Goal: Information Seeking & Learning: Check status

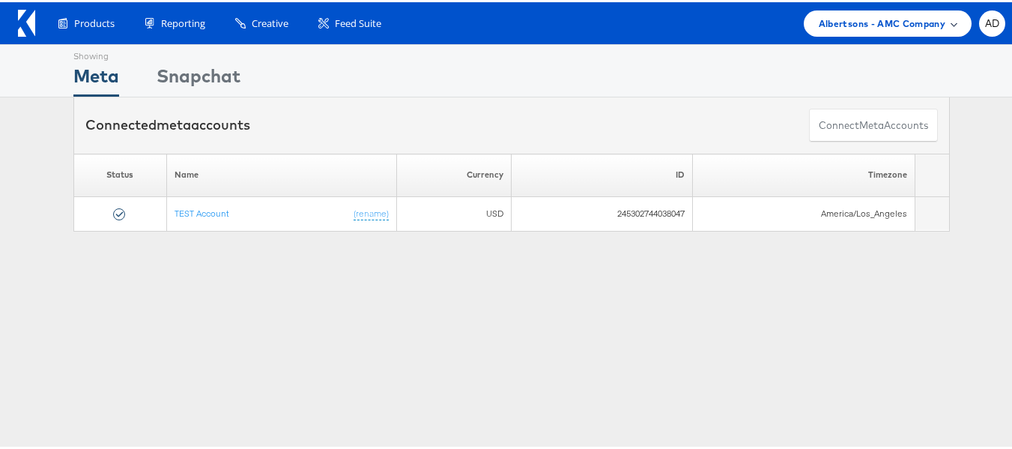
click at [892, 22] on span "Albertsons - AMC Company" at bounding box center [882, 21] width 127 height 16
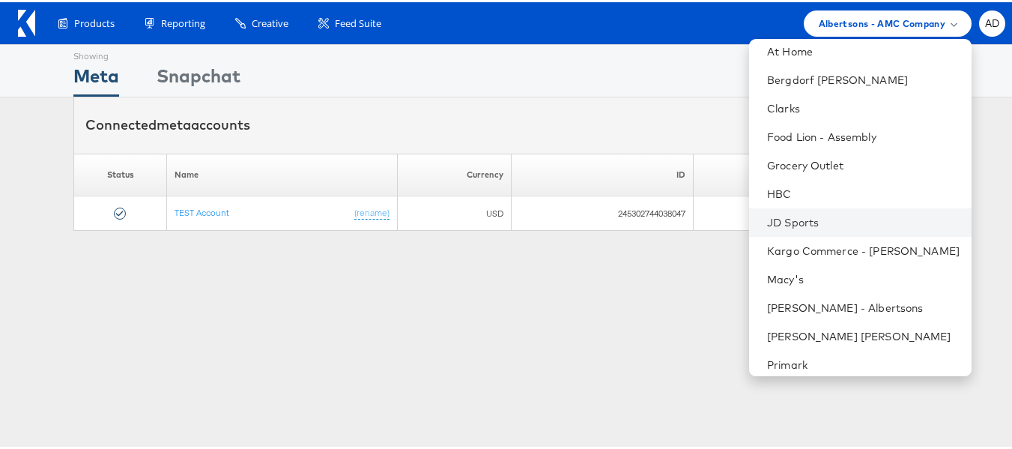
scroll to position [186, 0]
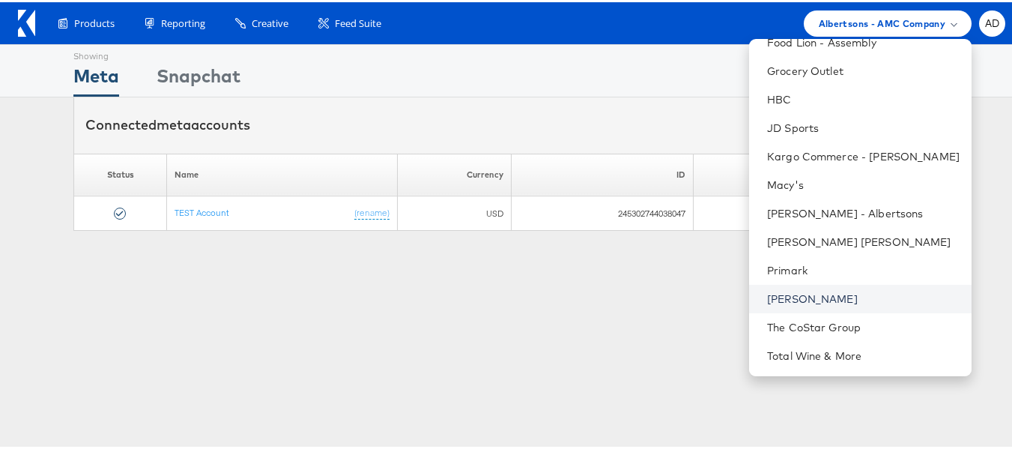
click at [767, 295] on link "[PERSON_NAME]" at bounding box center [863, 296] width 192 height 15
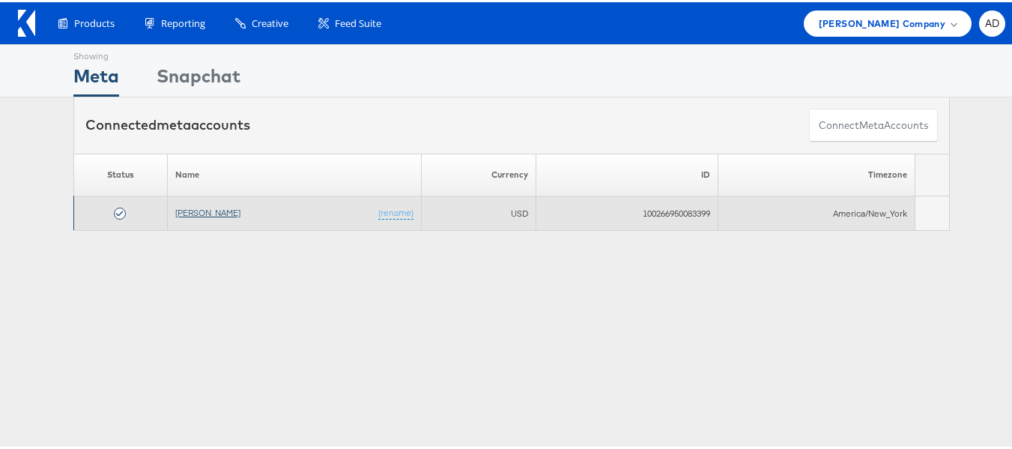
click at [193, 213] on link "[PERSON_NAME]" at bounding box center [207, 209] width 65 height 11
click at [206, 214] on link "[PERSON_NAME]" at bounding box center [207, 209] width 65 height 11
click at [198, 212] on link "[PERSON_NAME]" at bounding box center [207, 209] width 65 height 11
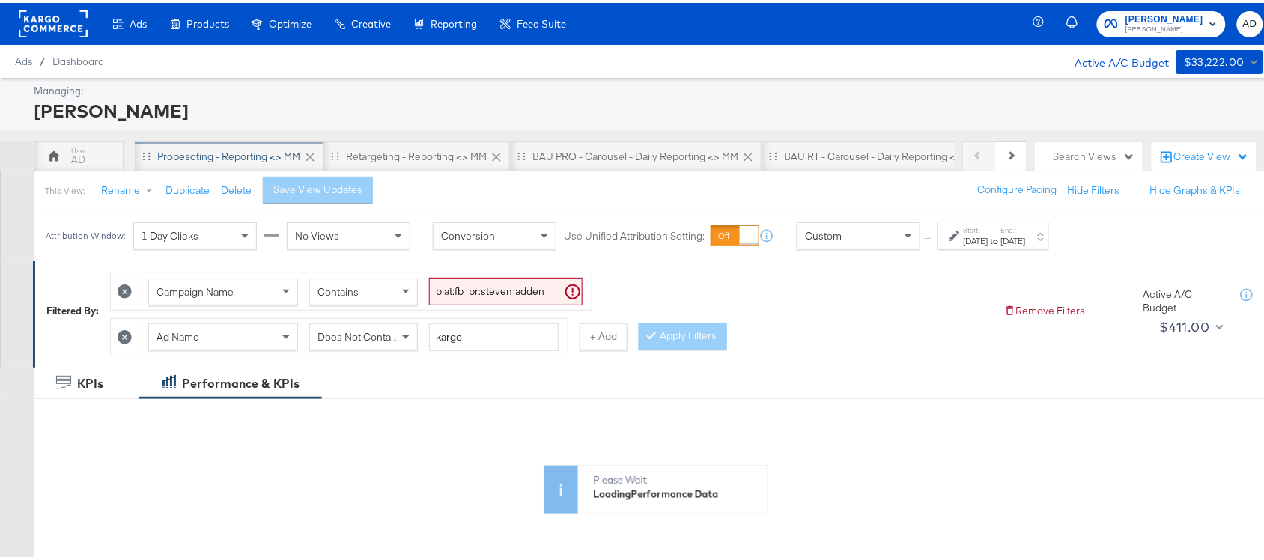
click at [240, 156] on div "Propescting - Reporting <> MM" at bounding box center [228, 154] width 143 height 14
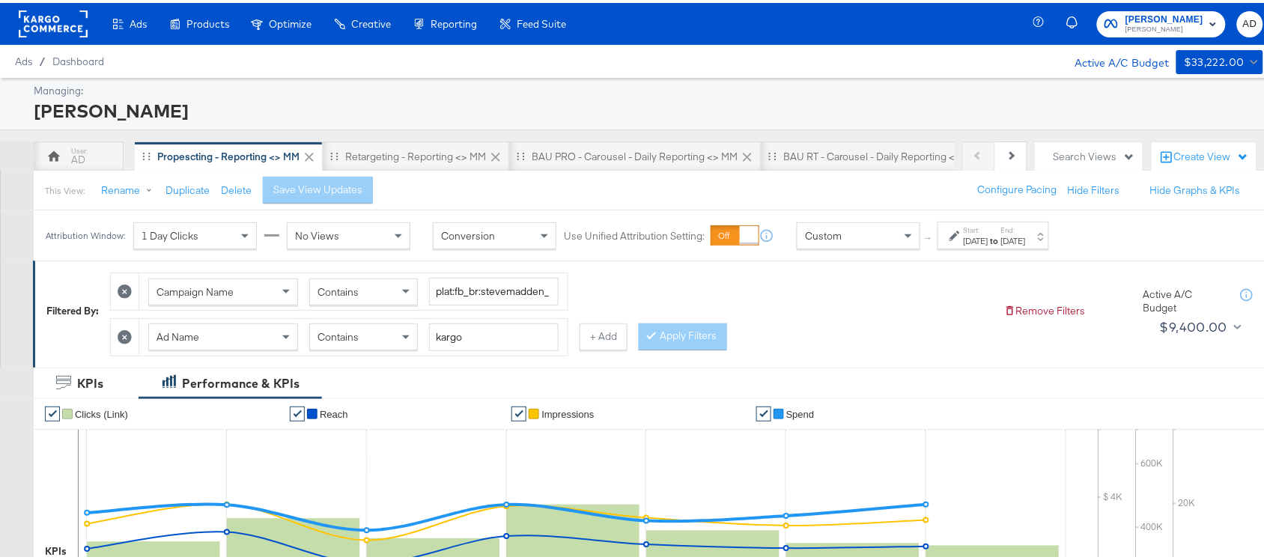
click at [1024, 229] on div "Start: [DATE] to End: [DATE]" at bounding box center [995, 233] width 62 height 22
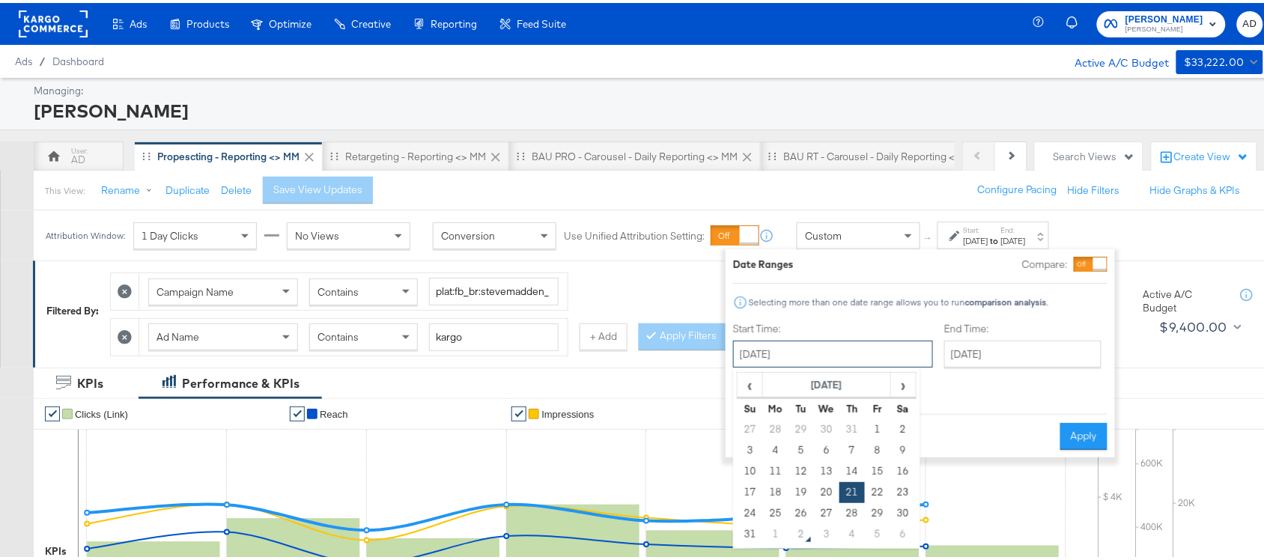
click at [792, 350] on input "[DATE]" at bounding box center [833, 351] width 200 height 27
click at [747, 534] on td "31" at bounding box center [750, 531] width 25 height 21
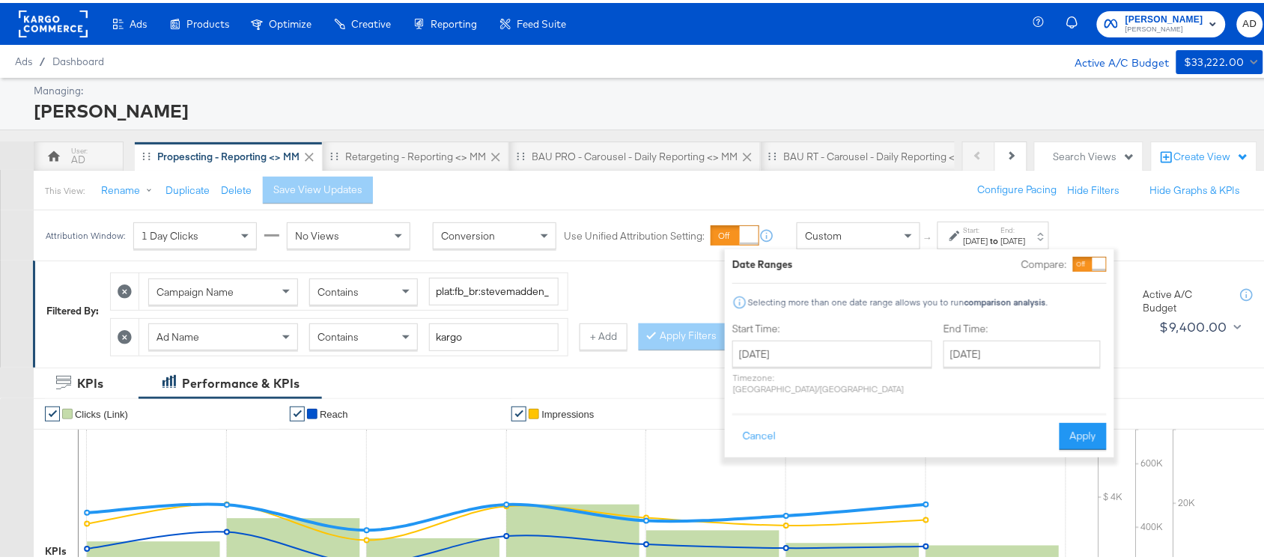
type input "[DATE]"
click at [1090, 420] on button "Apply" at bounding box center [1083, 433] width 47 height 27
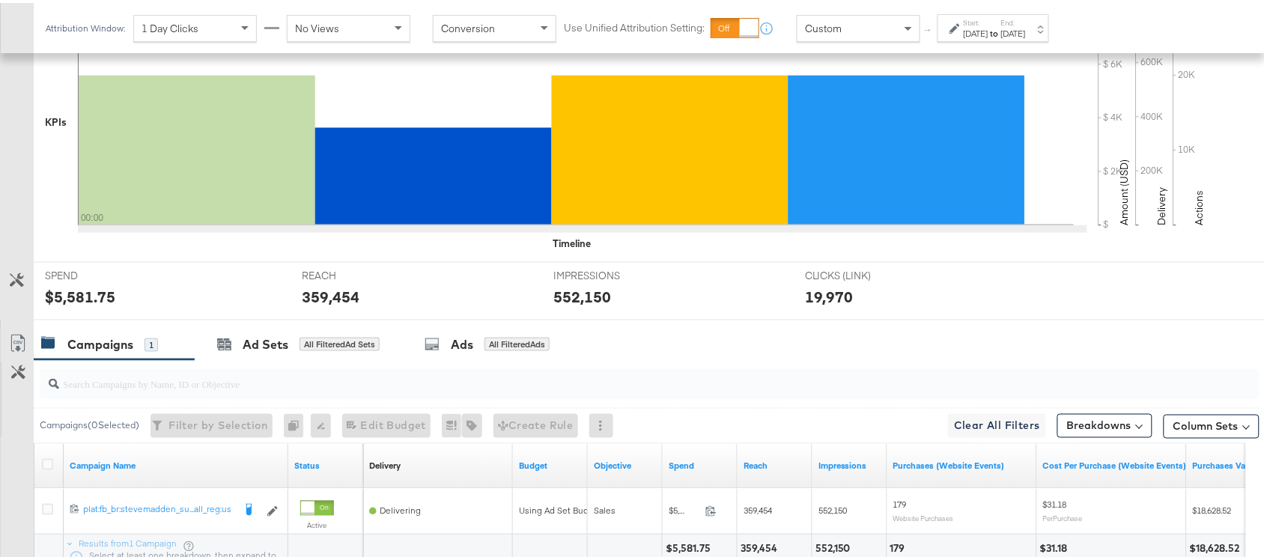
scroll to position [558, 0]
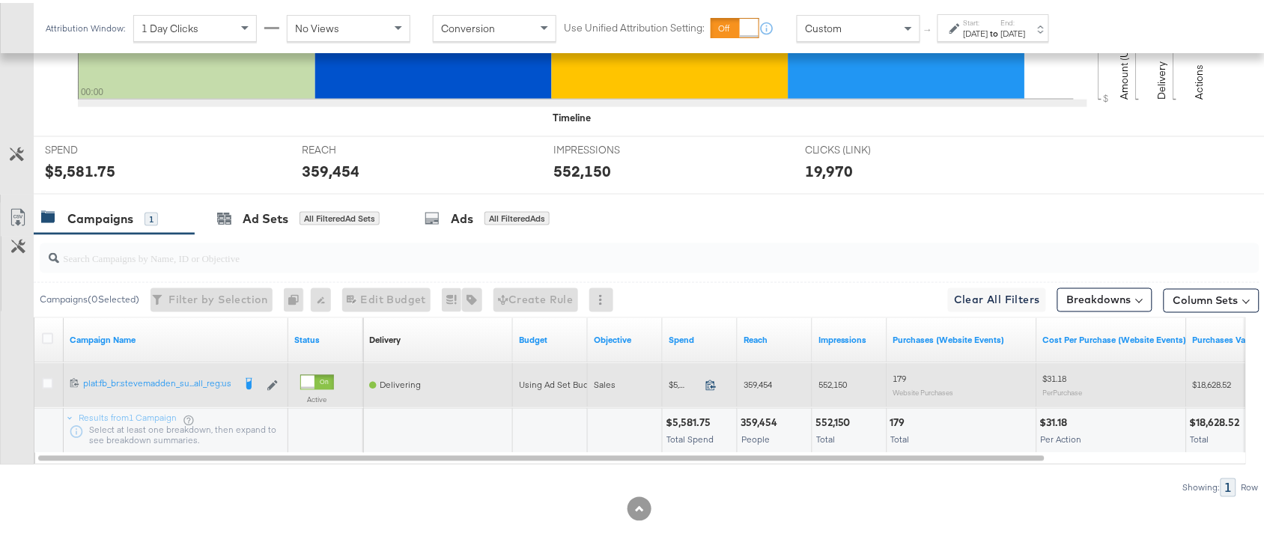
click at [712, 382] on icon at bounding box center [710, 382] width 11 height 11
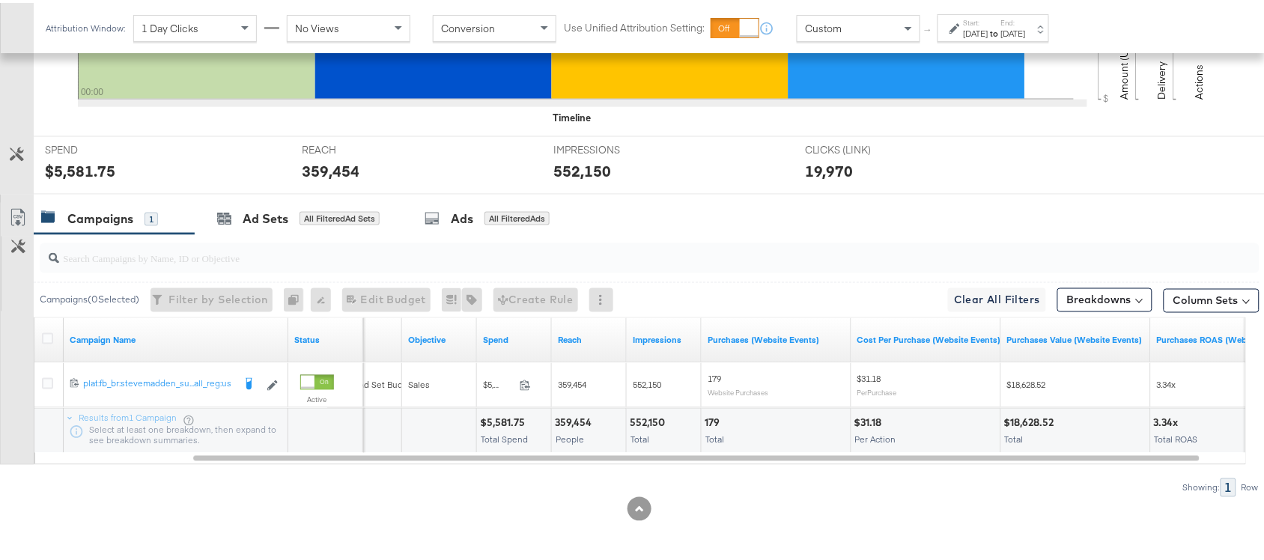
click at [562, 422] on div "359,454" at bounding box center [575, 420] width 41 height 14
copy div "359,454"
click at [562, 422] on div "359,454" at bounding box center [575, 420] width 41 height 14
click at [653, 416] on div "552,150" at bounding box center [650, 420] width 40 height 14
copy div "552,150"
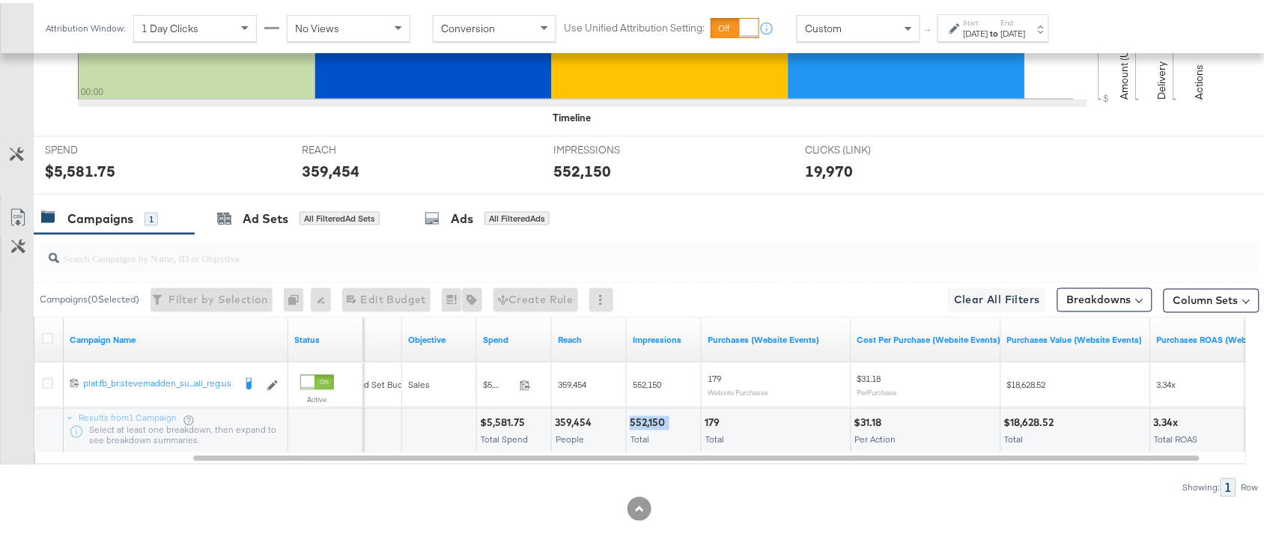
click at [653, 416] on div "552,150" at bounding box center [650, 420] width 40 height 14
click at [989, 26] on div "[DATE]" at bounding box center [976, 31] width 25 height 12
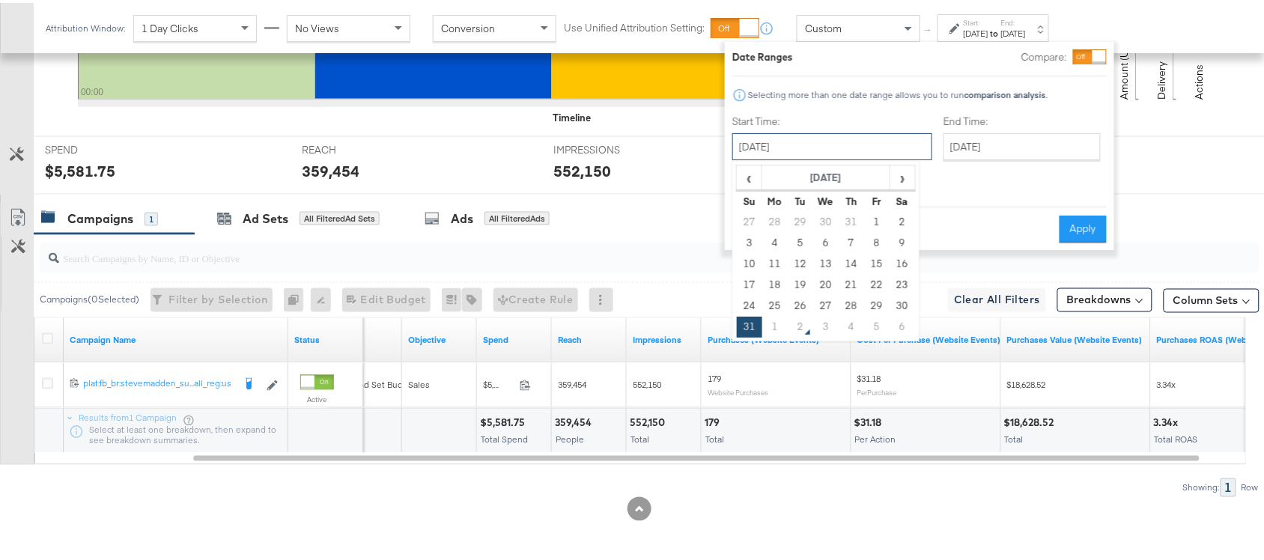
click at [779, 150] on input "[DATE]" at bounding box center [832, 143] width 200 height 27
click at [768, 327] on td "1" at bounding box center [774, 324] width 25 height 21
type input "[DATE]"
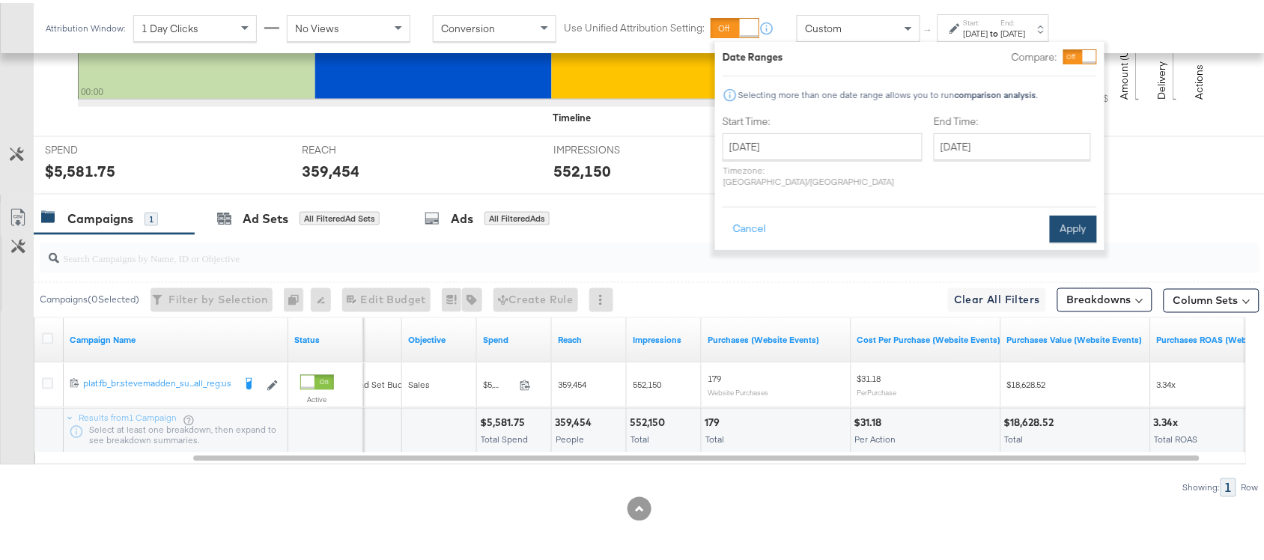
click at [1054, 217] on button "Apply" at bounding box center [1073, 226] width 47 height 27
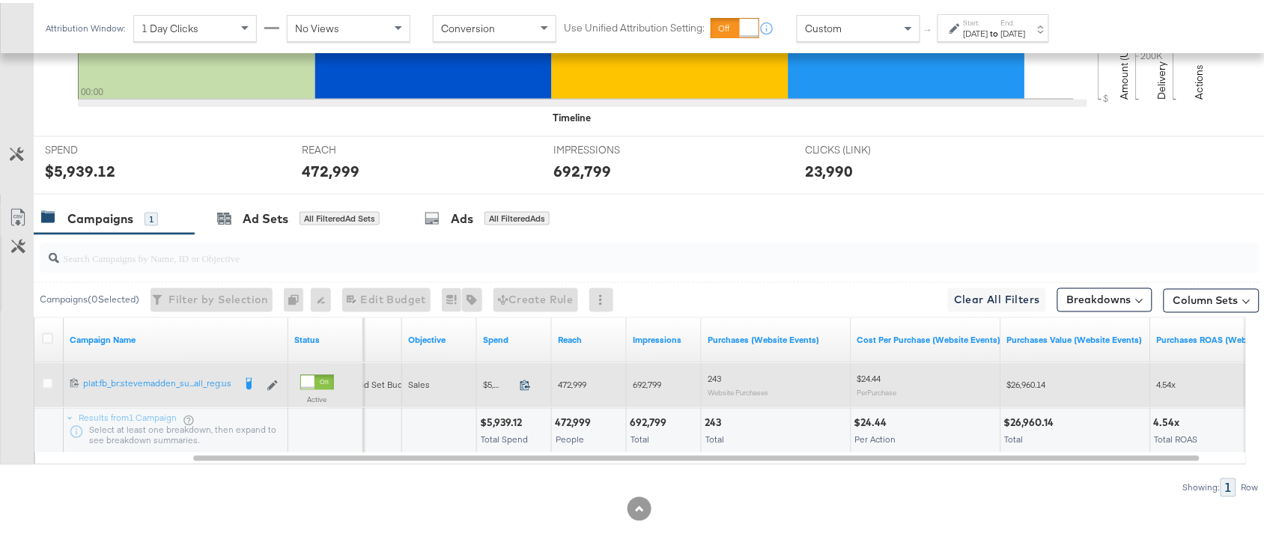
click at [528, 386] on icon at bounding box center [525, 382] width 11 height 11
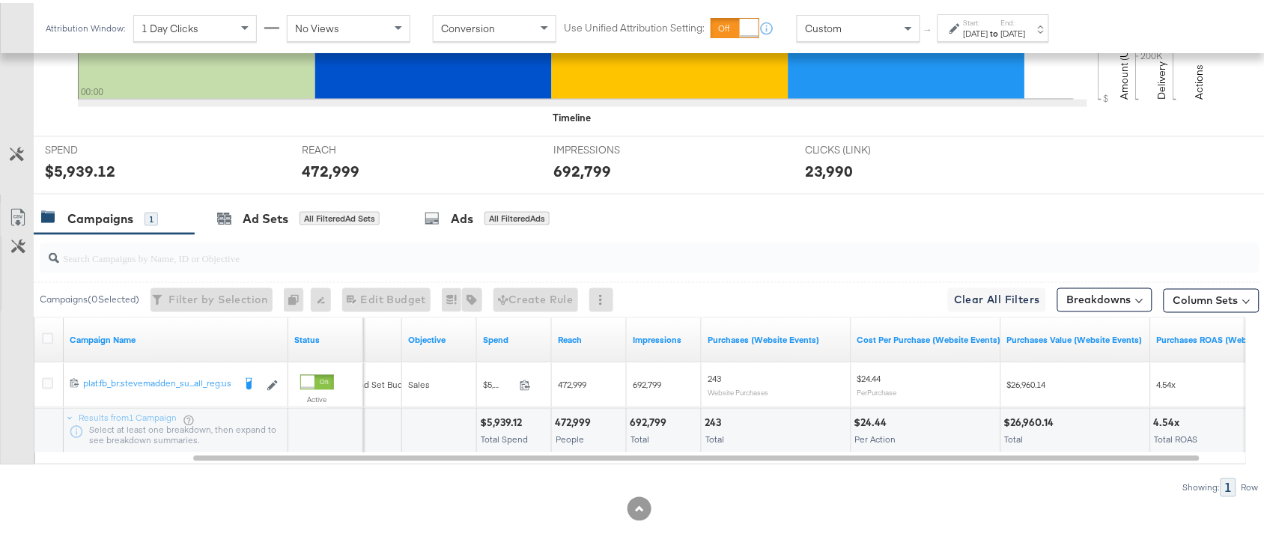
click at [566, 422] on div "472,999" at bounding box center [575, 420] width 40 height 14
click at [649, 424] on div "692,799" at bounding box center [650, 420] width 41 height 14
copy div "692,799"
click at [649, 424] on div "692,799" at bounding box center [650, 420] width 41 height 14
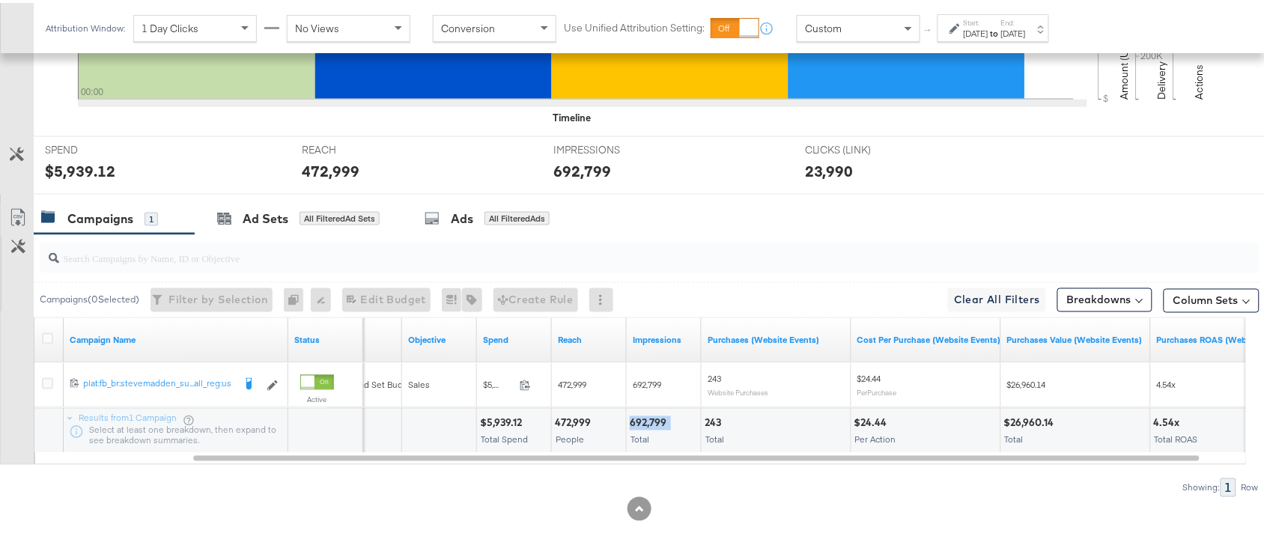
scroll to position [0, 0]
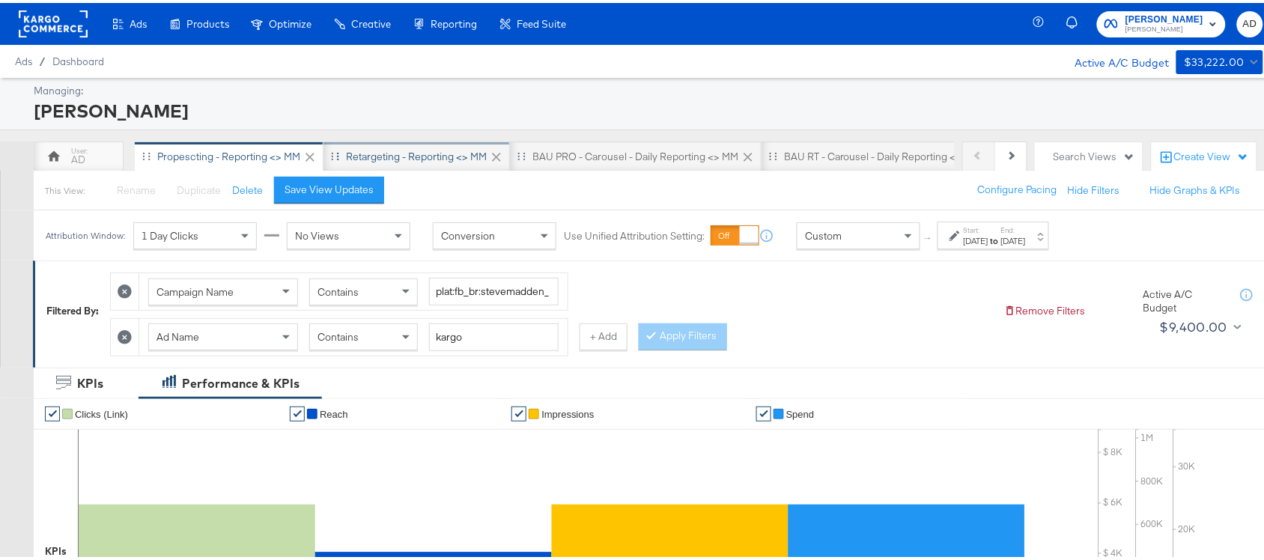
click at [397, 156] on div "Retargeting - Reporting <> MM" at bounding box center [416, 154] width 141 height 14
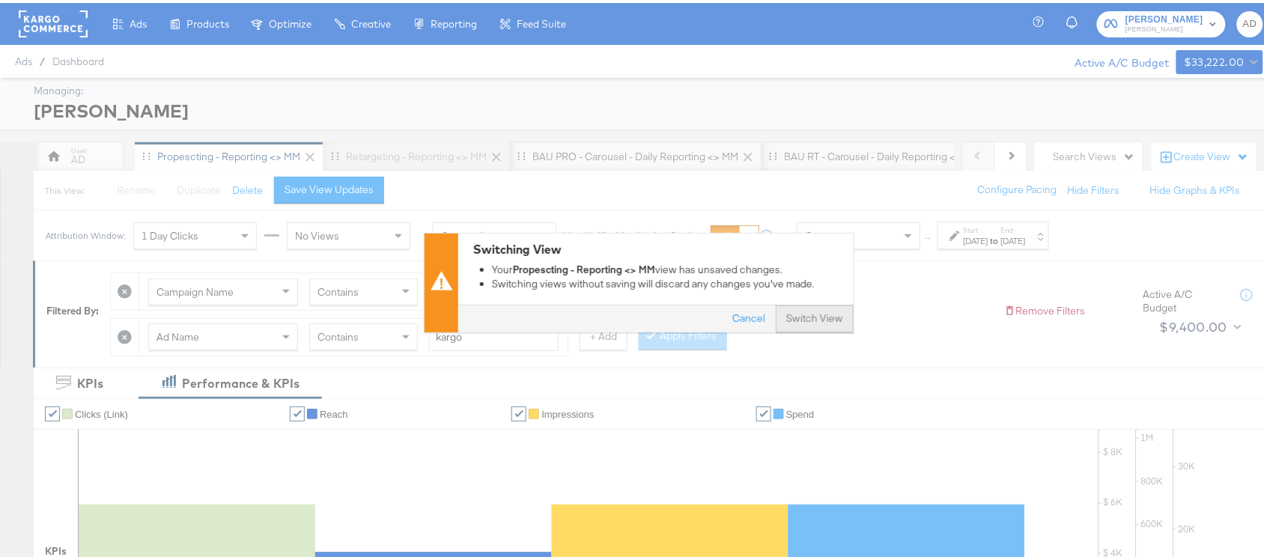
click at [802, 315] on button "Switch View" at bounding box center [815, 316] width 78 height 27
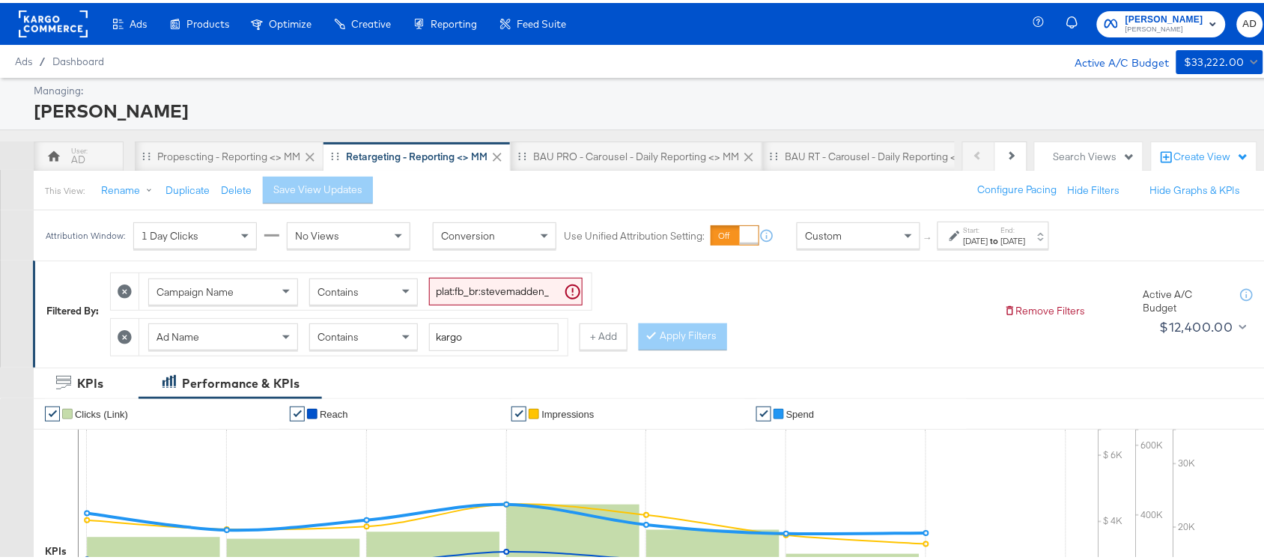
click at [989, 236] on div "[DATE]" at bounding box center [976, 238] width 25 height 12
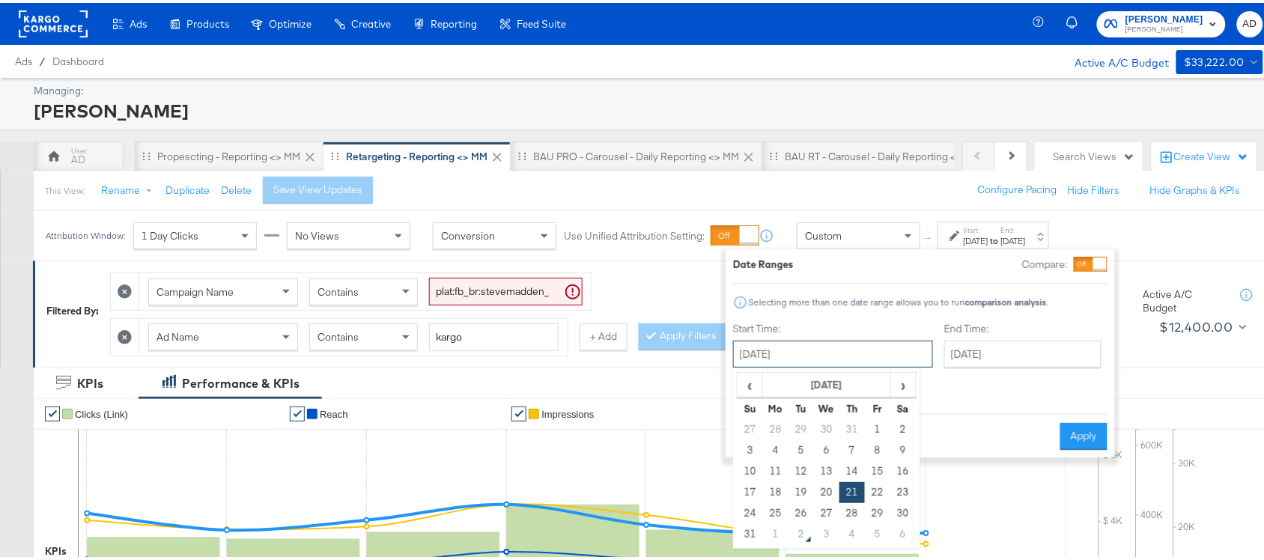
click at [786, 353] on input "[DATE]" at bounding box center [833, 351] width 200 height 27
click at [741, 535] on td "31" at bounding box center [750, 531] width 25 height 21
type input "[DATE]"
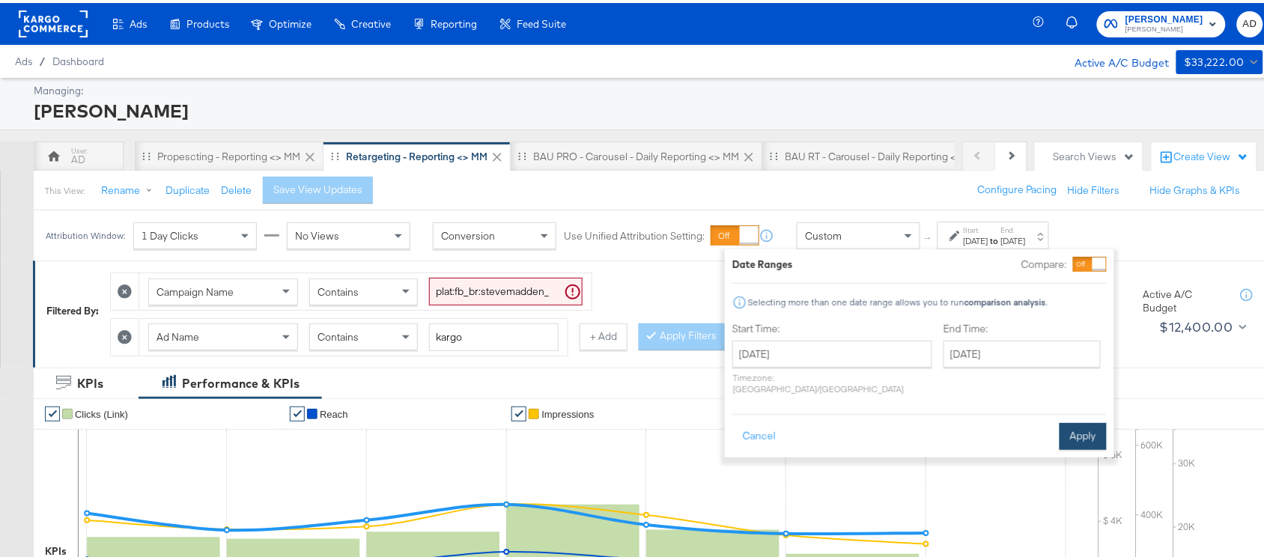
click at [1078, 420] on button "Apply" at bounding box center [1083, 433] width 47 height 27
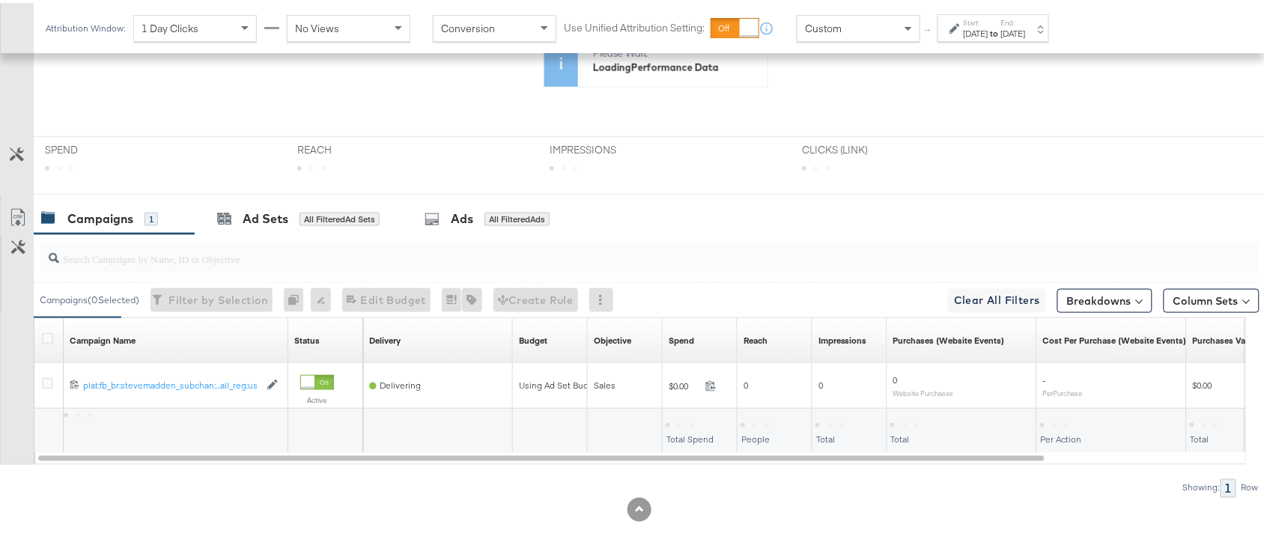
scroll to position [558, 0]
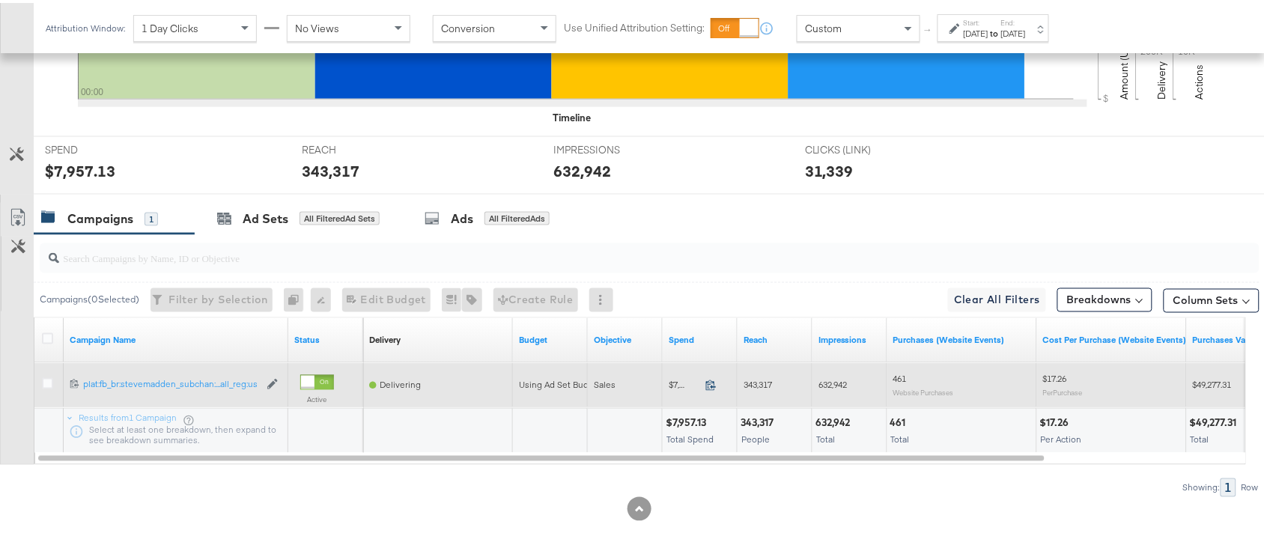
click at [705, 384] on icon at bounding box center [710, 382] width 11 height 11
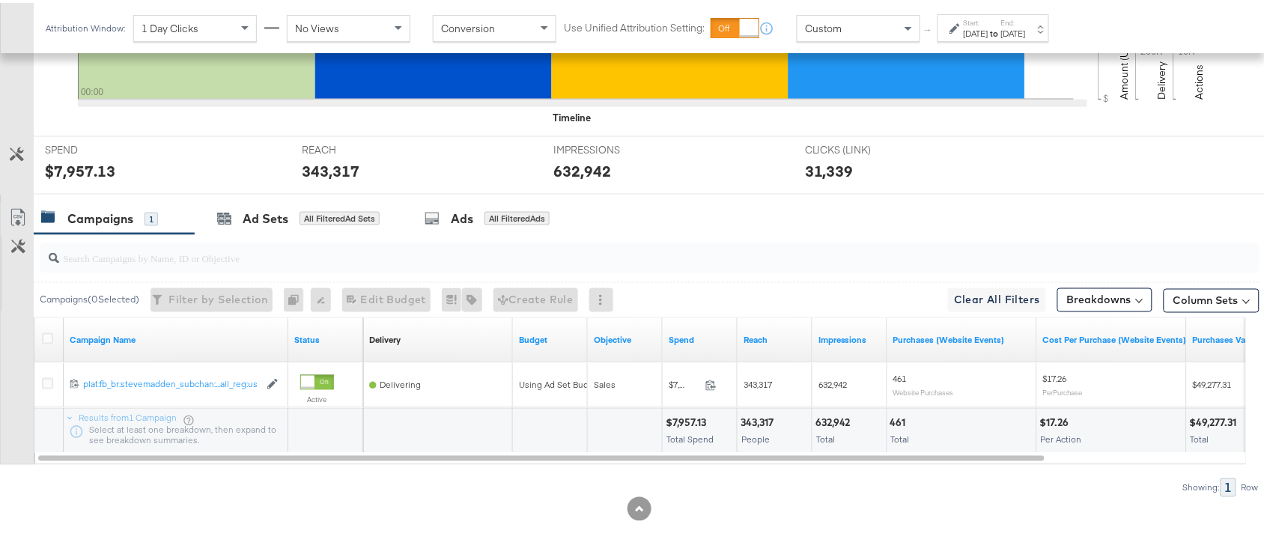
click at [754, 419] on div "343,317" at bounding box center [759, 420] width 37 height 14
copy div "343,317"
click at [754, 419] on div "343,317" at bounding box center [759, 420] width 37 height 14
click at [843, 416] on div "632,942" at bounding box center [836, 420] width 40 height 14
copy div "632,942"
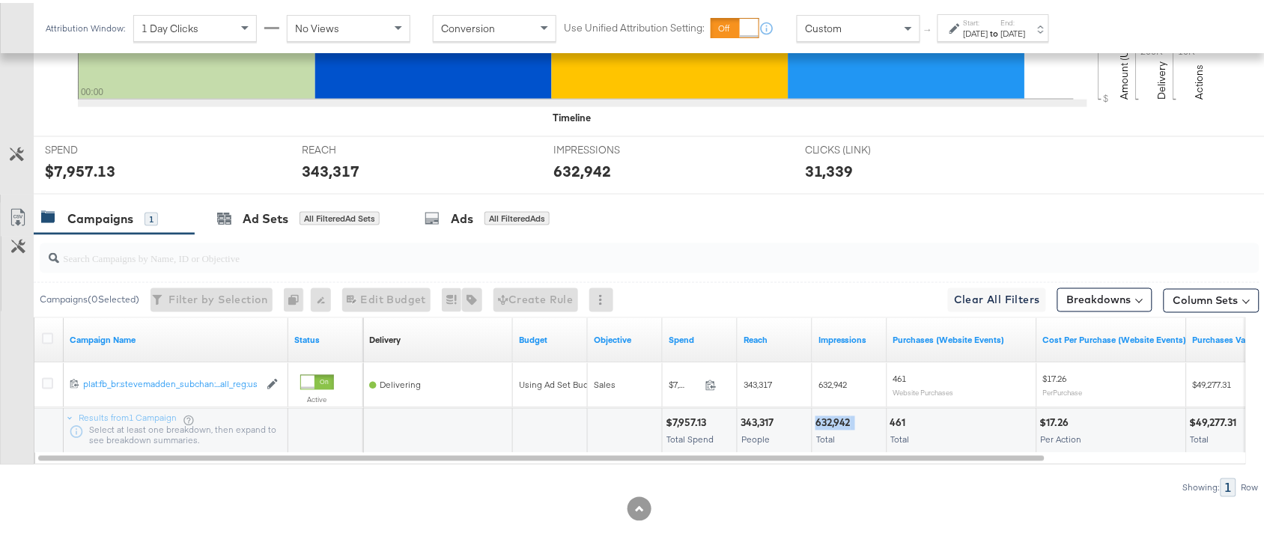
click at [843, 416] on div "632,942" at bounding box center [836, 420] width 40 height 14
click at [989, 19] on label "Start:" at bounding box center [976, 20] width 25 height 10
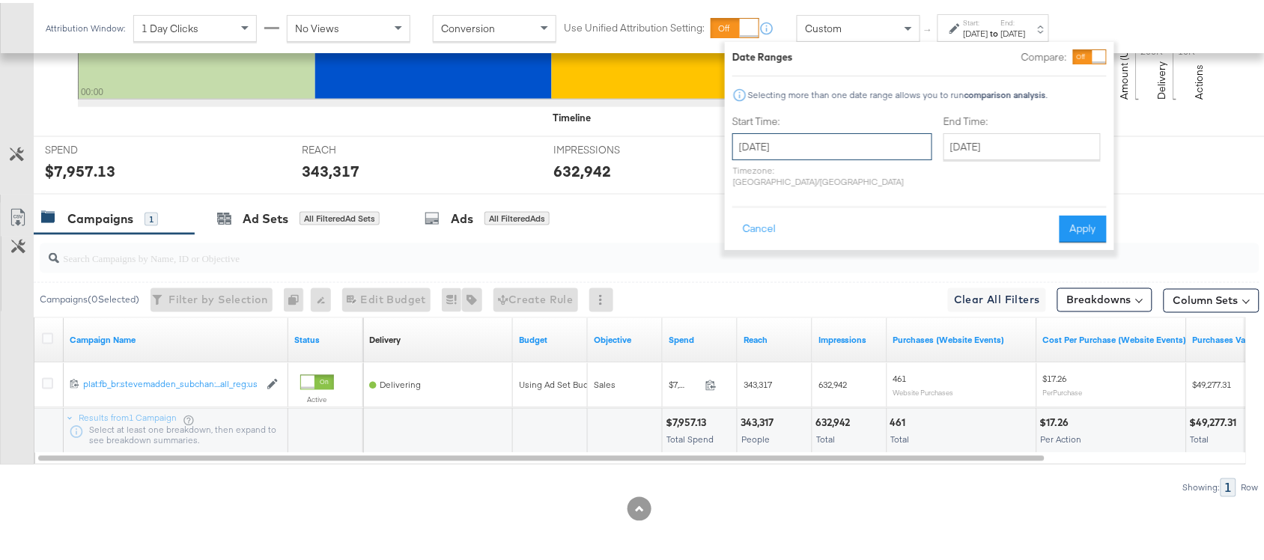
click at [790, 140] on input "[DATE]" at bounding box center [832, 143] width 200 height 27
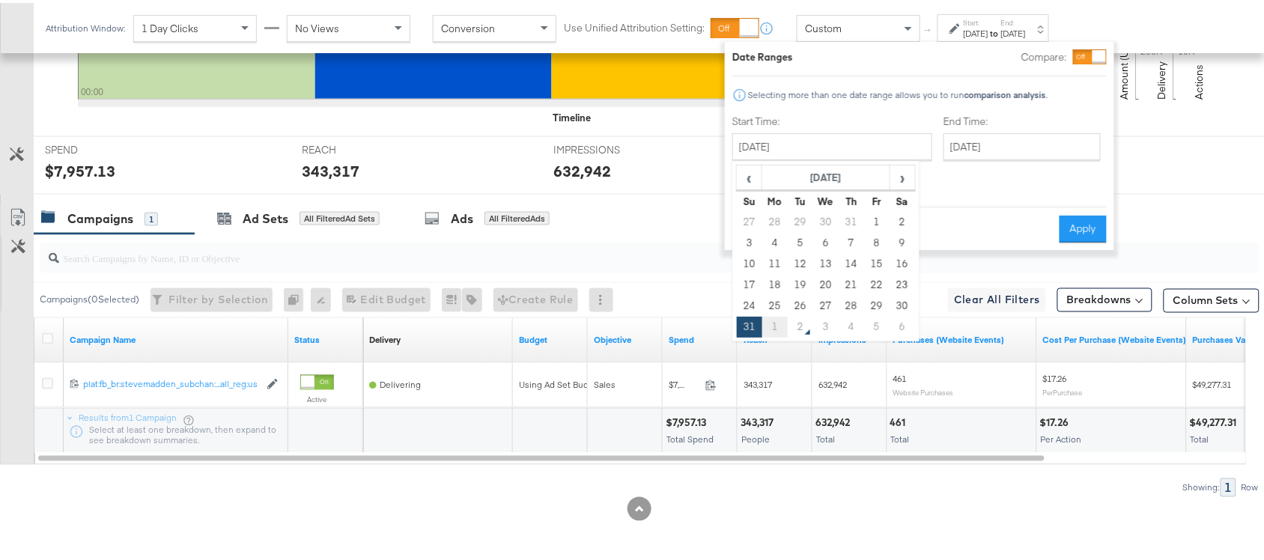
click at [771, 327] on td "1" at bounding box center [774, 324] width 25 height 21
type input "[DATE]"
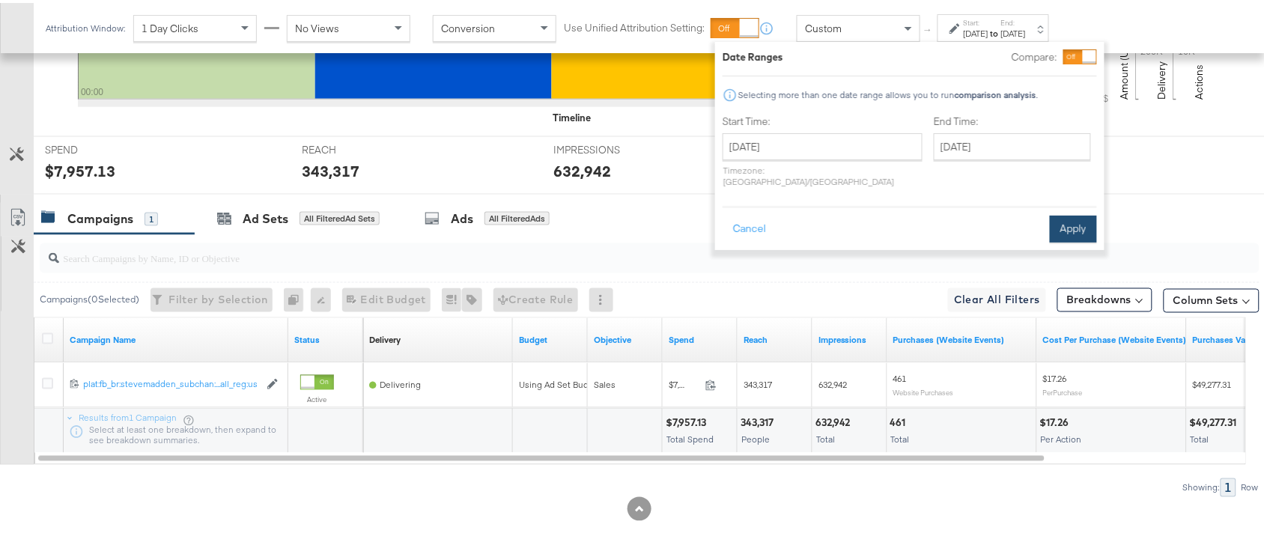
click at [1062, 221] on button "Apply" at bounding box center [1073, 226] width 47 height 27
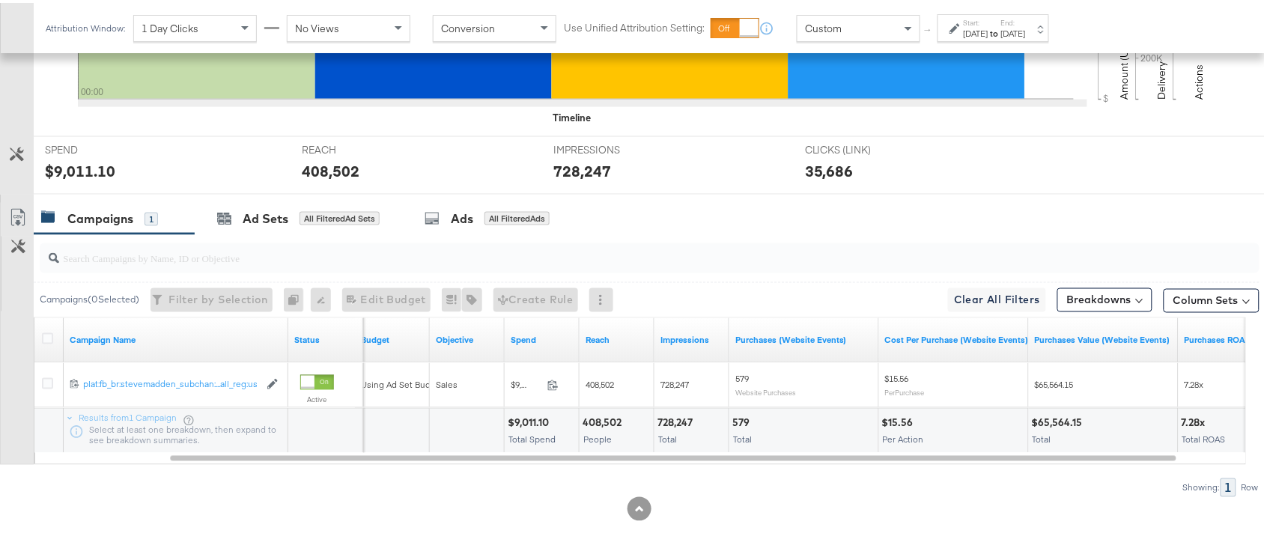
click at [518, 419] on div "$9,011.10" at bounding box center [531, 420] width 46 height 14
copy div "9,011.10"
click at [518, 419] on div "$9,011.10" at bounding box center [531, 420] width 46 height 14
click at [608, 423] on div "408,502" at bounding box center [604, 420] width 43 height 14
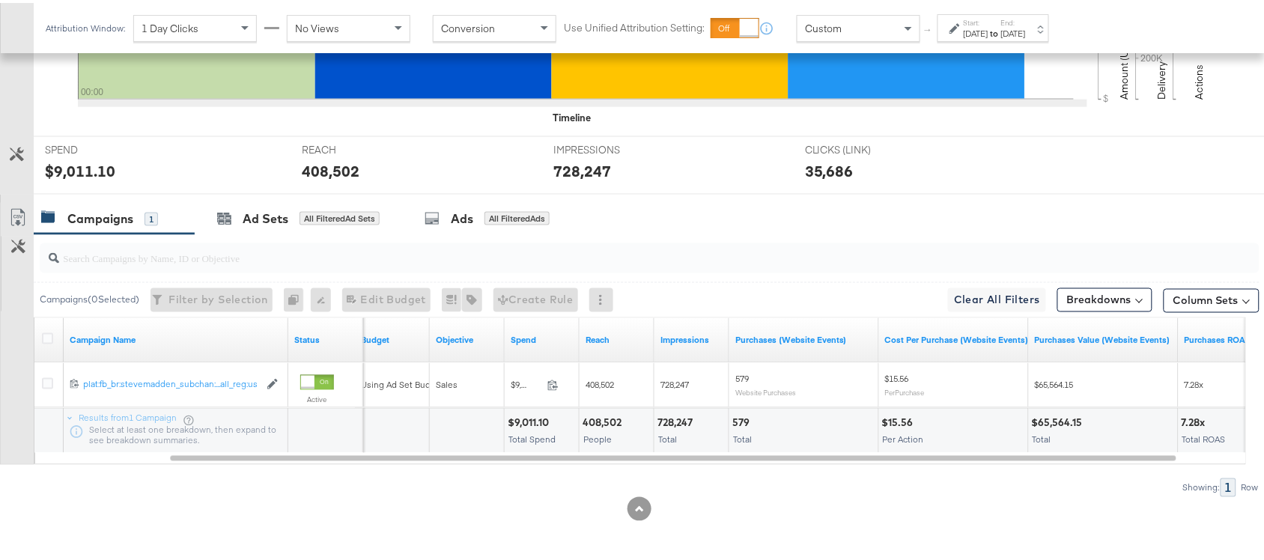
click at [682, 420] on div "728,247" at bounding box center [678, 420] width 40 height 14
copy div "728,247"
click at [682, 420] on div "728,247" at bounding box center [678, 420] width 40 height 14
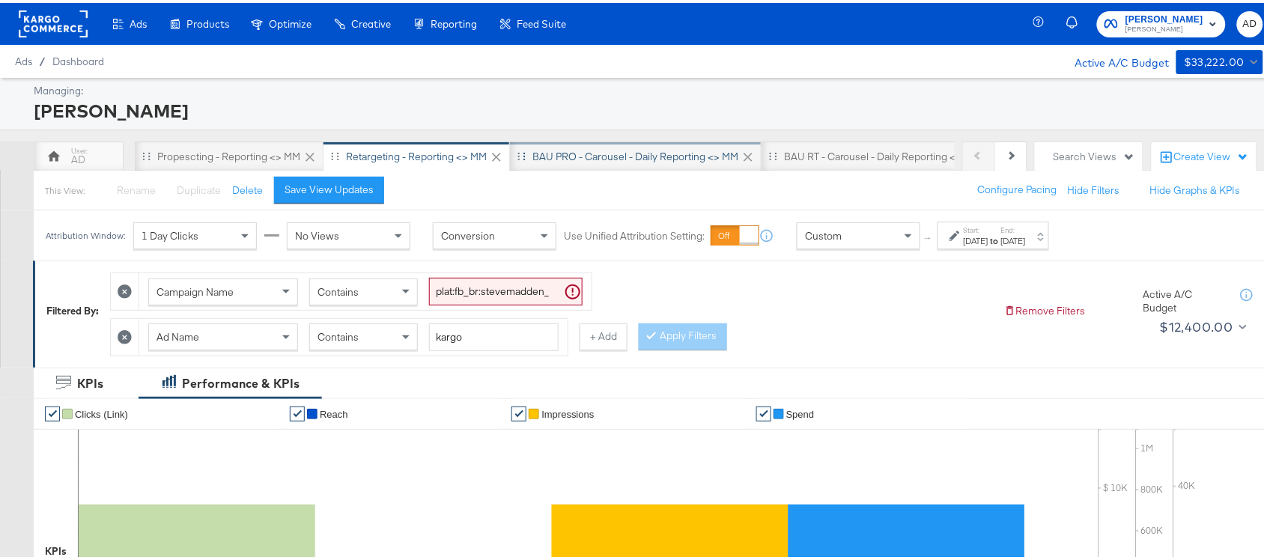
click at [649, 156] on div "BAU PRO - Carousel - Daily Reporting <> MM" at bounding box center [635, 154] width 206 height 14
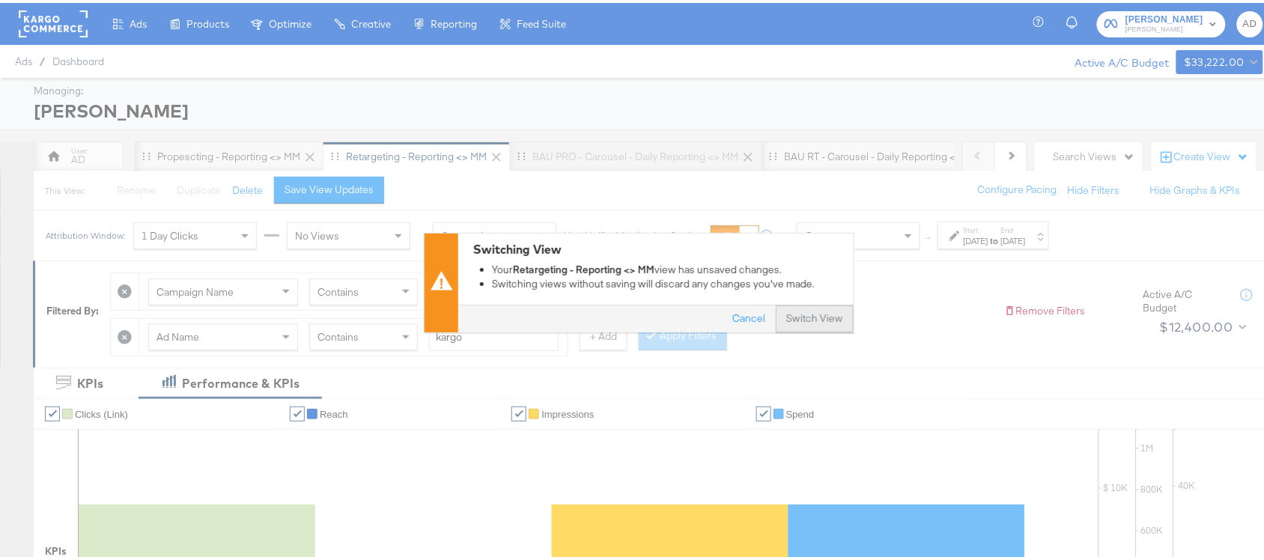
click at [791, 323] on button "Switch View" at bounding box center [815, 316] width 78 height 27
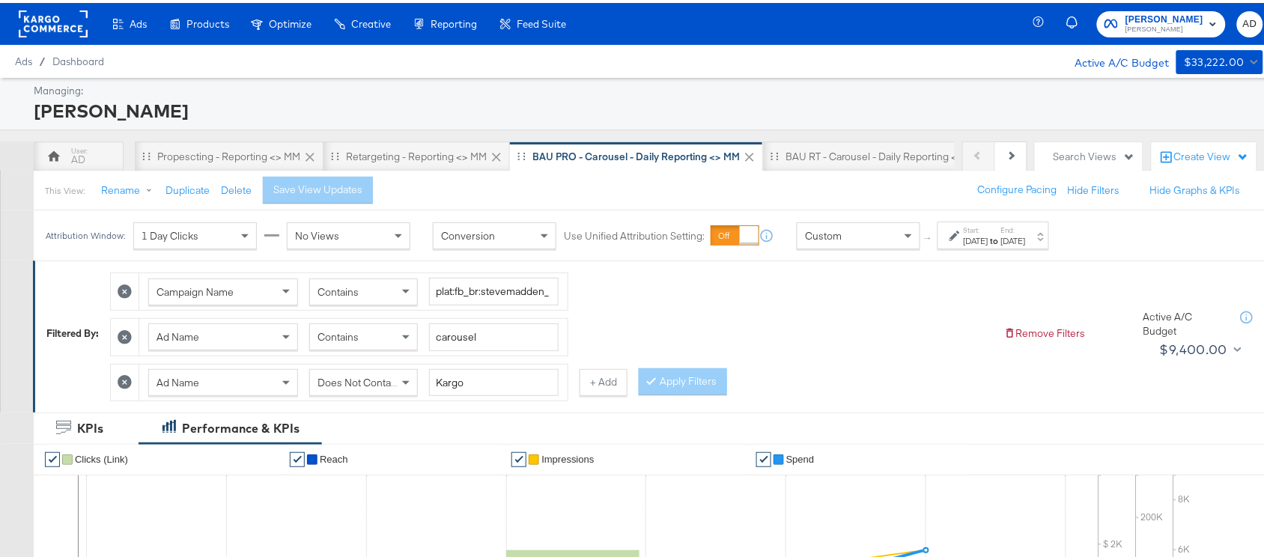
click at [1019, 246] on div "Start: [DATE] to End: [DATE]" at bounding box center [994, 233] width 112 height 28
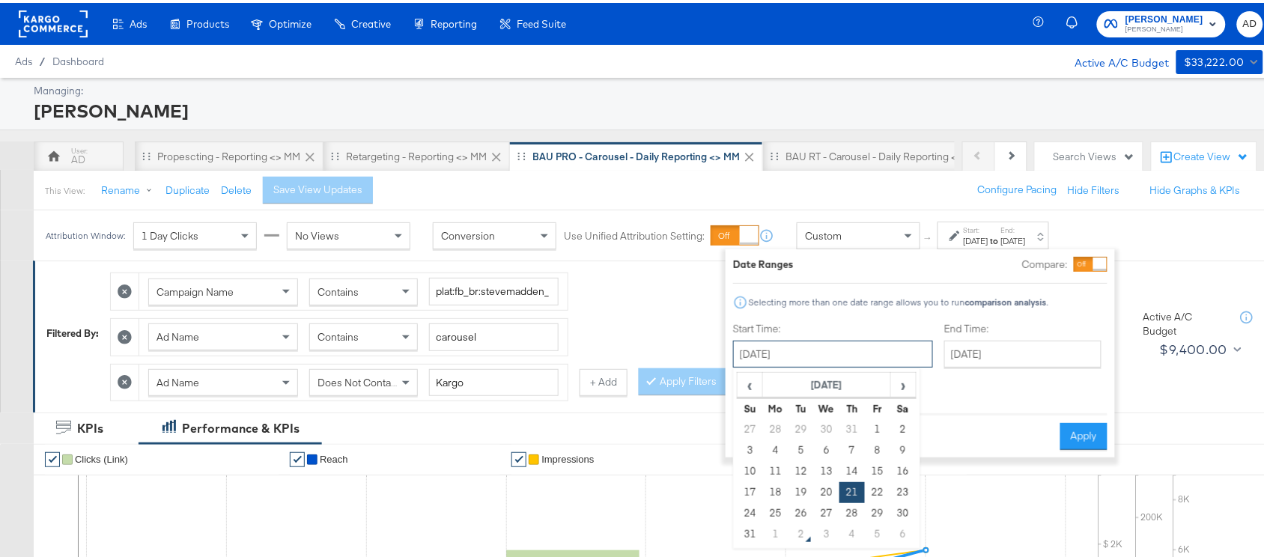
click at [754, 349] on input "[DATE]" at bounding box center [833, 351] width 200 height 27
click at [746, 532] on td "31" at bounding box center [750, 531] width 25 height 21
type input "[DATE]"
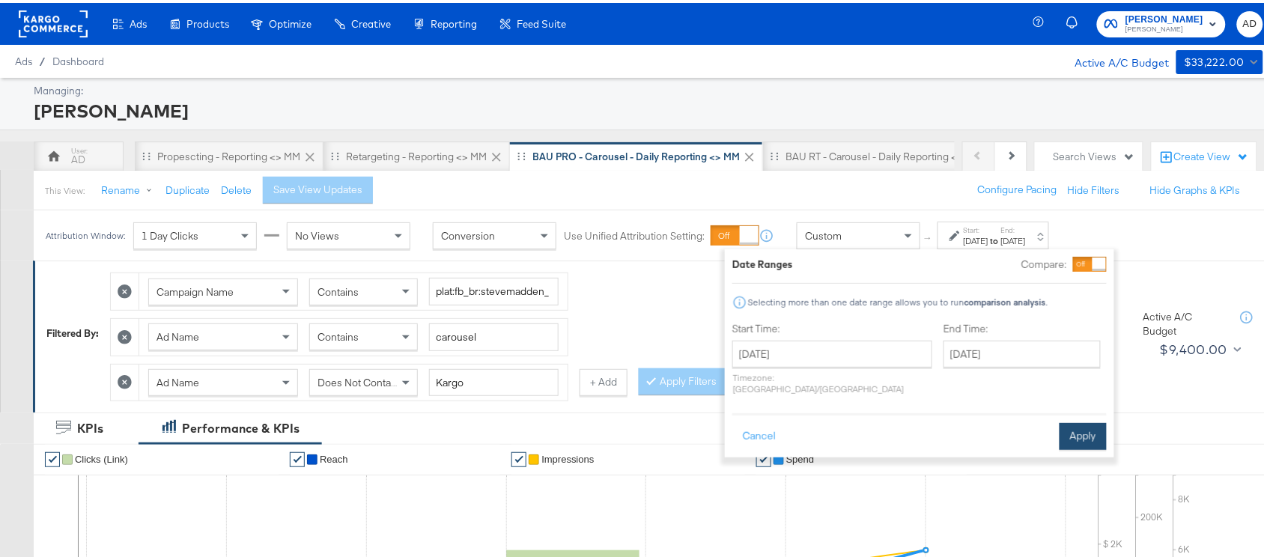
click at [1072, 420] on button "Apply" at bounding box center [1083, 433] width 47 height 27
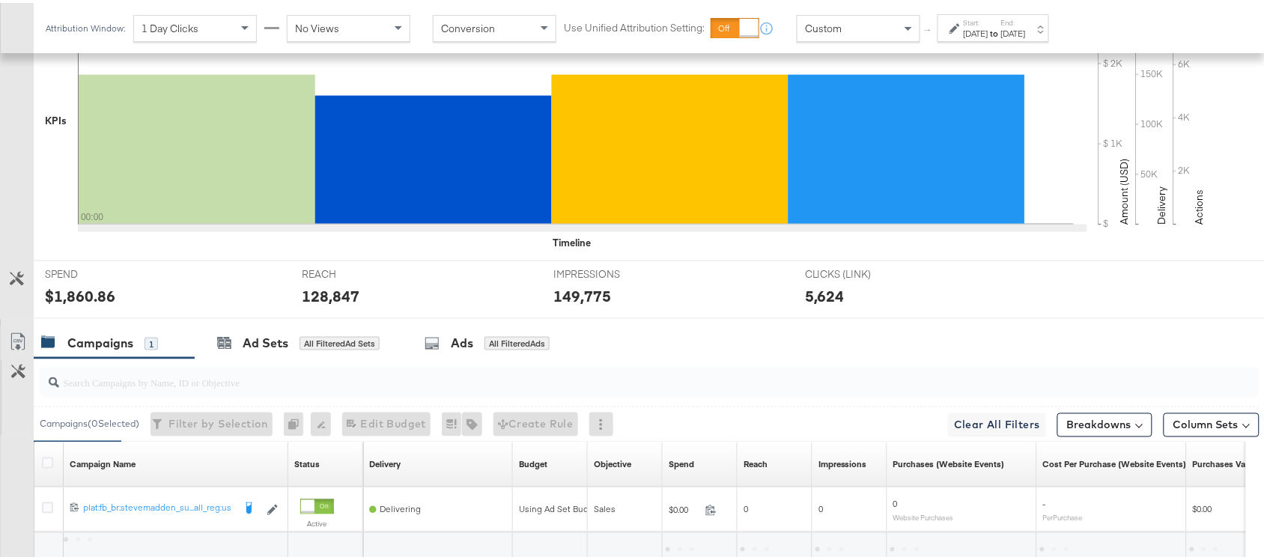
scroll to position [604, 0]
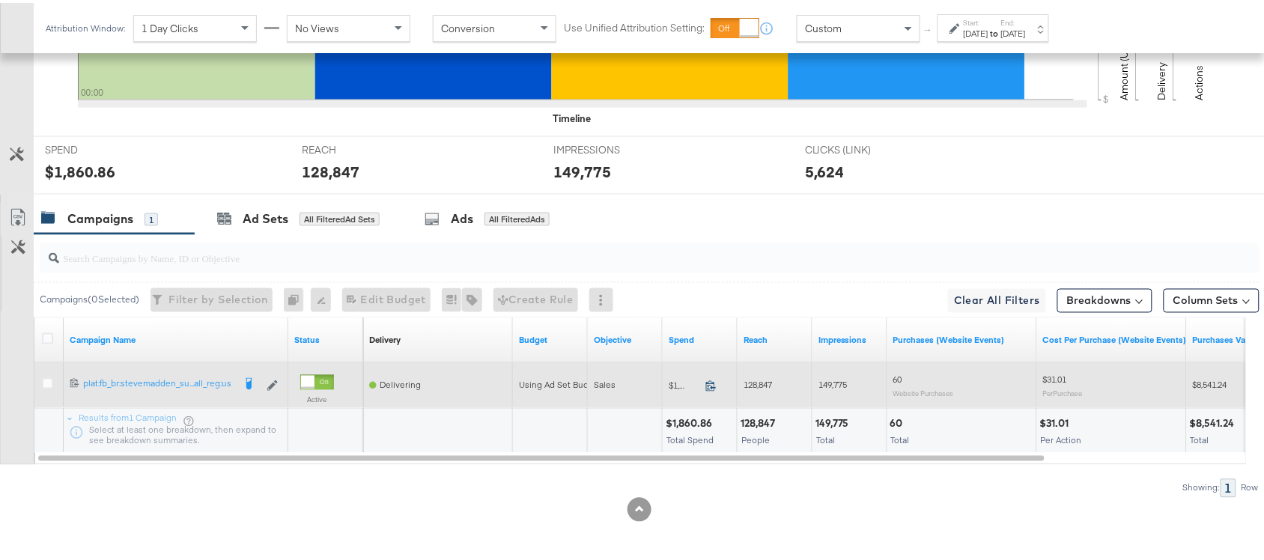
click at [714, 384] on icon at bounding box center [710, 382] width 11 height 11
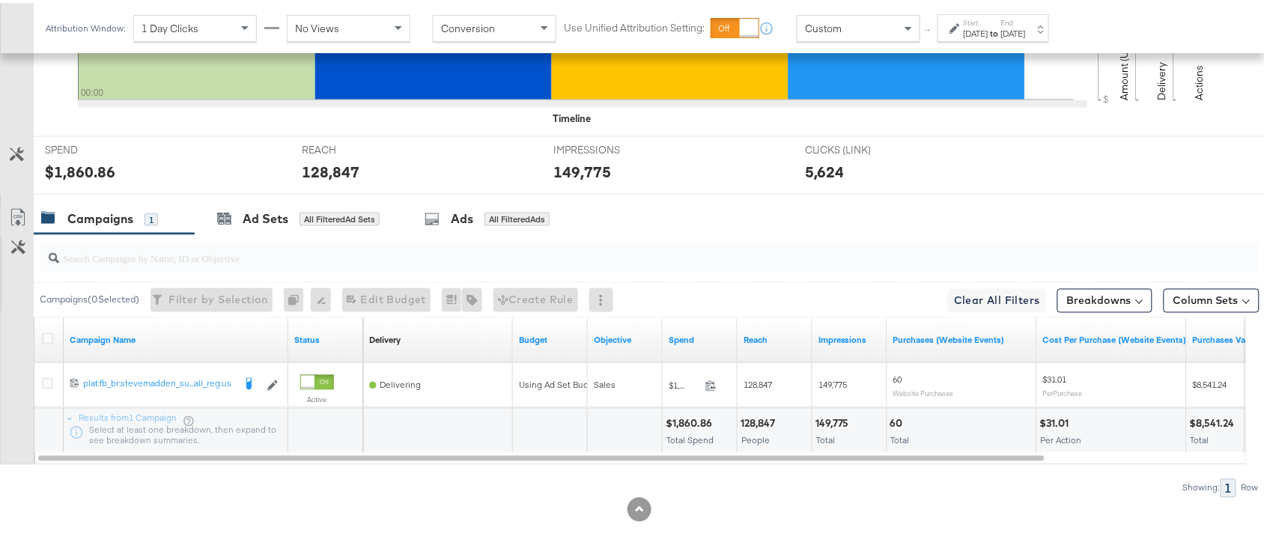
click at [755, 419] on div "128,847" at bounding box center [760, 421] width 39 height 14
copy div "128,847"
click at [755, 419] on div "128,847" at bounding box center [760, 421] width 39 height 14
click at [843, 424] on div "149,775" at bounding box center [835, 421] width 38 height 14
copy div "149,775"
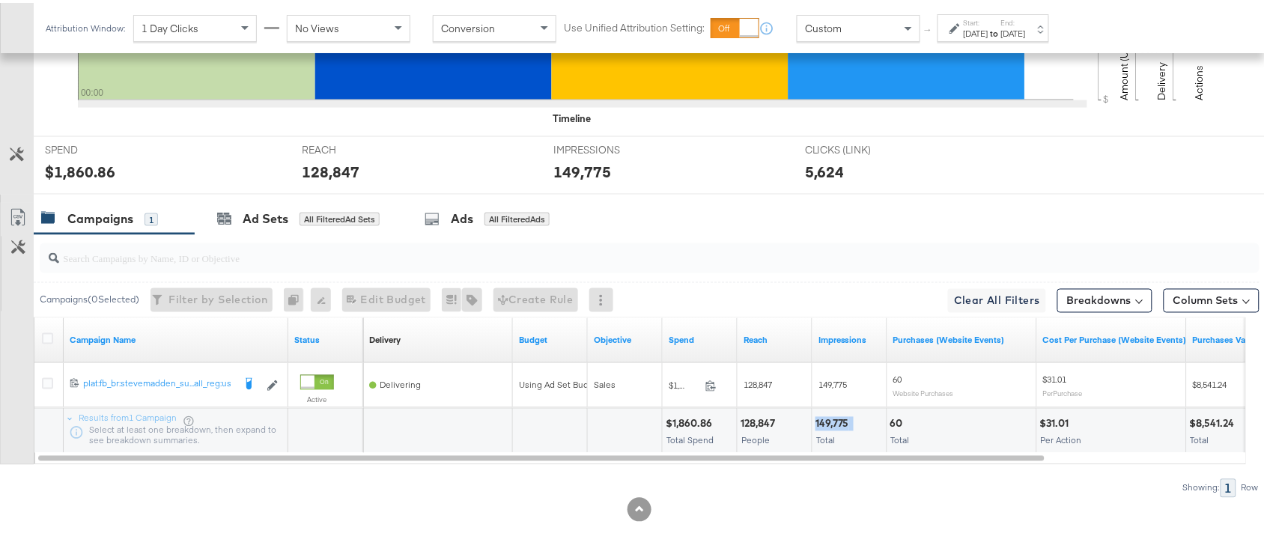
click at [843, 424] on div "149,775" at bounding box center [835, 421] width 38 height 14
click at [989, 22] on label "Start:" at bounding box center [976, 20] width 25 height 10
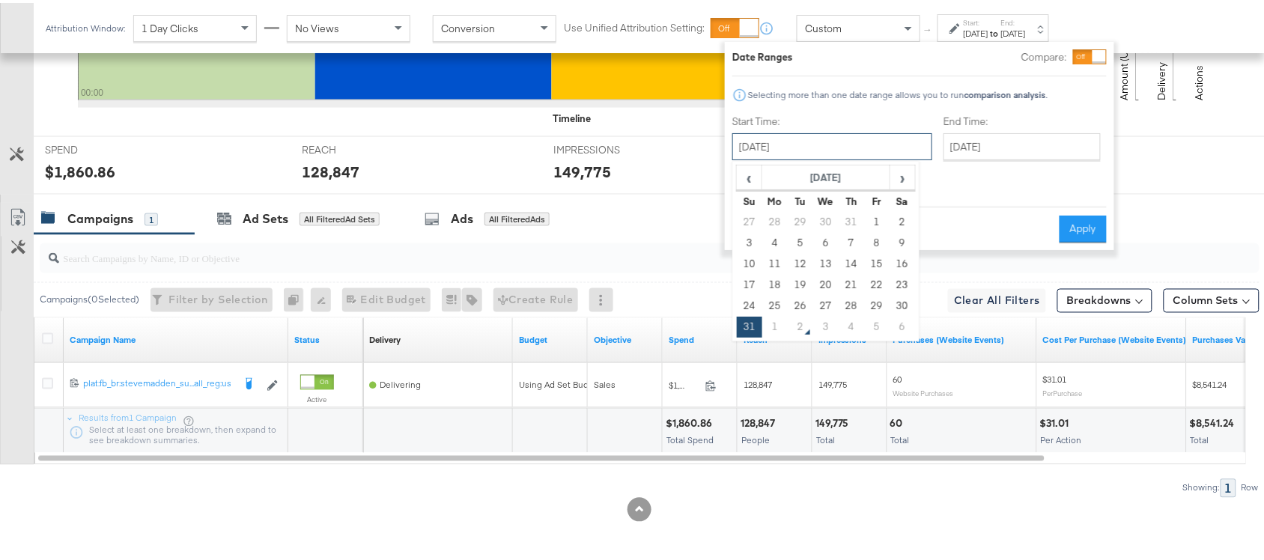
click at [787, 151] on input "[DATE]" at bounding box center [832, 143] width 200 height 27
click at [770, 332] on td "1" at bounding box center [774, 324] width 25 height 21
type input "[DATE]"
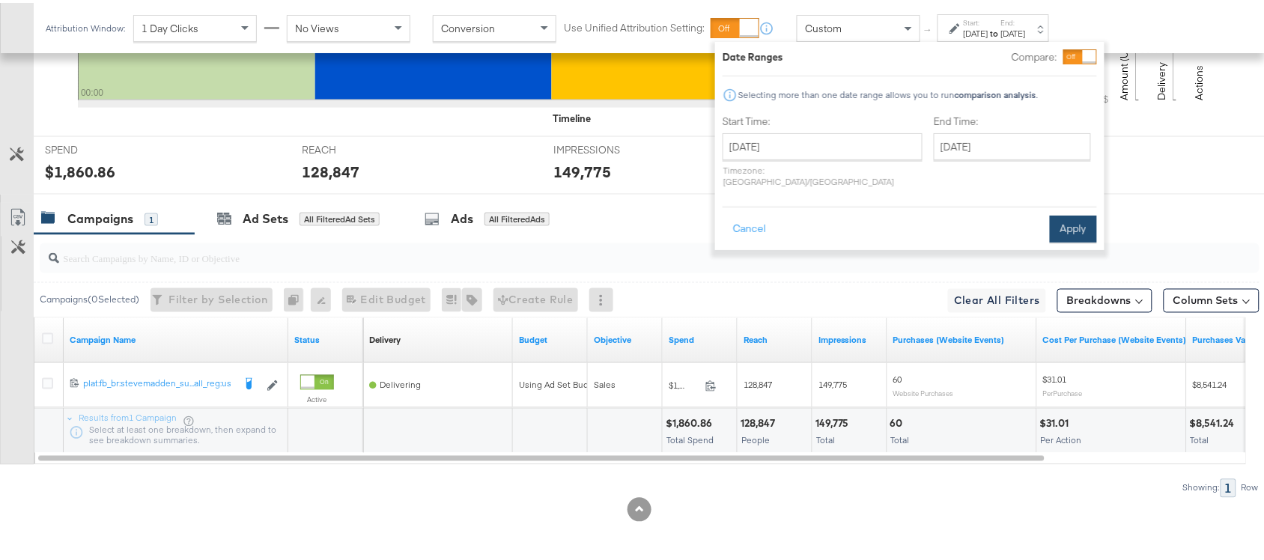
click at [1071, 218] on button "Apply" at bounding box center [1073, 226] width 47 height 27
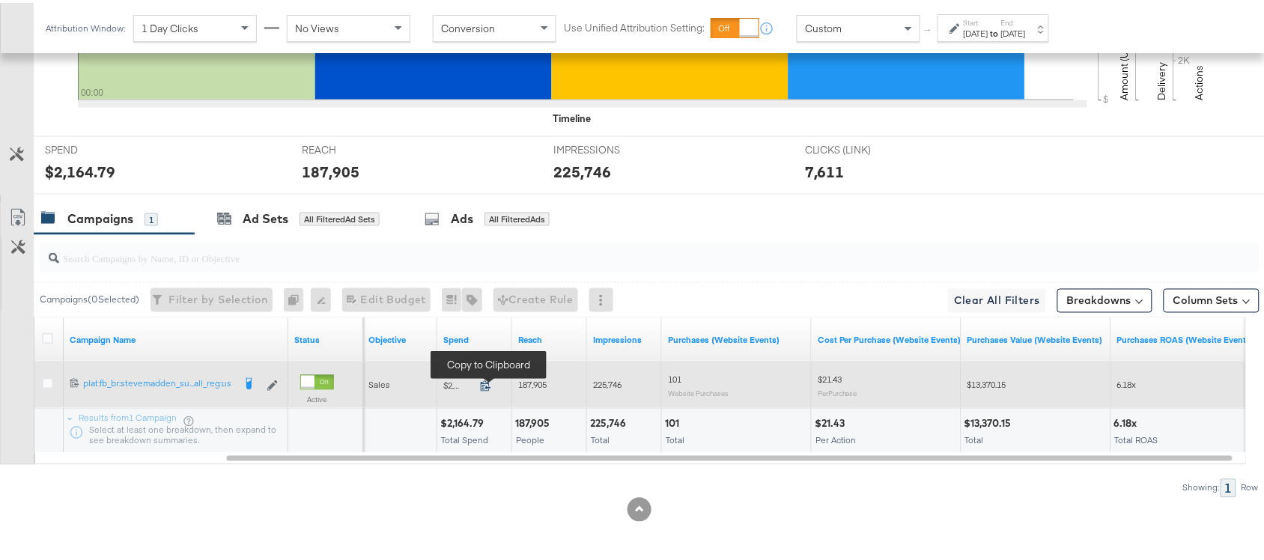
click at [485, 383] on icon at bounding box center [485, 382] width 11 height 11
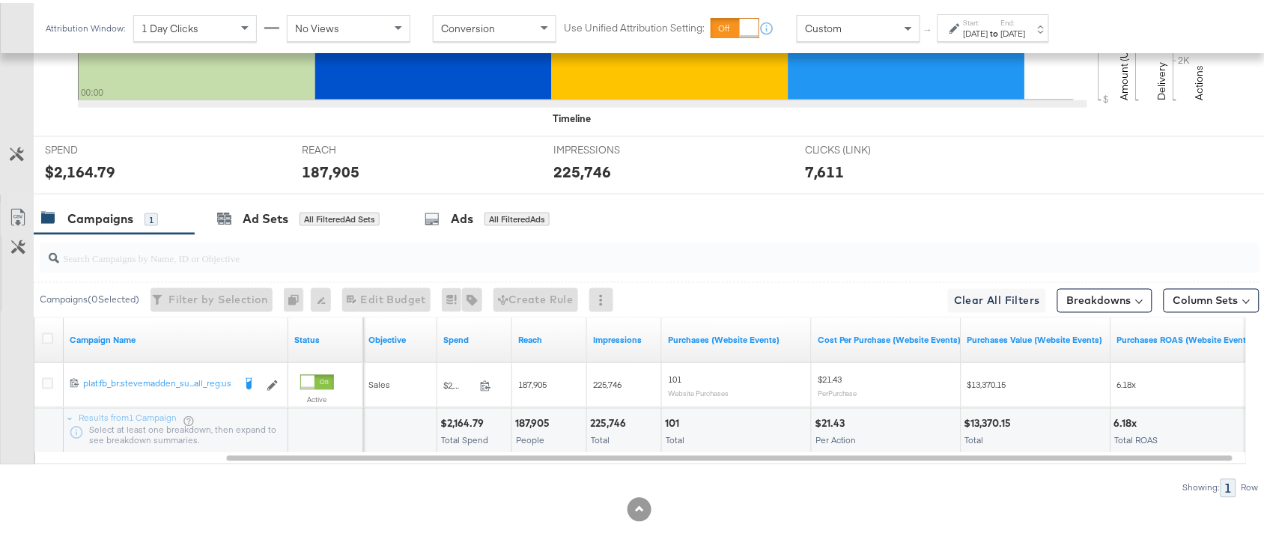
click at [521, 427] on div "187,905" at bounding box center [534, 421] width 39 height 14
copy div "187,905"
click at [611, 424] on div "225,746" at bounding box center [610, 421] width 40 height 14
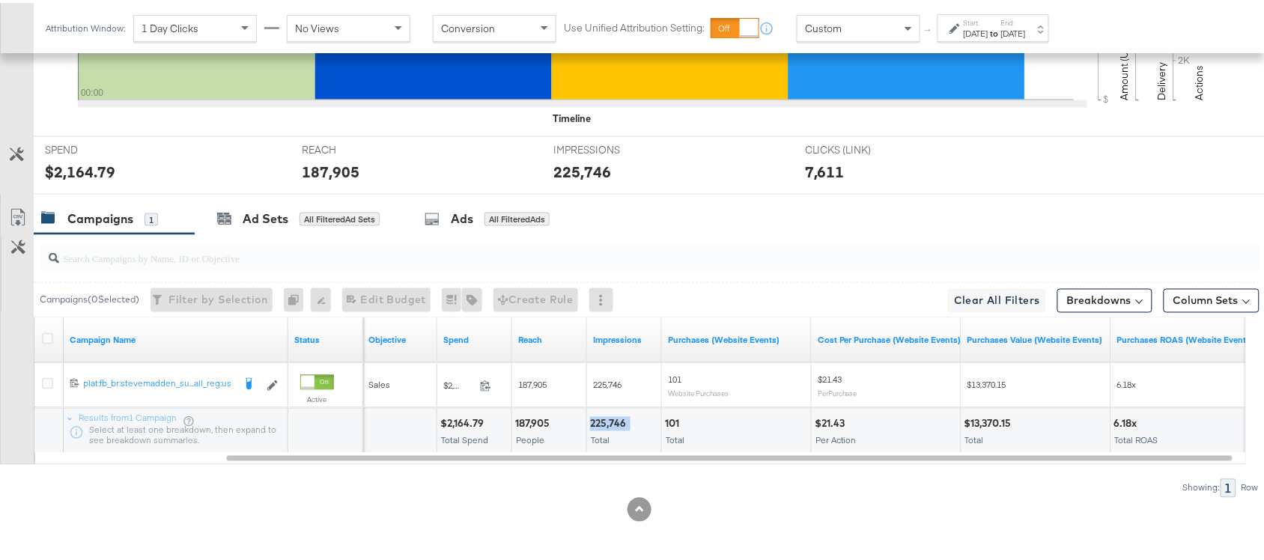
scroll to position [0, 0]
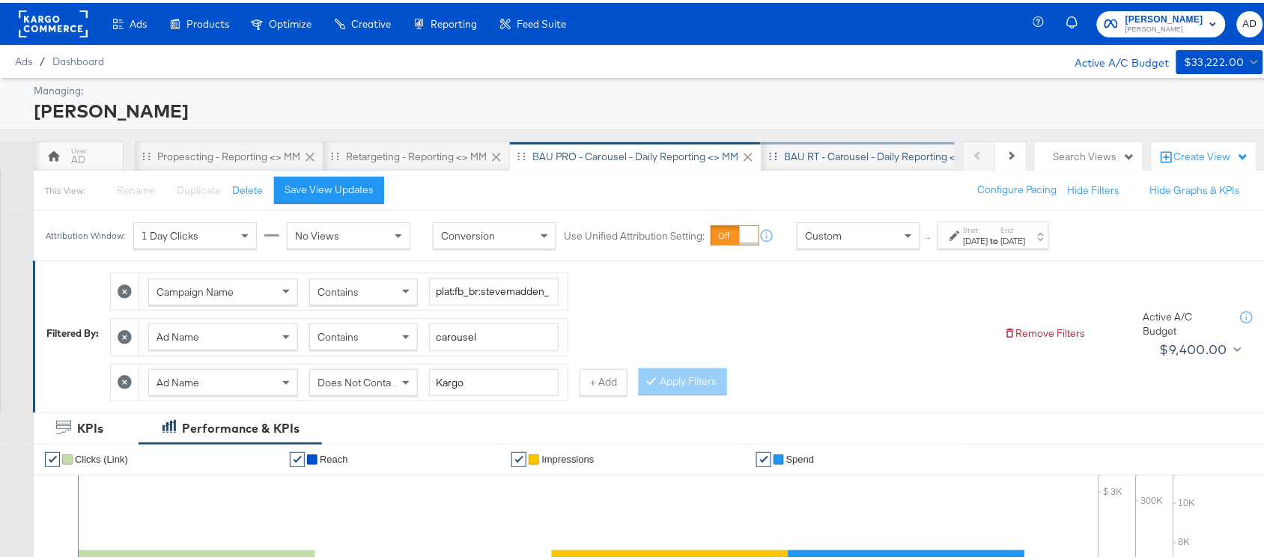
click at [844, 162] on div "BAU RT - Carousel - Daily Reporting <> MM" at bounding box center [883, 154] width 243 height 30
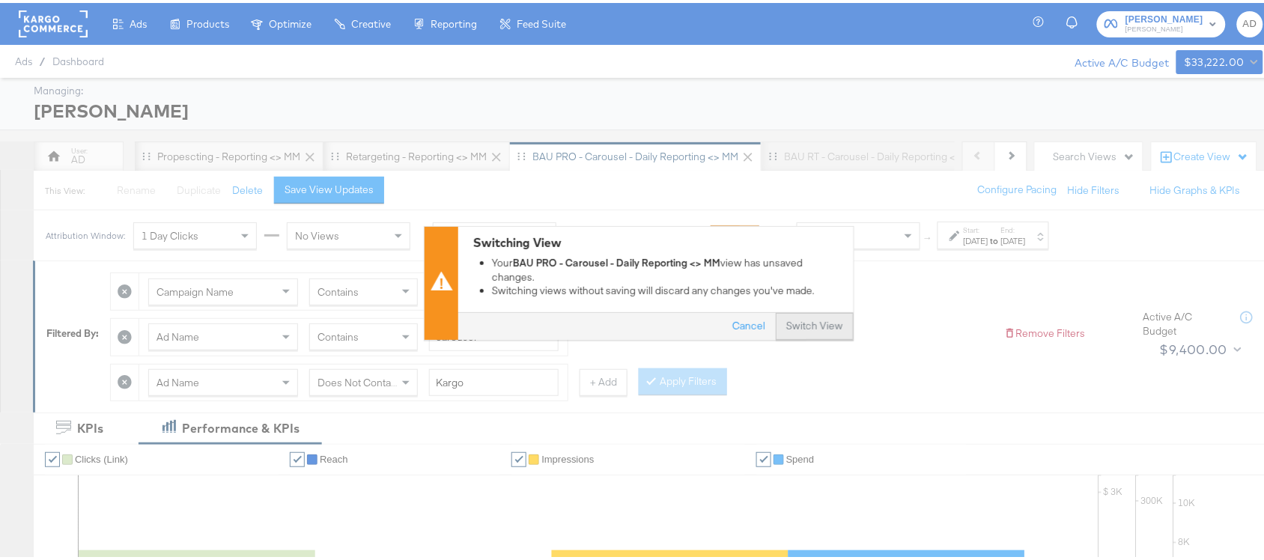
click at [798, 324] on button "Switch View" at bounding box center [815, 323] width 78 height 27
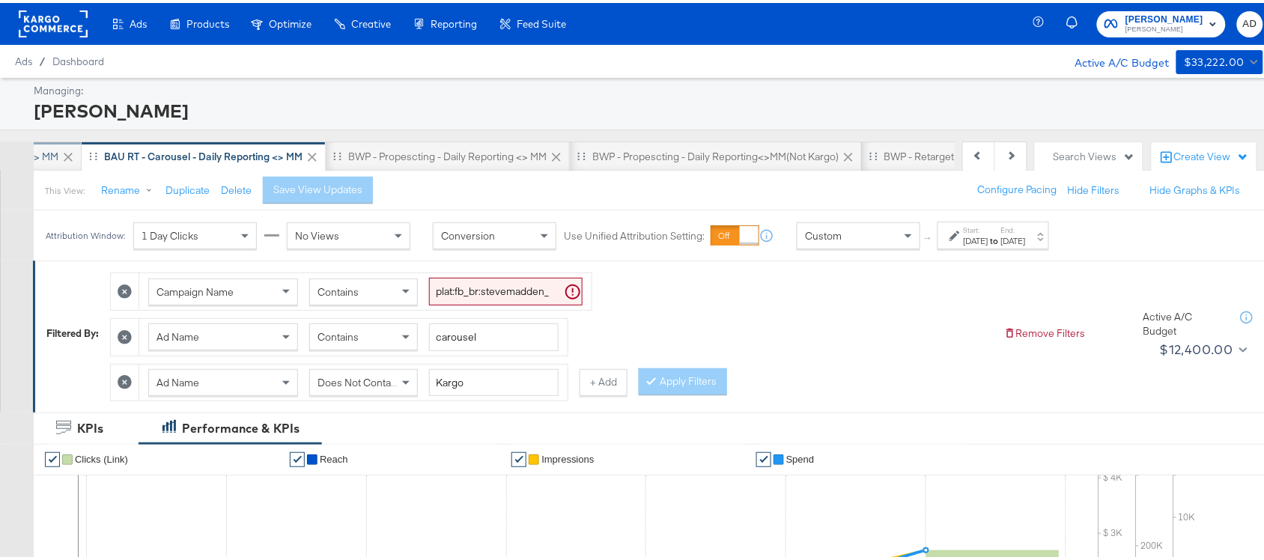
scroll to position [0, 702]
click at [989, 228] on label "Start:" at bounding box center [976, 227] width 25 height 10
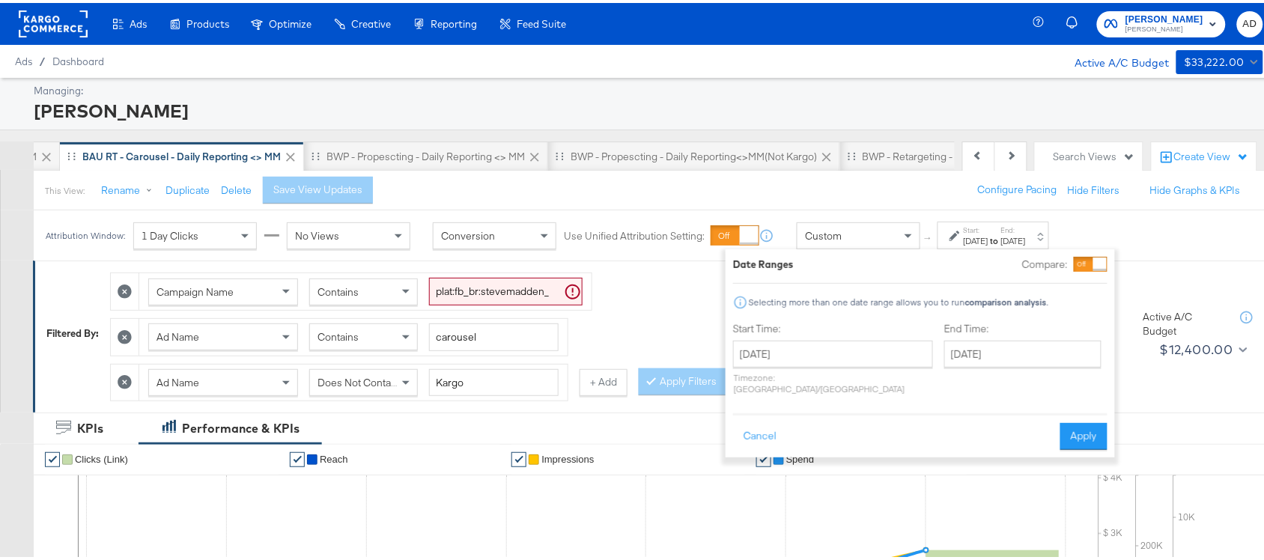
click at [760, 368] on div "[DATE] ‹ [DATE] › Su Mo Tu We Th Fr Sa 27 28 29 30 31 1 2 3 4 5 6 7 8 9 10 11 1…" at bounding box center [833, 365] width 200 height 54
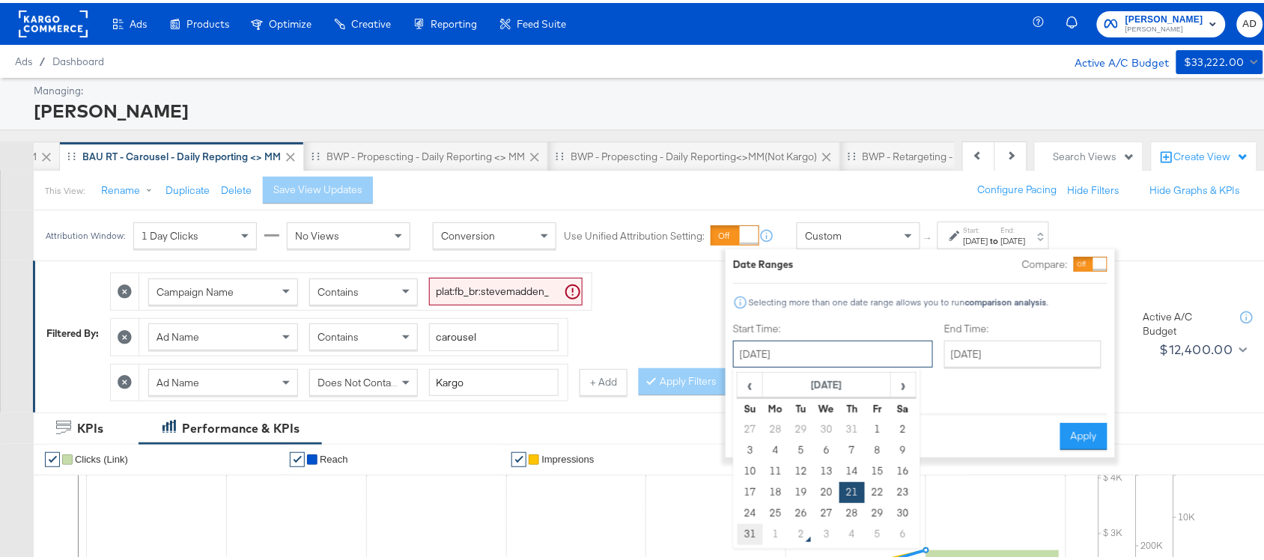
drag, startPoint x: 840, startPoint y: 353, endPoint x: 744, endPoint y: 543, distance: 213.0
click at [744, 365] on div "[DATE] ‹ [DATE] › Su Mo Tu We Th Fr Sa 27 28 29 30 31 1 2 3 4 5 6 7 8 9 10 11 1…" at bounding box center [833, 351] width 200 height 27
click at [744, 542] on td "31" at bounding box center [750, 531] width 25 height 21
type input "[DATE]"
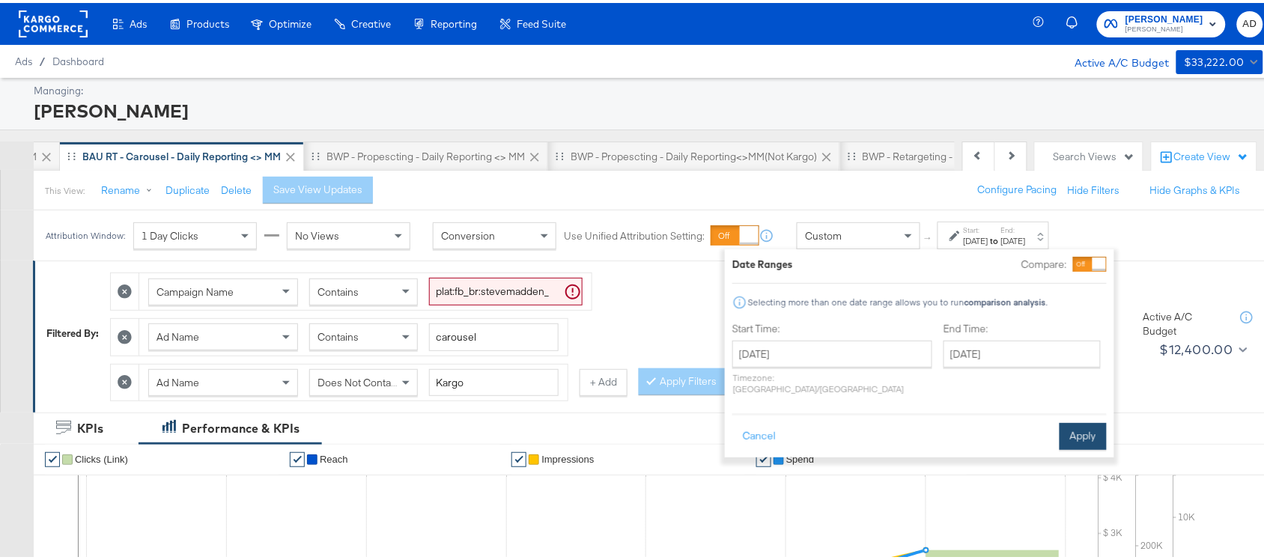
click at [1082, 422] on button "Apply" at bounding box center [1083, 433] width 47 height 27
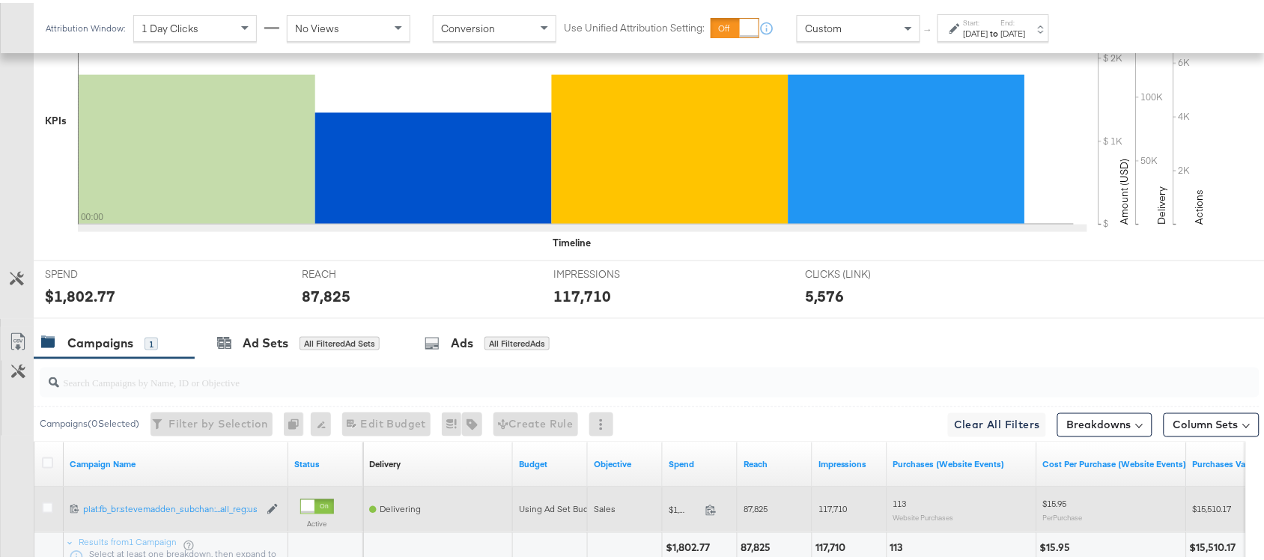
scroll to position [604, 0]
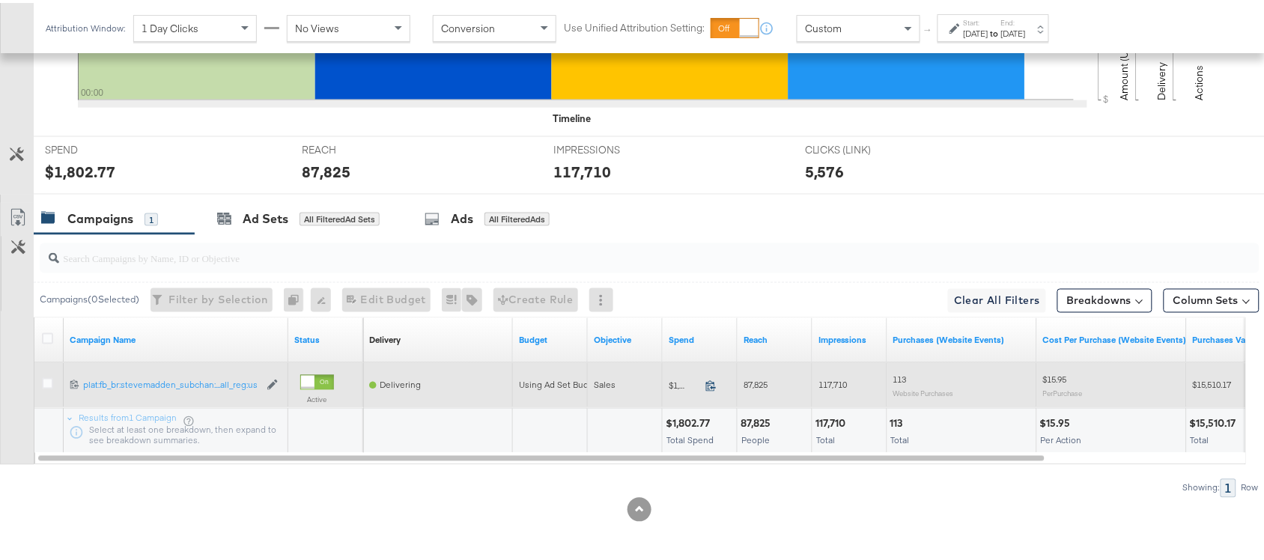
click at [709, 386] on icon at bounding box center [710, 382] width 11 height 11
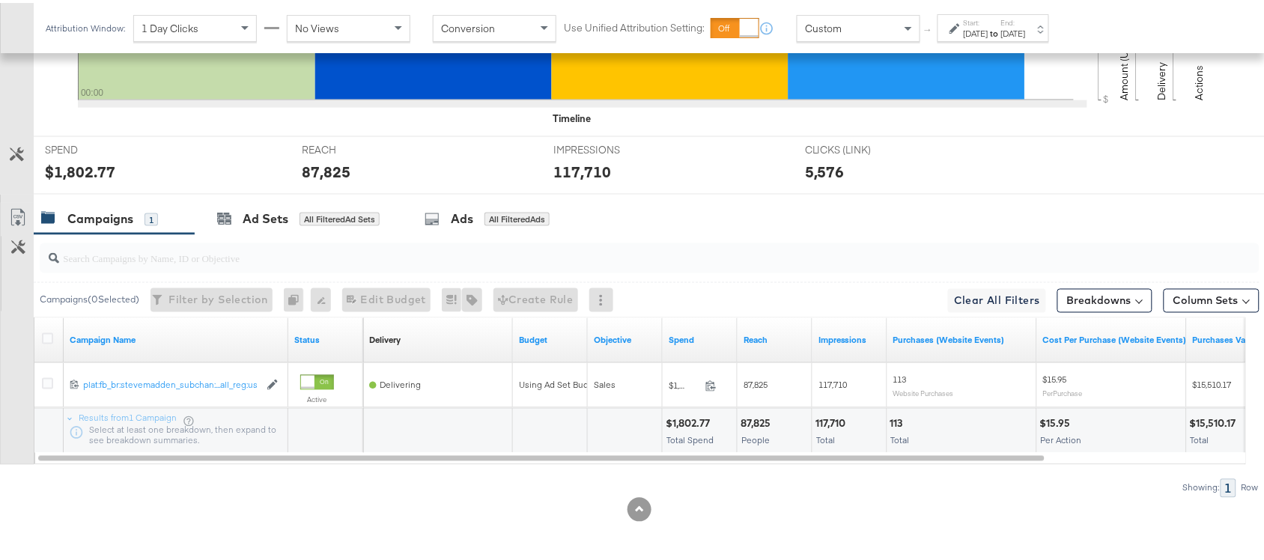
click at [750, 424] on div "87,825" at bounding box center [758, 421] width 34 height 14
click at [840, 423] on div "117,710" at bounding box center [833, 421] width 34 height 14
click at [989, 28] on div "[DATE]" at bounding box center [976, 31] width 25 height 12
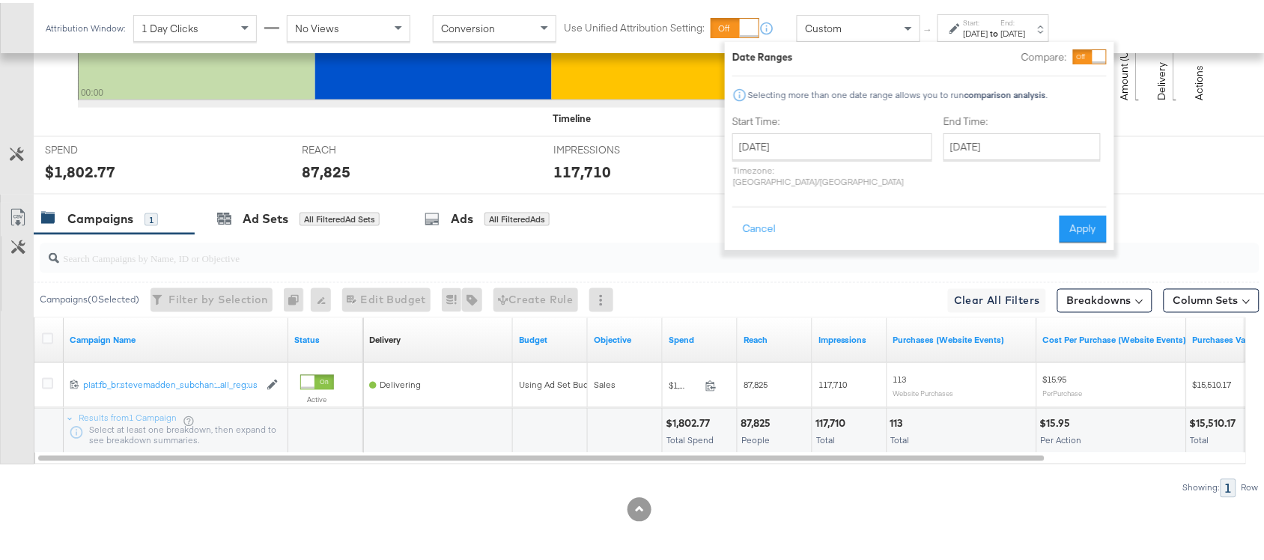
click at [751, 159] on div "[DATE] ‹ [DATE] › Su Mo Tu We Th Fr Sa 27 28 29 30 31 1 2 3 4 5 6 7 8 9 10 11 1…" at bounding box center [832, 157] width 200 height 54
click at [800, 146] on input "[DATE]" at bounding box center [832, 143] width 200 height 27
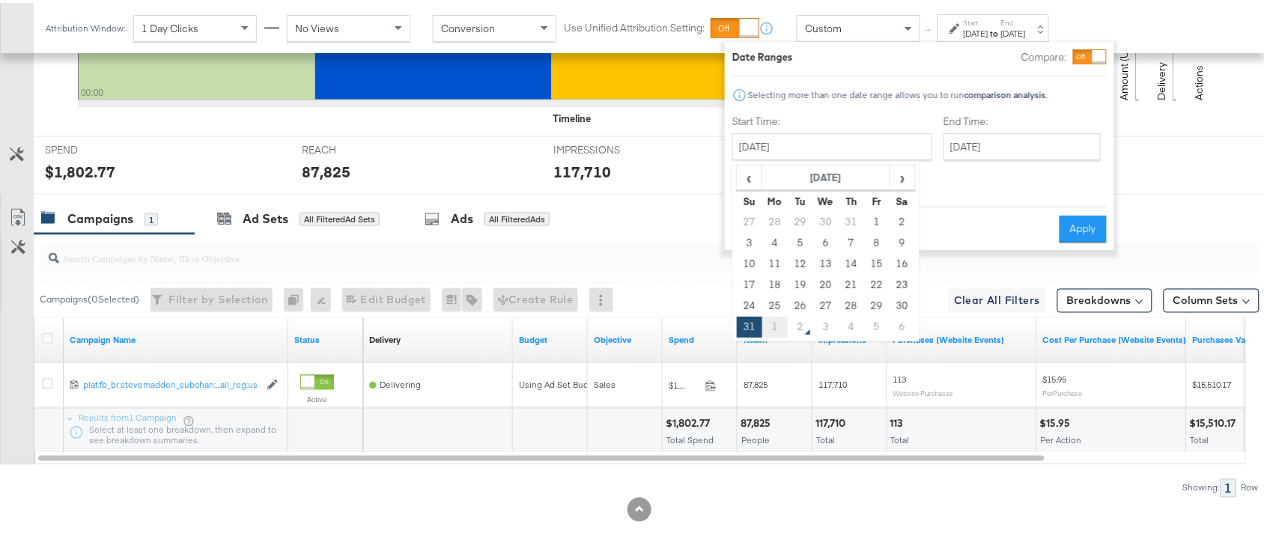
click at [773, 327] on td "1" at bounding box center [774, 324] width 25 height 21
type input "[DATE]"
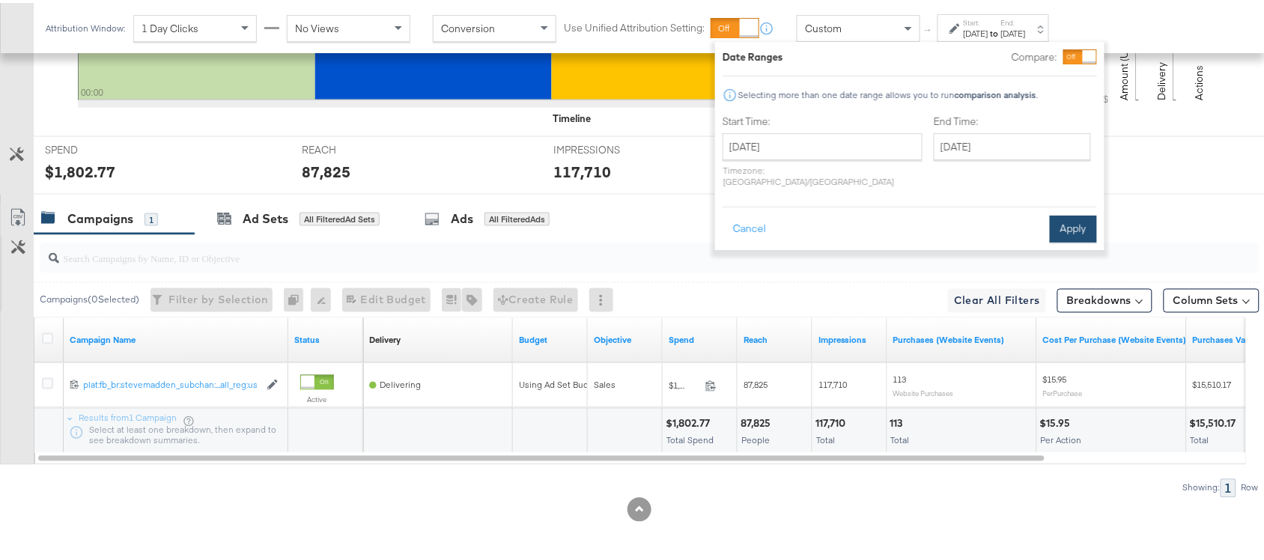
click at [1072, 216] on button "Apply" at bounding box center [1073, 226] width 47 height 27
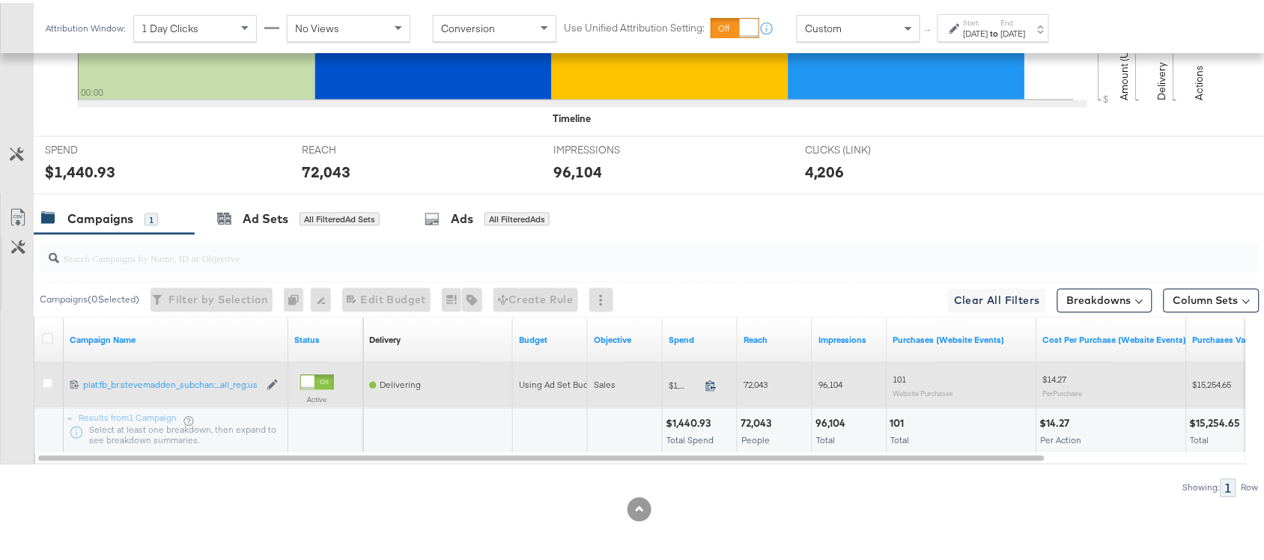
click at [710, 382] on icon at bounding box center [710, 382] width 11 height 11
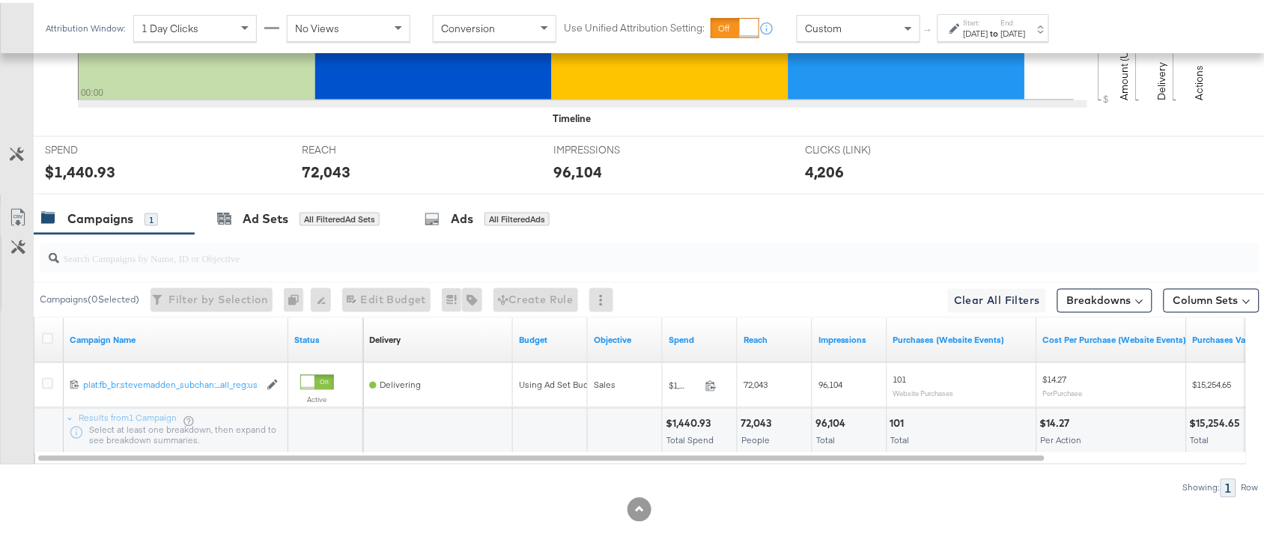
click at [751, 427] on div "72,043" at bounding box center [758, 421] width 35 height 14
click at [836, 420] on div "96,104" at bounding box center [833, 421] width 34 height 14
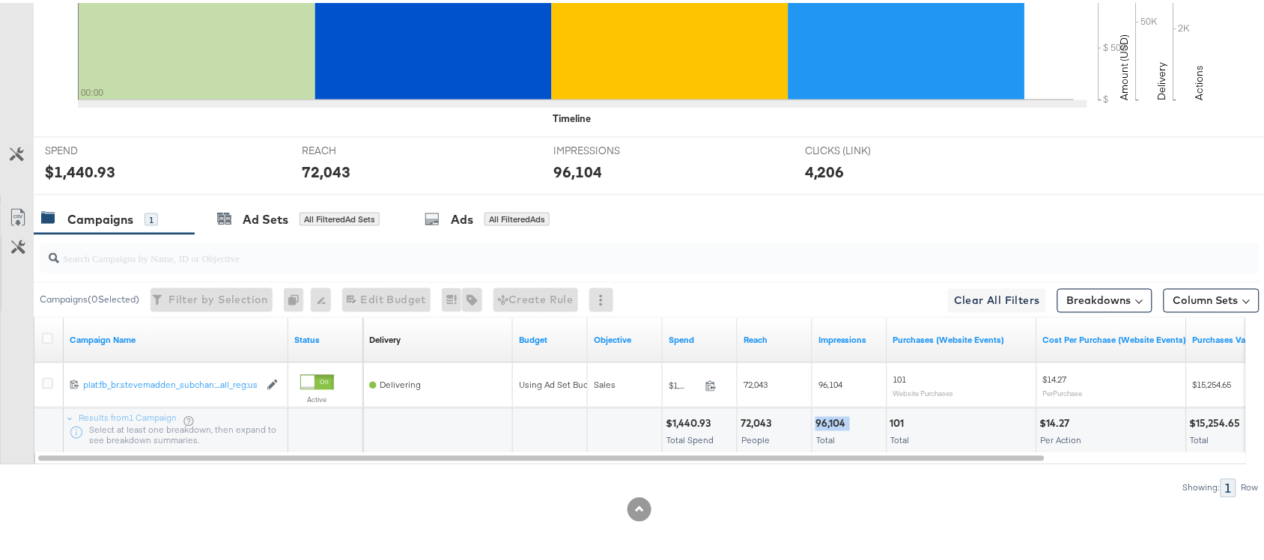
scroll to position [0, 0]
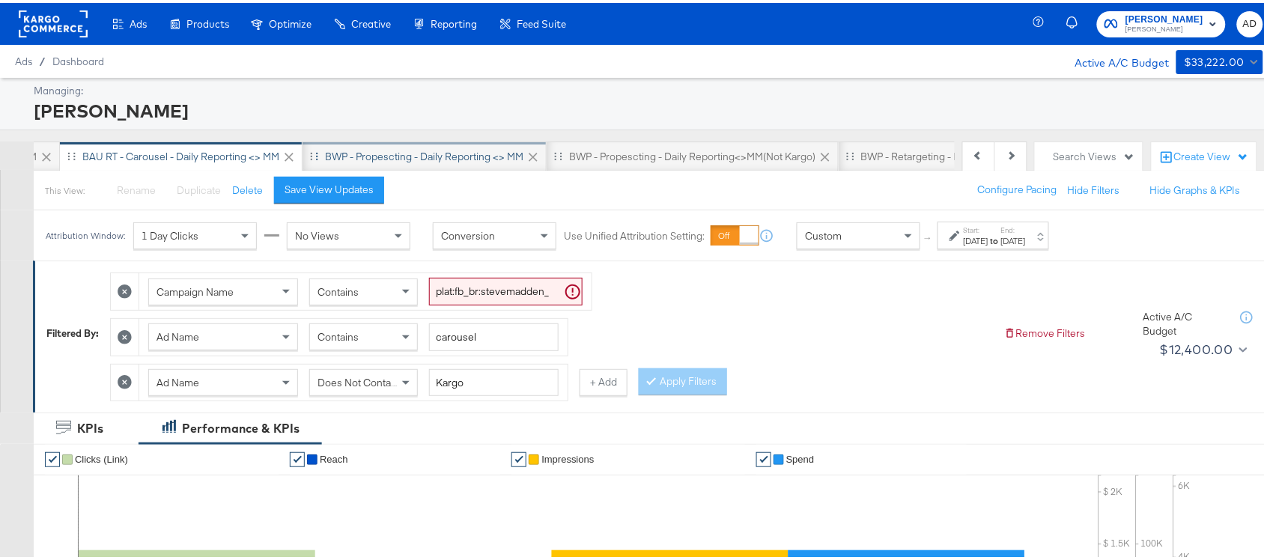
click at [448, 154] on div "BWP - Propescting - Daily Reporting <> MM" at bounding box center [424, 154] width 198 height 14
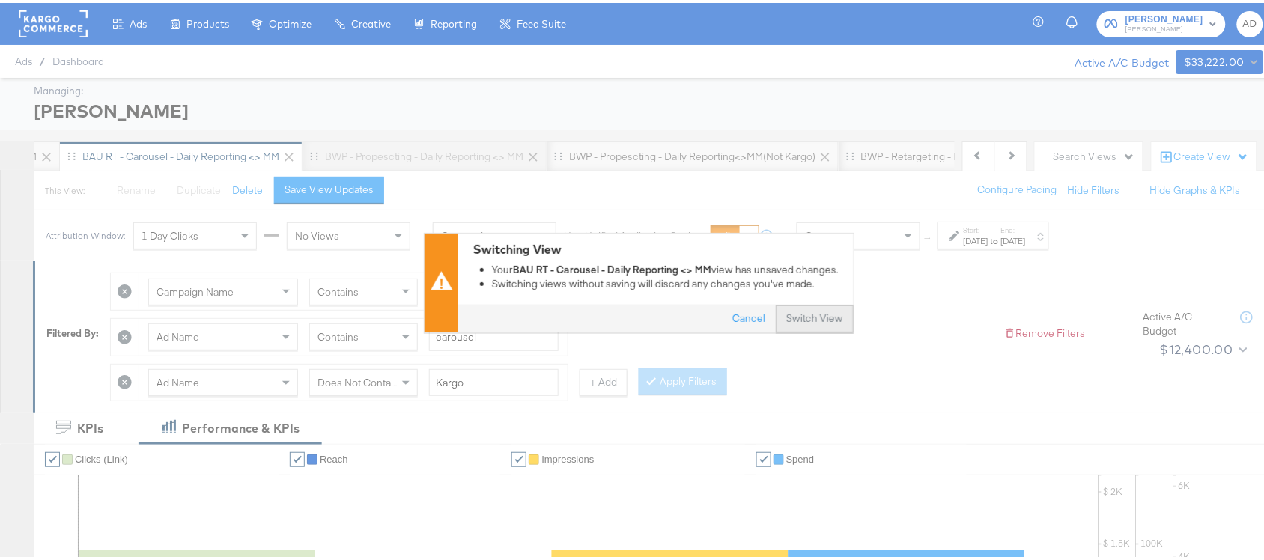
click at [798, 316] on button "Switch View" at bounding box center [815, 316] width 78 height 27
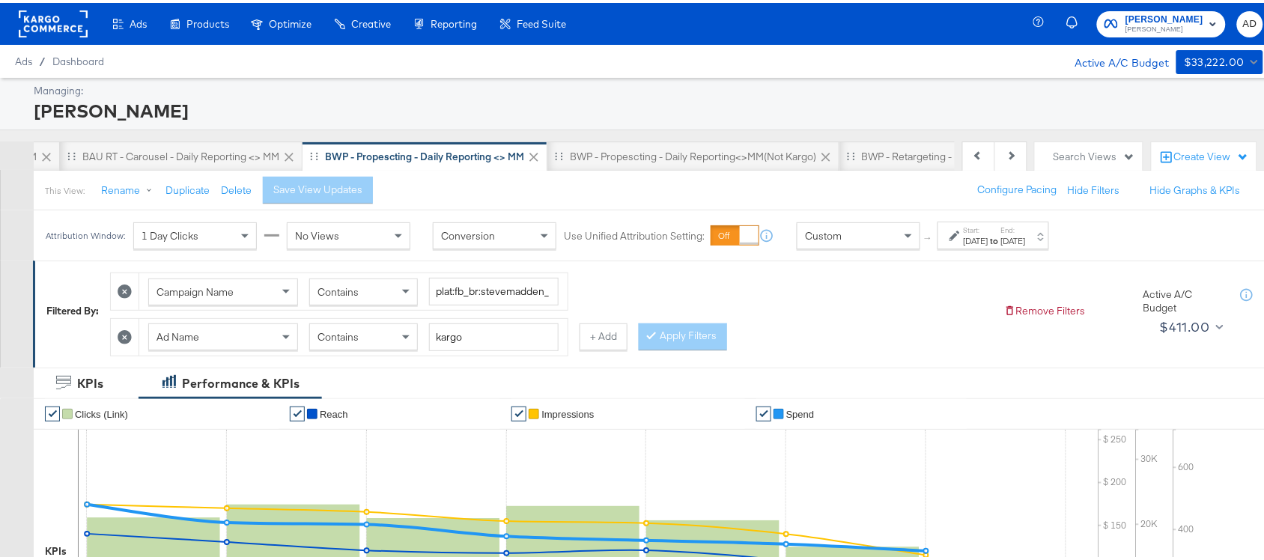
click at [1001, 240] on strong "to" at bounding box center [995, 237] width 13 height 11
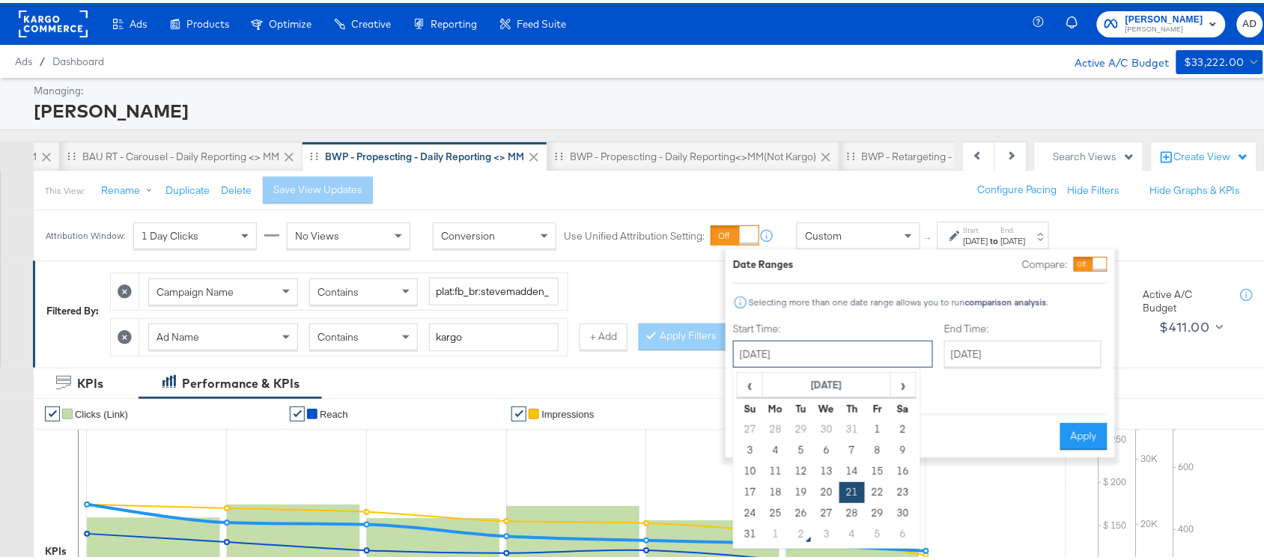
click at [758, 353] on input "[DATE]" at bounding box center [833, 351] width 200 height 27
click at [747, 535] on td "31" at bounding box center [750, 531] width 25 height 21
type input "[DATE]"
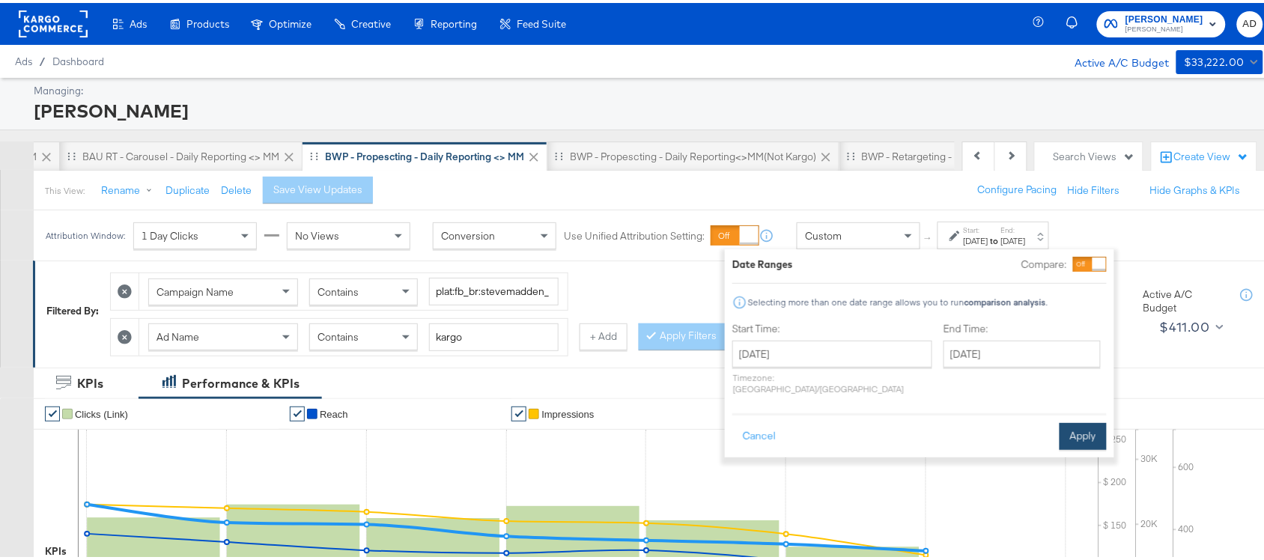
click at [1075, 420] on button "Apply" at bounding box center [1083, 433] width 47 height 27
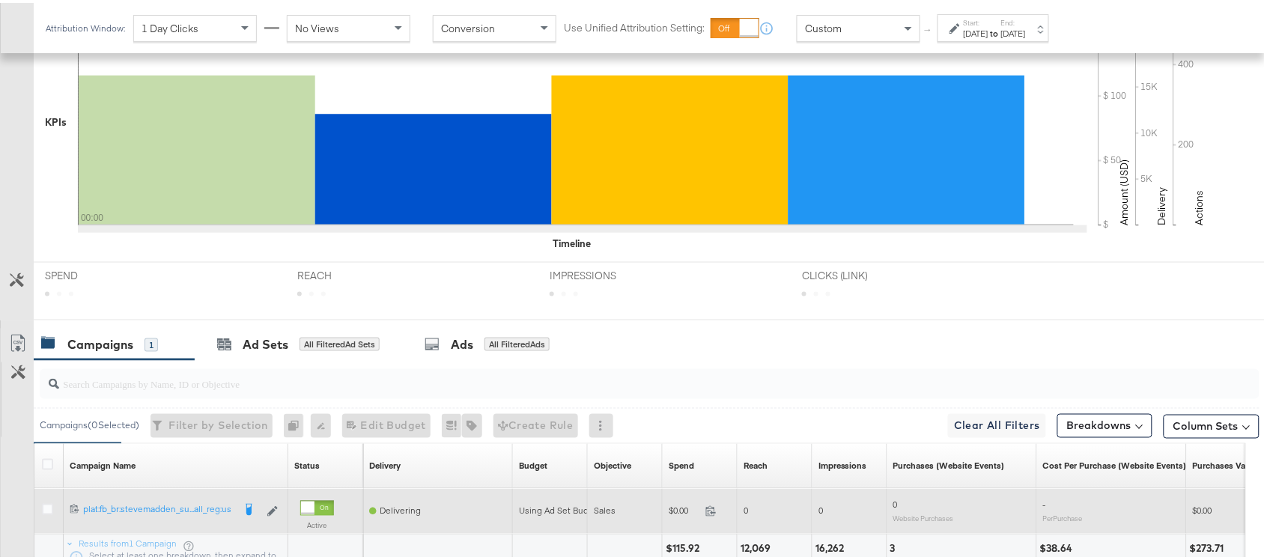
scroll to position [558, 0]
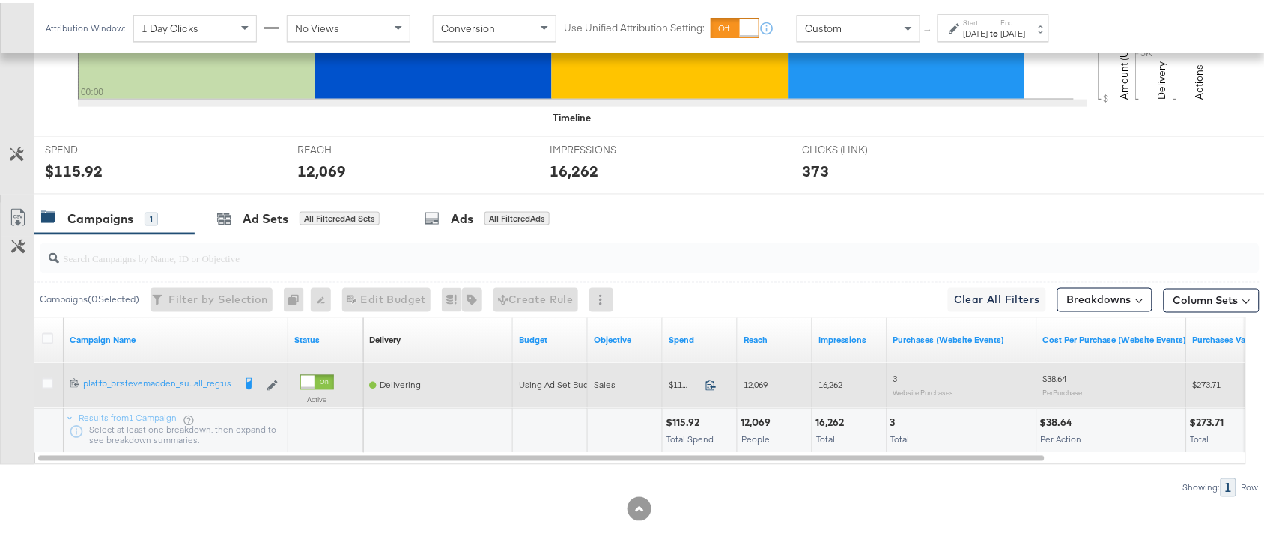
click at [708, 388] on icon at bounding box center [710, 382] width 11 height 11
click at [713, 382] on icon at bounding box center [710, 382] width 11 height 11
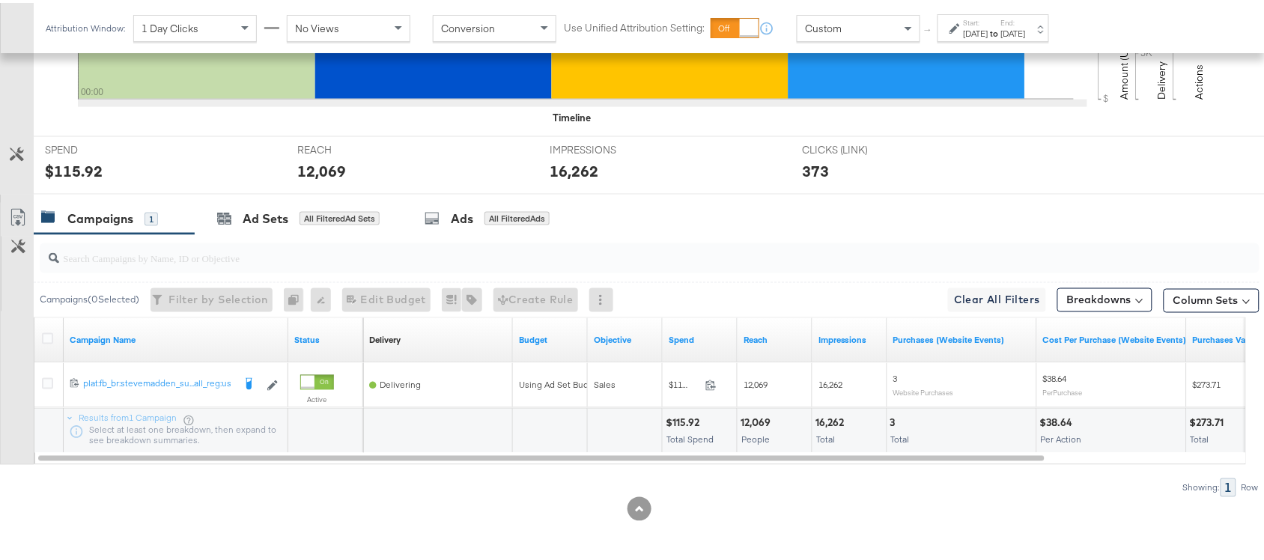
click at [760, 419] on div "12,069" at bounding box center [758, 420] width 34 height 14
click at [828, 419] on div "16,262" at bounding box center [832, 420] width 33 height 14
click at [991, 37] on div "Start: [DATE] to End: [DATE]" at bounding box center [994, 25] width 112 height 28
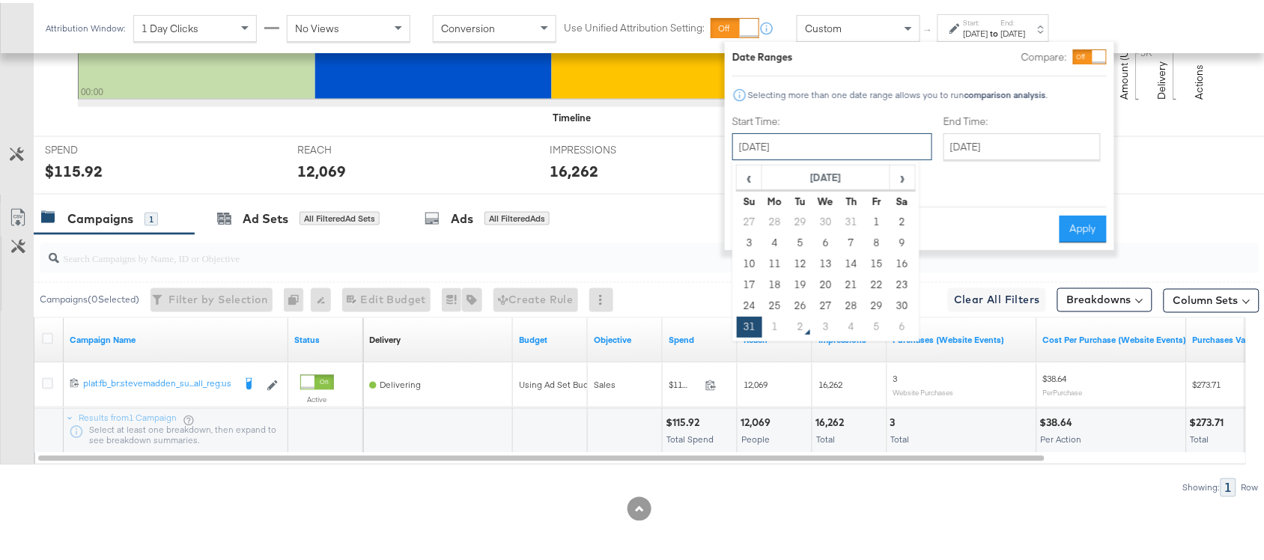
click at [774, 144] on input "[DATE]" at bounding box center [832, 143] width 200 height 27
click at [773, 323] on td "1" at bounding box center [774, 324] width 25 height 21
type input "[DATE]"
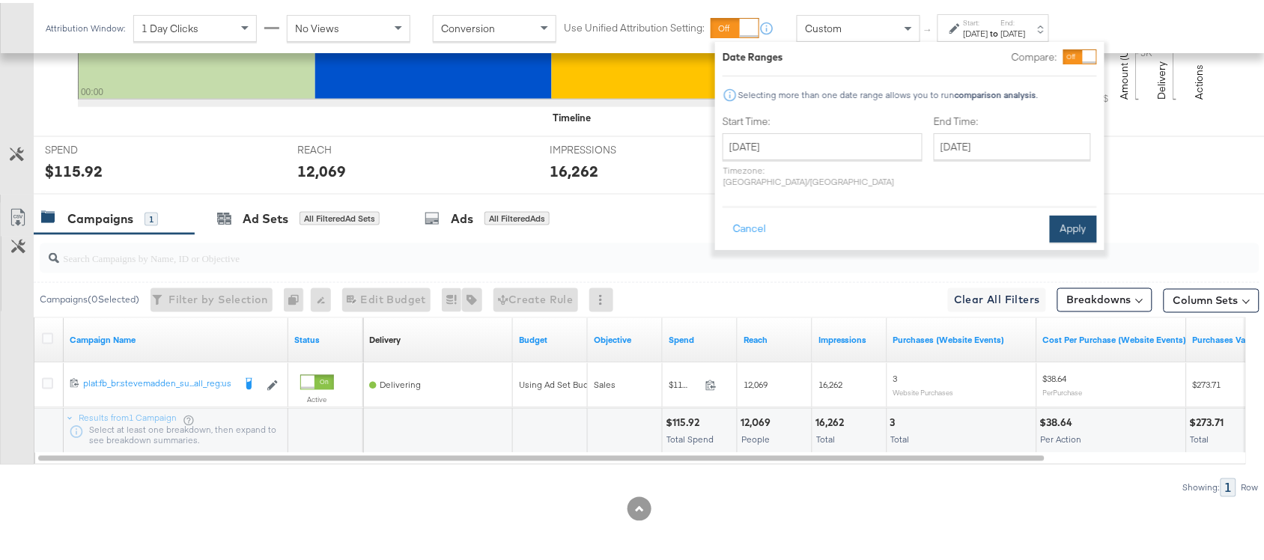
click at [1064, 213] on button "Apply" at bounding box center [1073, 226] width 47 height 27
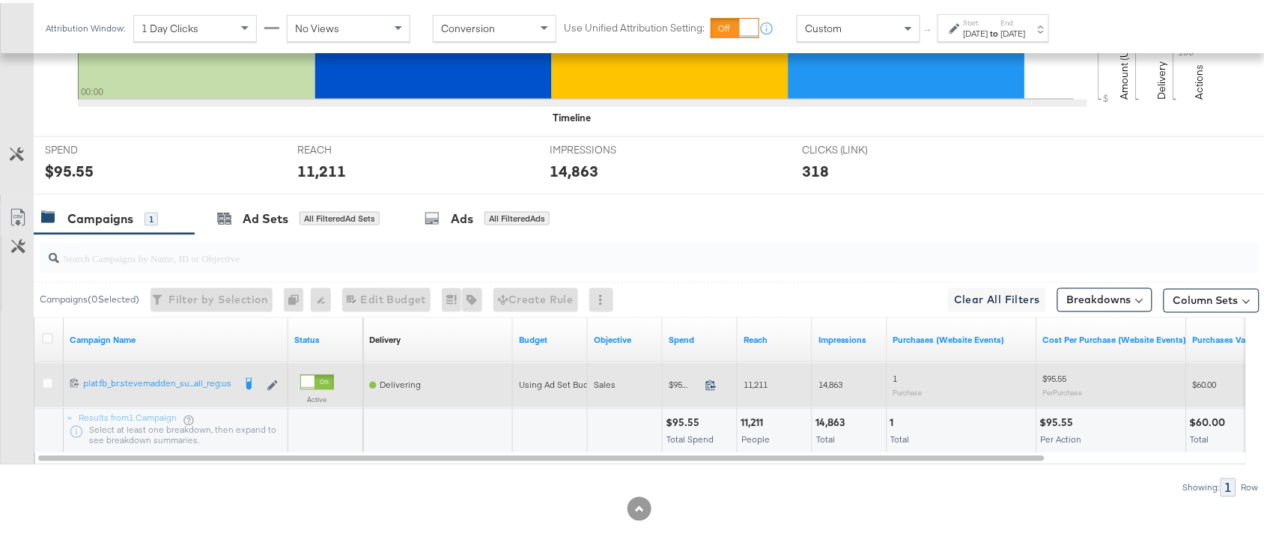
click at [712, 380] on icon at bounding box center [710, 382] width 11 height 11
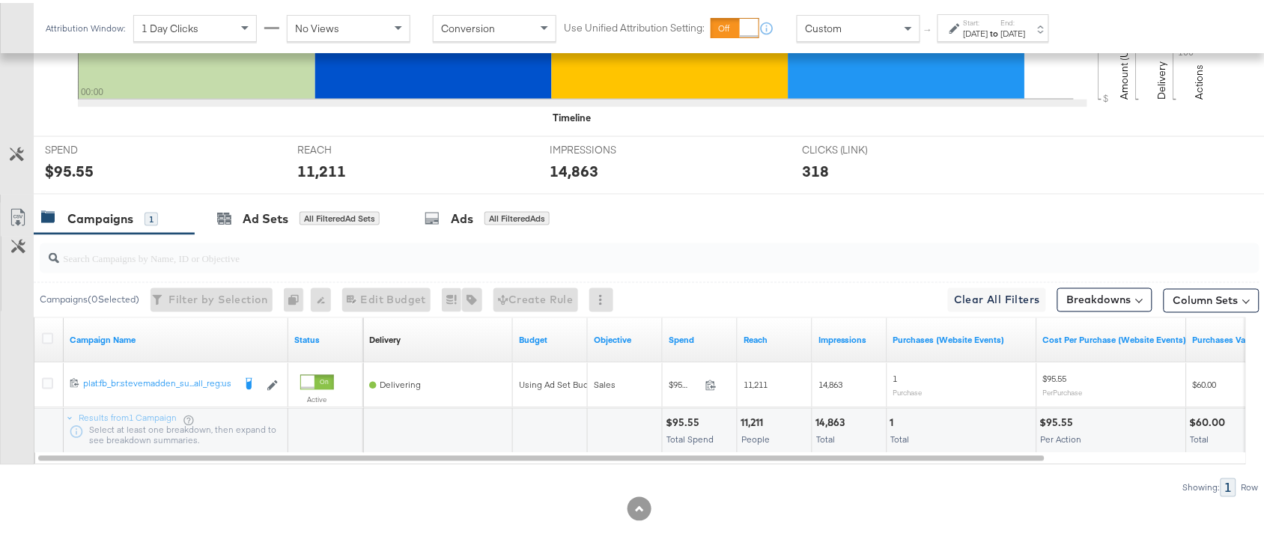
click at [747, 420] on div "11,211" at bounding box center [754, 420] width 27 height 14
click at [828, 416] on div "14,863" at bounding box center [833, 420] width 34 height 14
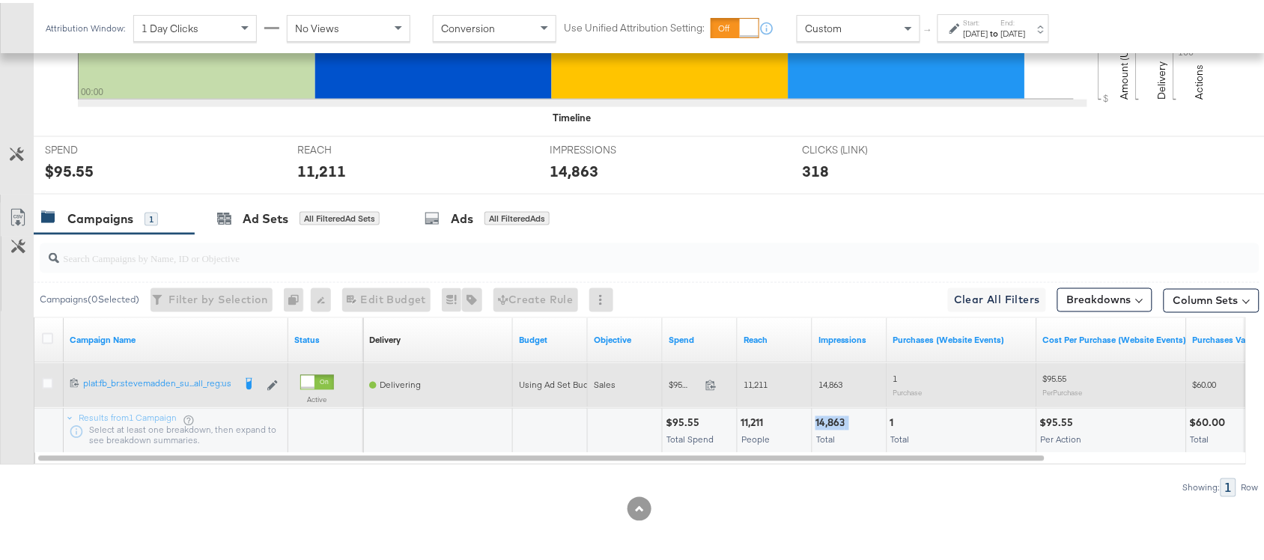
scroll to position [0, 0]
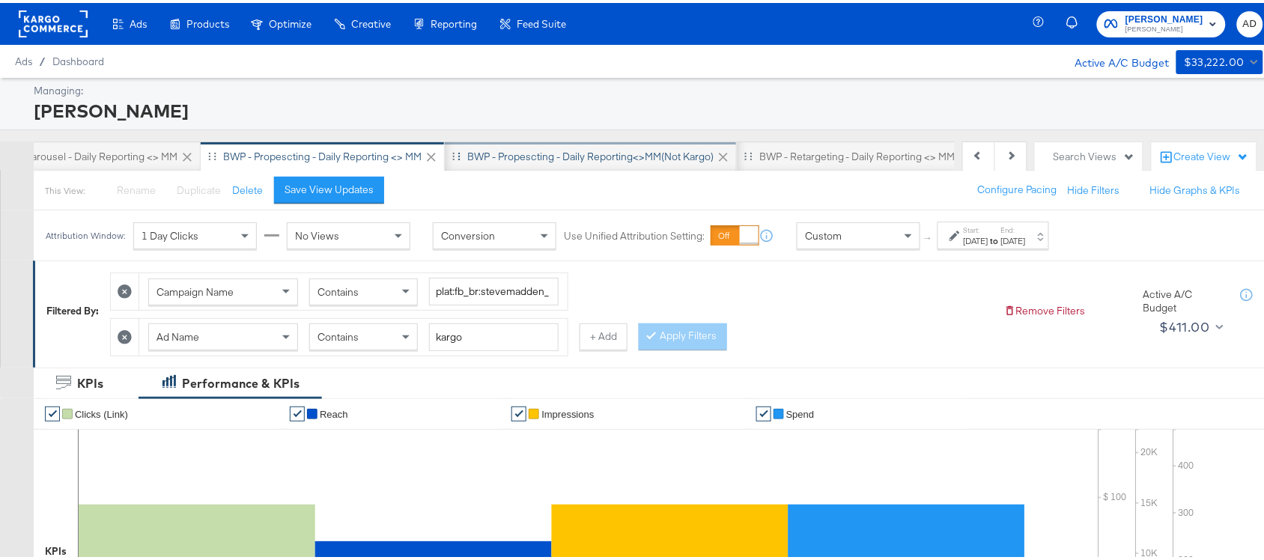
click at [570, 161] on div "BWP - Propescting - Daily Reporting<>MM(not kargo)" at bounding box center [591, 154] width 292 height 30
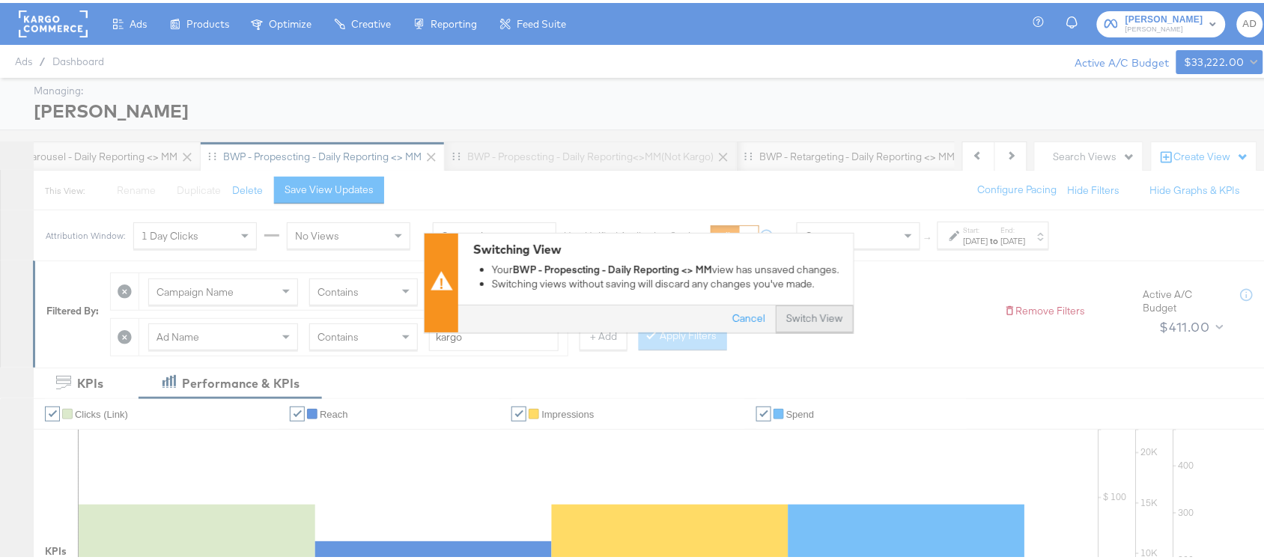
click at [795, 312] on button "Switch View" at bounding box center [815, 316] width 78 height 27
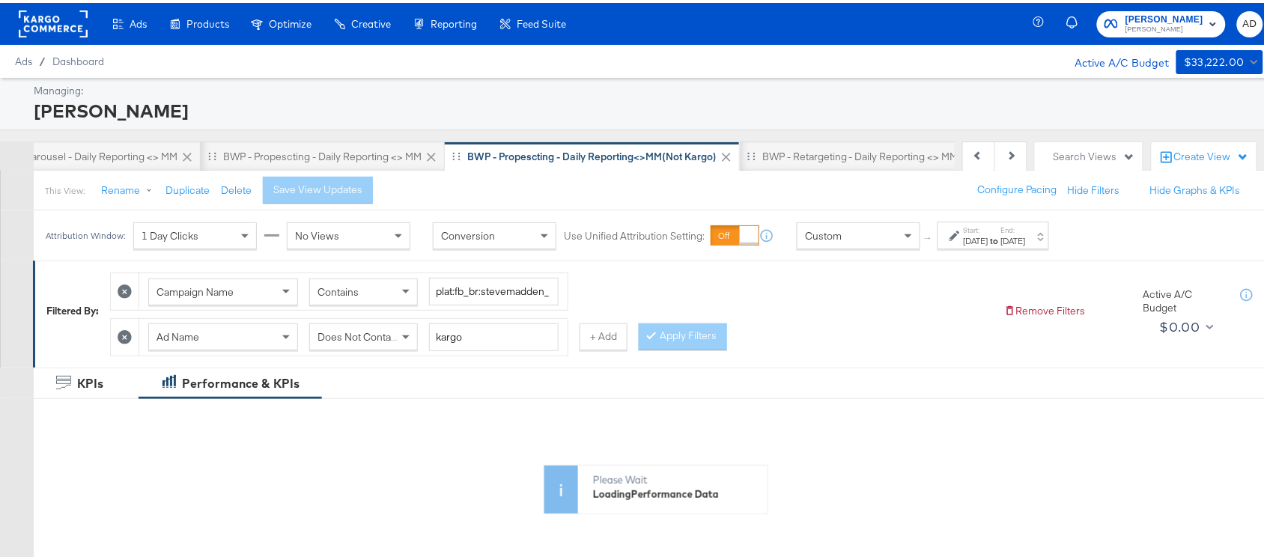
click at [989, 232] on label "Start:" at bounding box center [976, 227] width 25 height 10
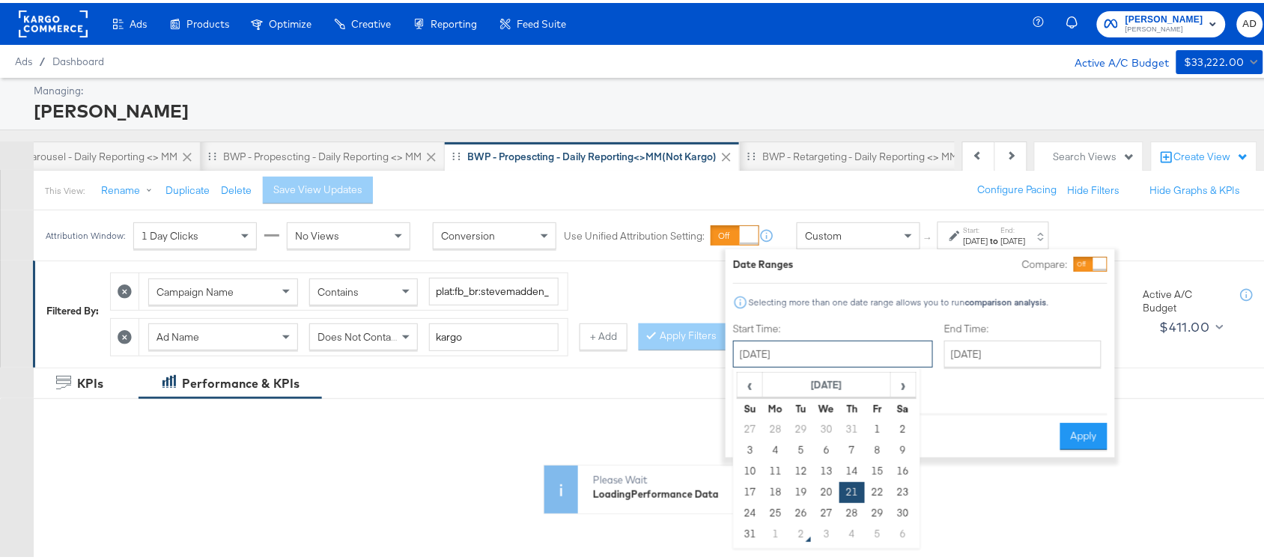
click at [792, 346] on input "[DATE]" at bounding box center [833, 351] width 200 height 27
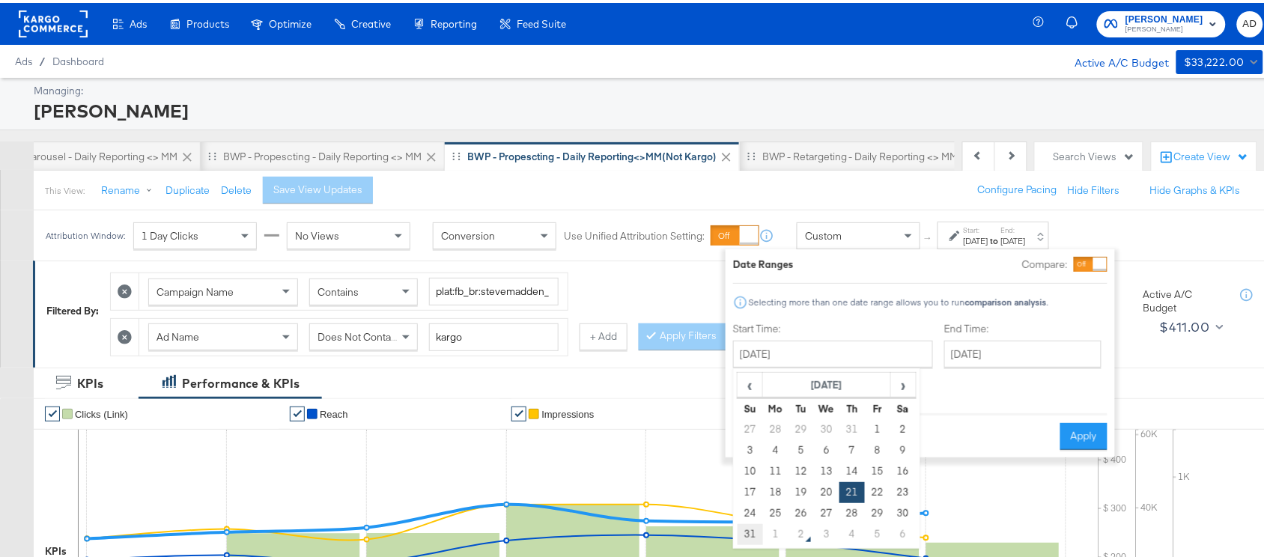
click at [742, 529] on td "31" at bounding box center [750, 531] width 25 height 21
type input "[DATE]"
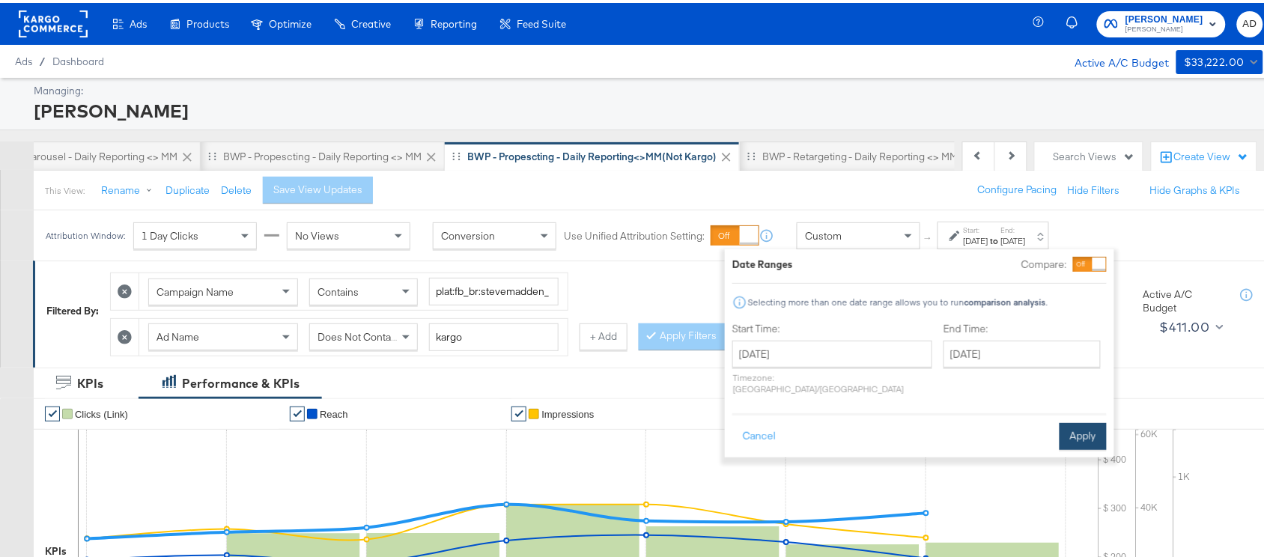
click at [1073, 420] on button "Apply" at bounding box center [1083, 433] width 47 height 27
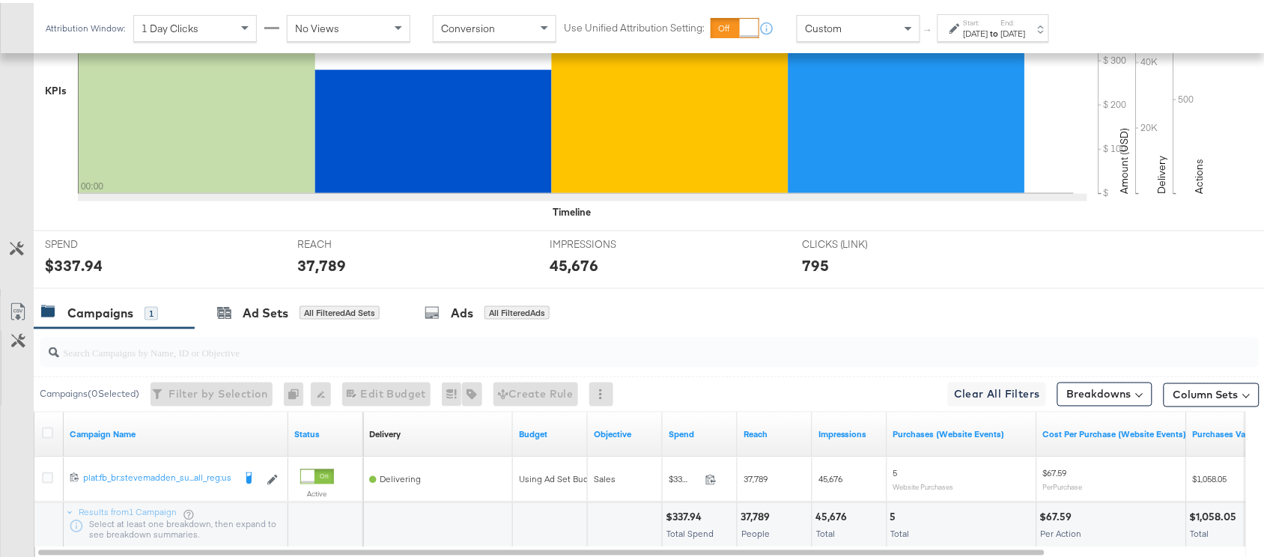
scroll to position [558, 0]
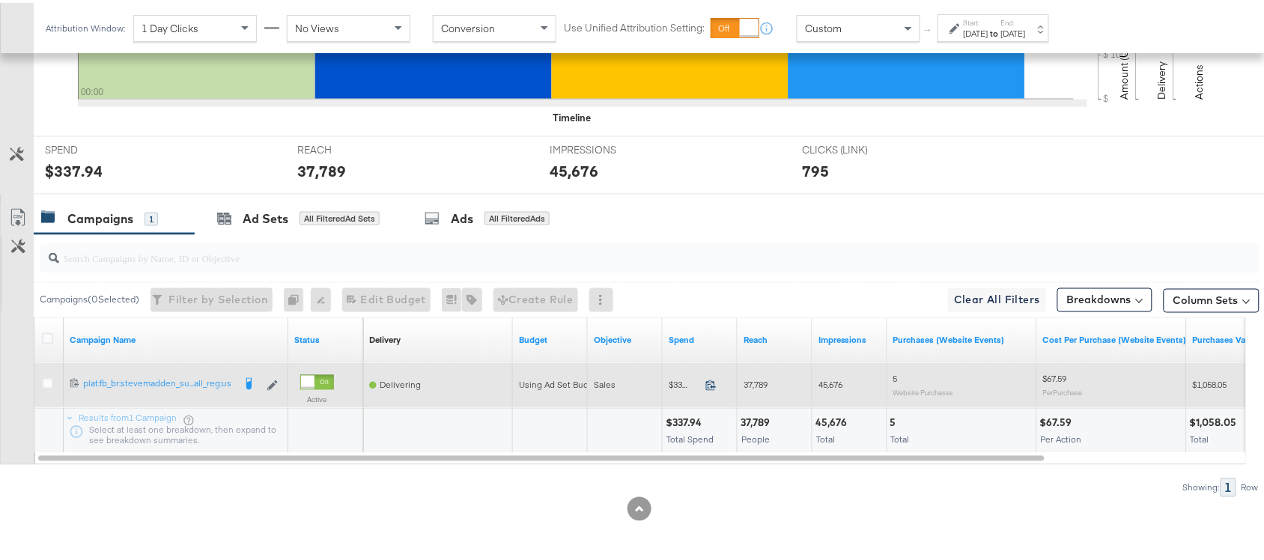
click at [710, 380] on icon at bounding box center [710, 382] width 11 height 11
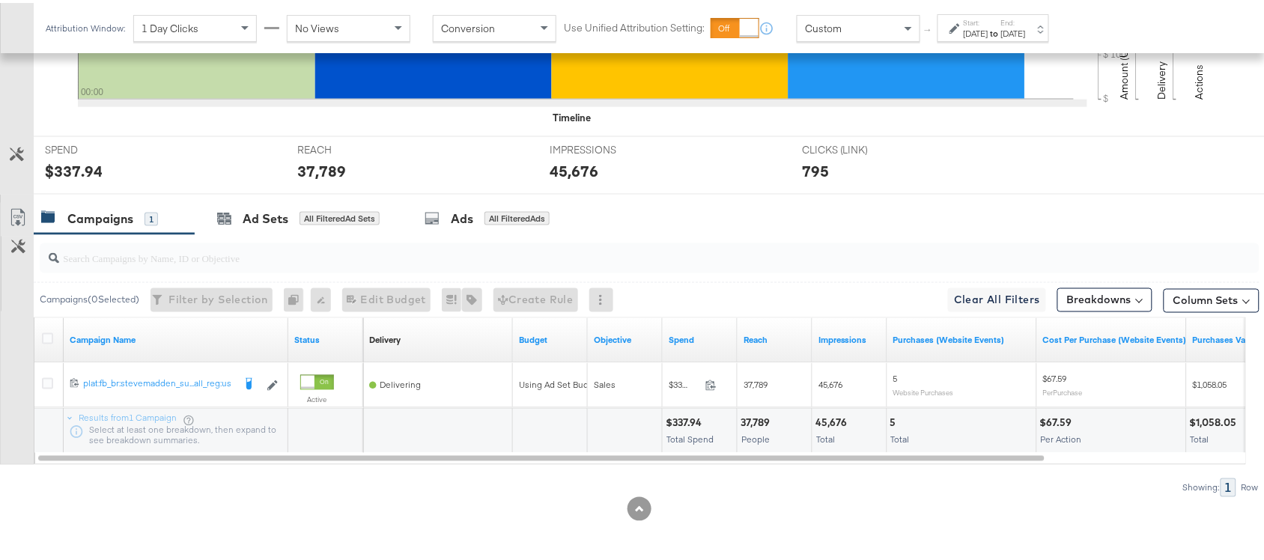
click at [762, 418] on div "37,789" at bounding box center [758, 420] width 34 height 14
click at [824, 423] on div "45,676" at bounding box center [834, 420] width 36 height 14
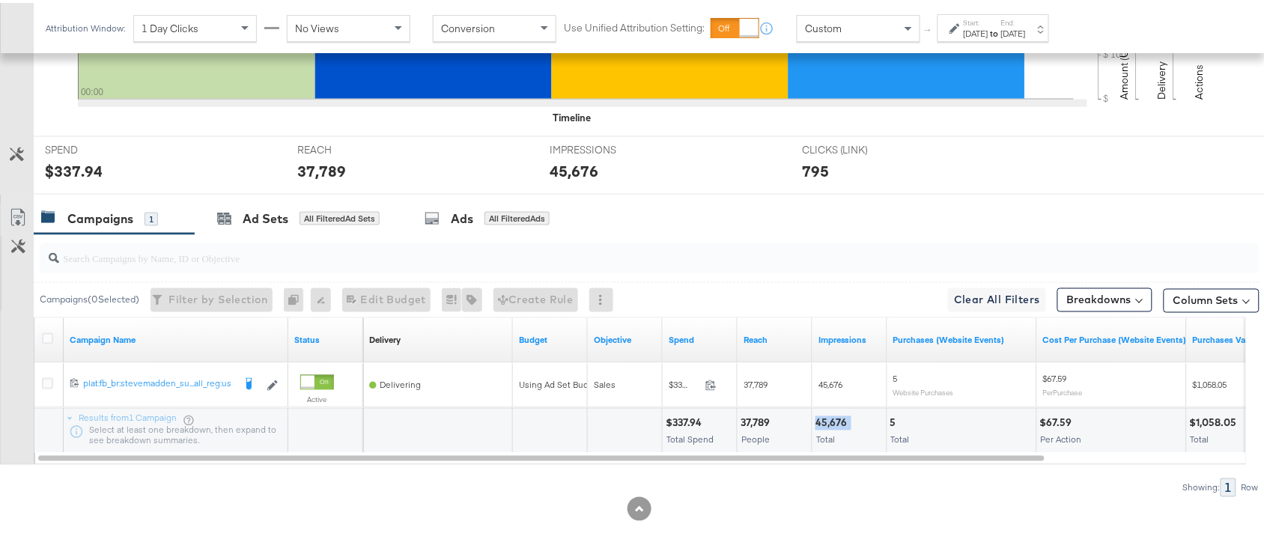
click at [824, 423] on div "45,676" at bounding box center [834, 420] width 36 height 14
click at [1004, 39] on div "Attribution Window: 1 Day Clicks No Views Conversion Use Unified Attribution Se…" at bounding box center [551, 25] width 1034 height 50
click at [989, 23] on label "Start:" at bounding box center [976, 20] width 25 height 10
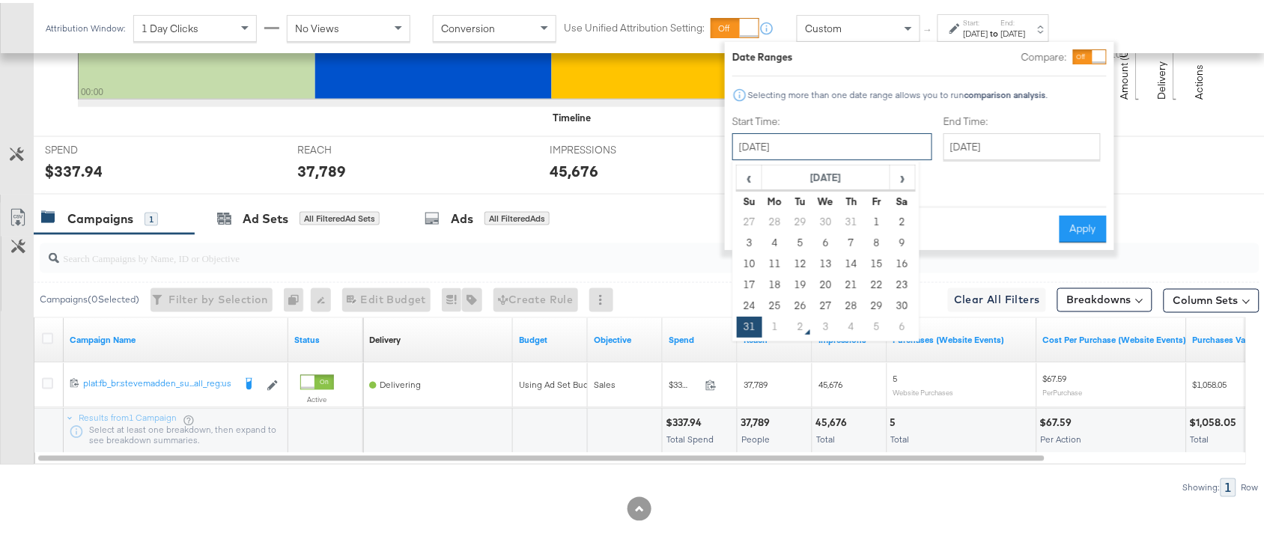
click at [810, 154] on input "[DATE]" at bounding box center [832, 143] width 200 height 27
click at [774, 327] on td "1" at bounding box center [774, 324] width 25 height 21
type input "[DATE]"
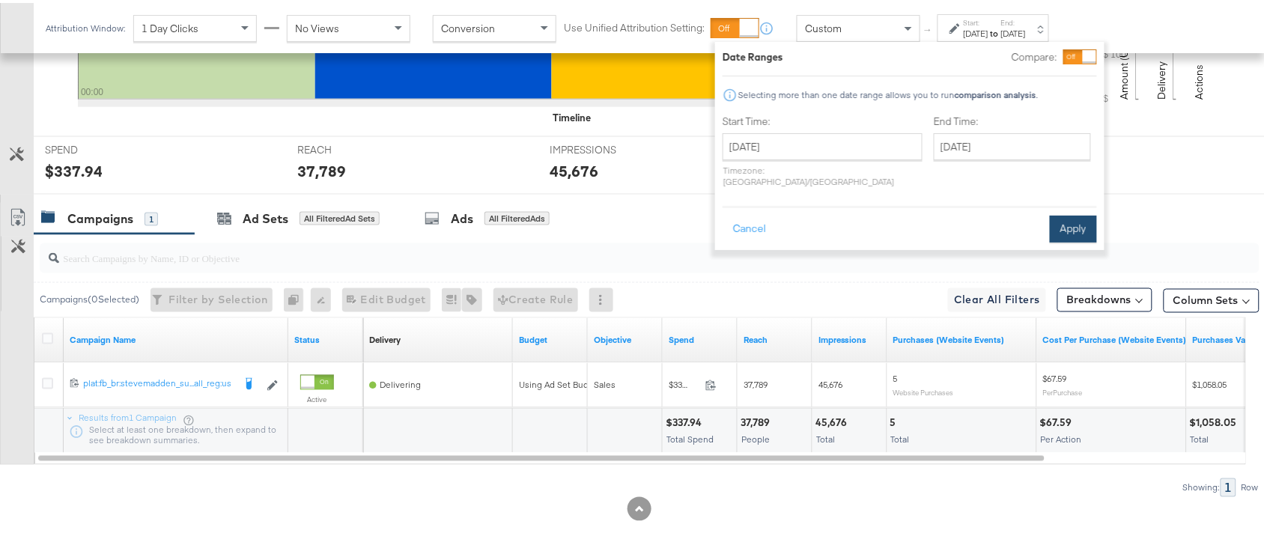
click at [1080, 213] on button "Apply" at bounding box center [1073, 226] width 47 height 27
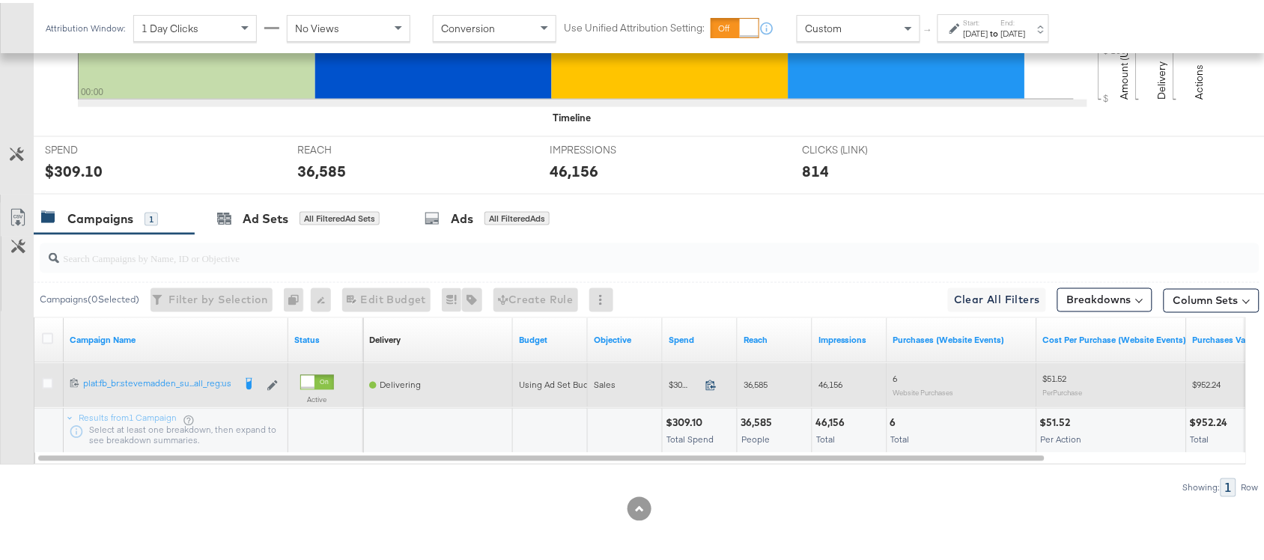
click at [714, 386] on icon at bounding box center [711, 382] width 10 height 10
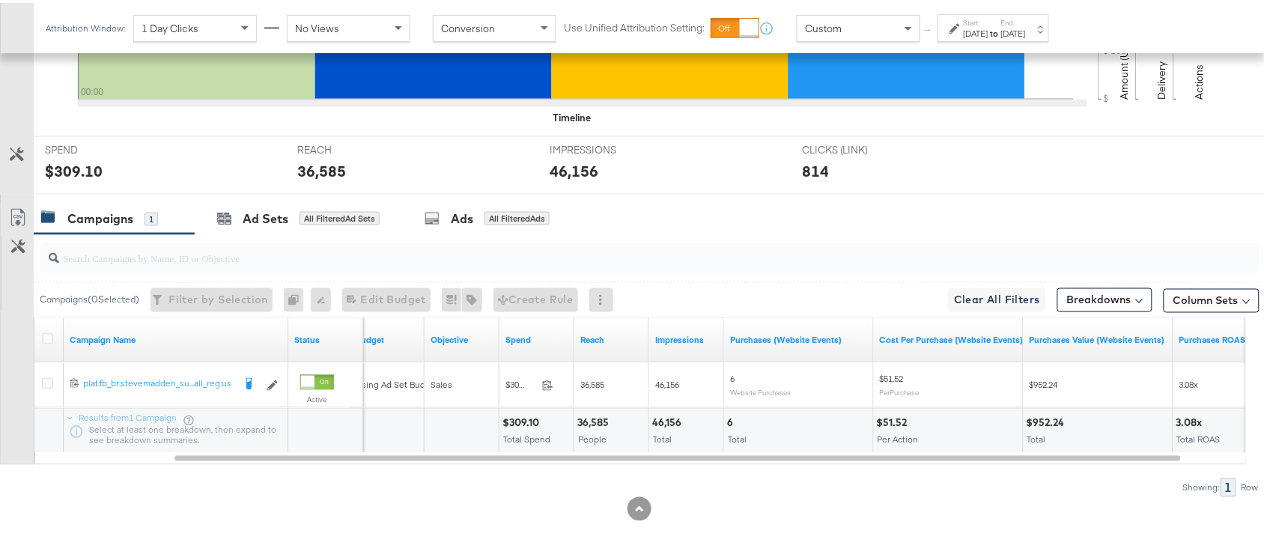
click at [592, 421] on div "36,585" at bounding box center [595, 420] width 36 height 14
click at [659, 420] on div "46,156" at bounding box center [669, 420] width 34 height 14
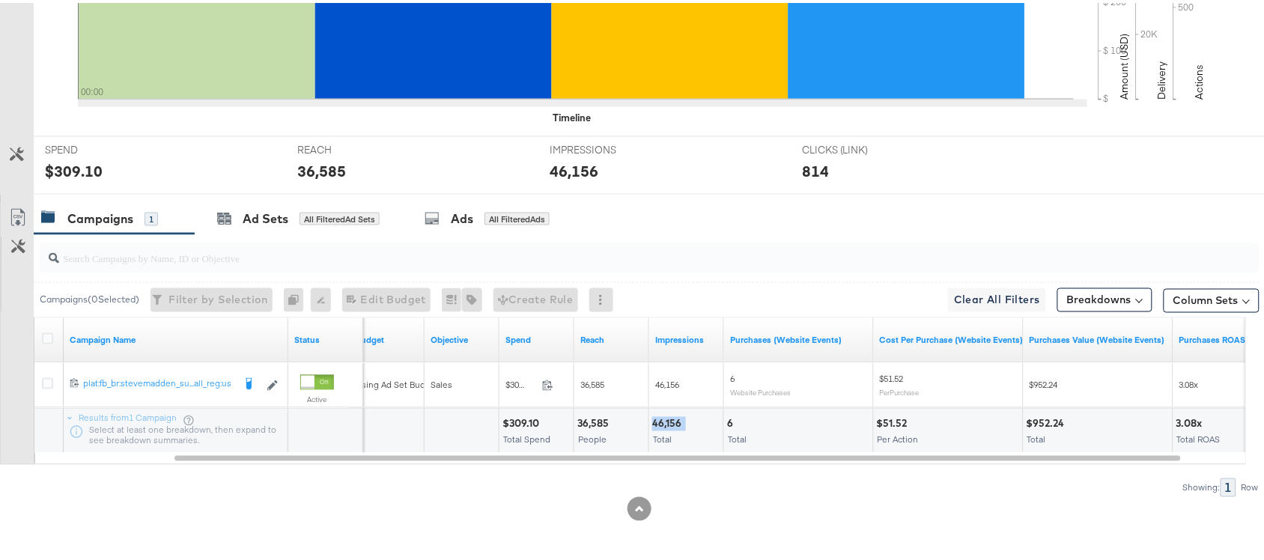
scroll to position [0, 0]
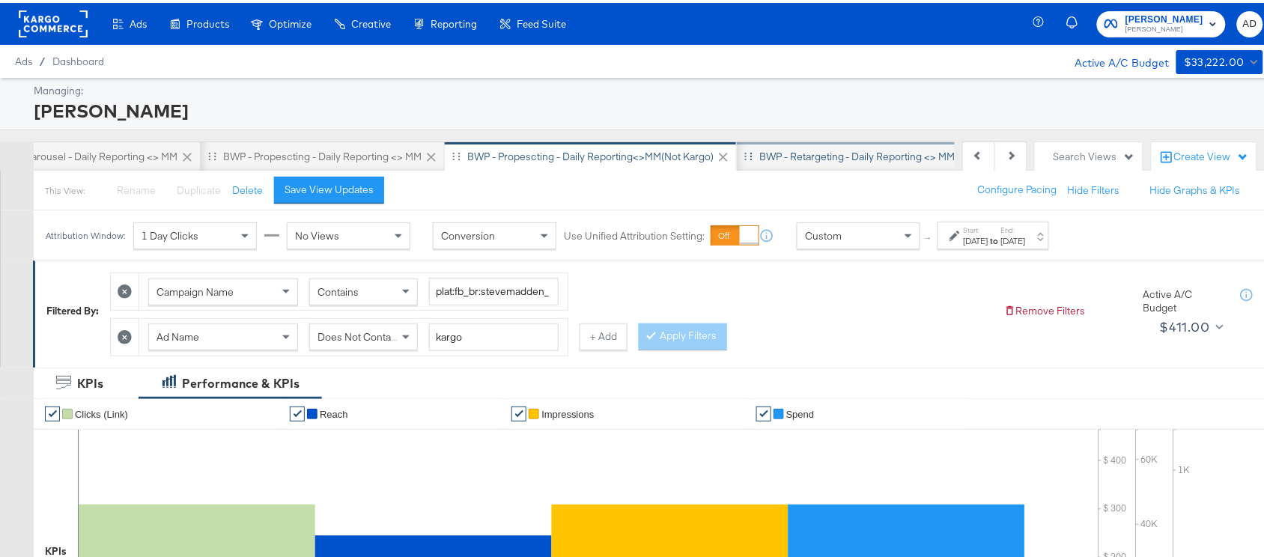
click at [807, 157] on div "BWP - Retargeting - Daily Reporting <> MM" at bounding box center [857, 154] width 196 height 14
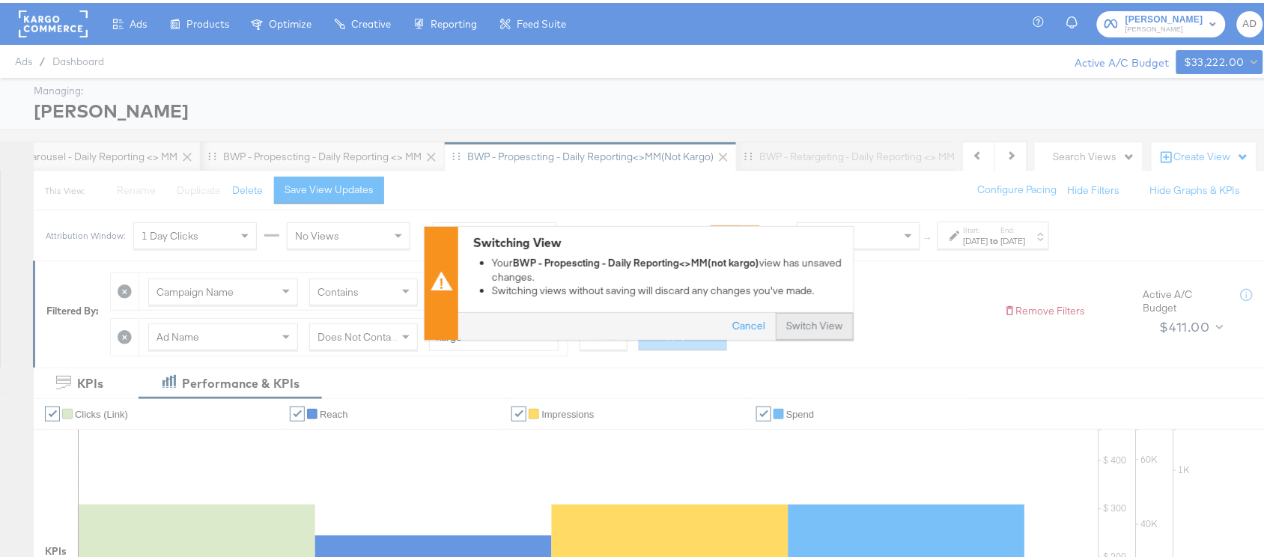
click at [795, 317] on button "Switch View" at bounding box center [815, 323] width 78 height 27
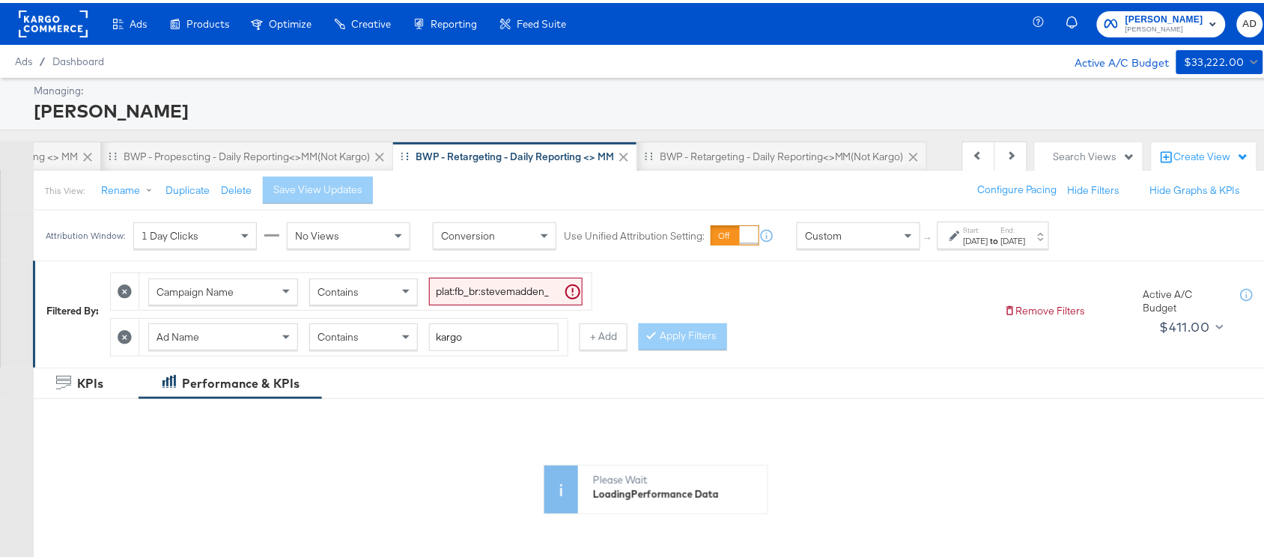
scroll to position [0, 1193]
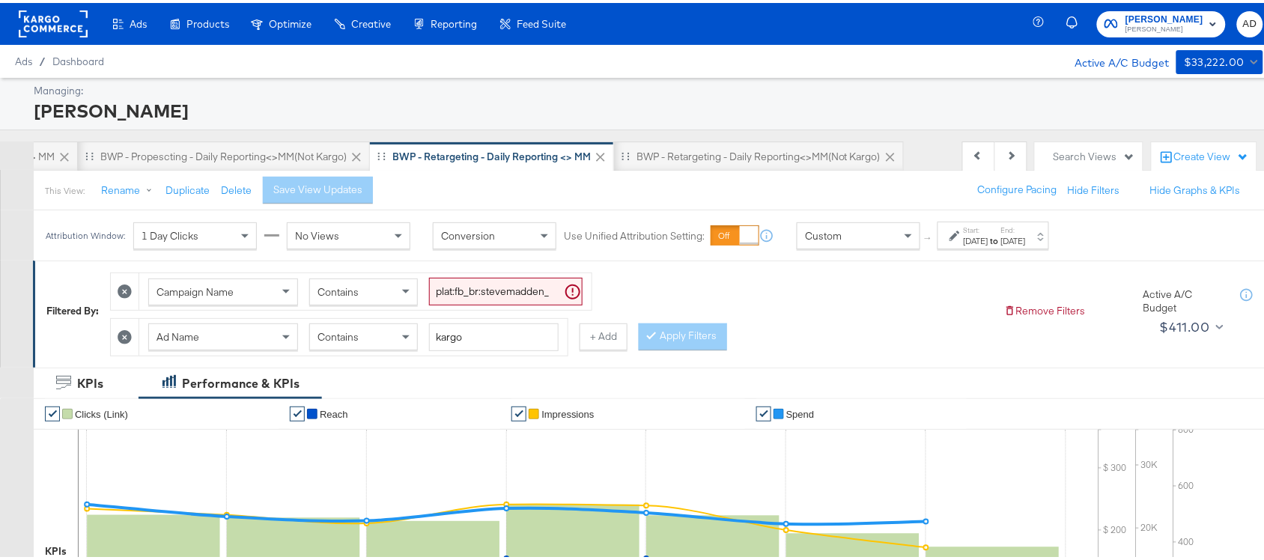
click at [989, 236] on div "[DATE]" at bounding box center [976, 238] width 25 height 12
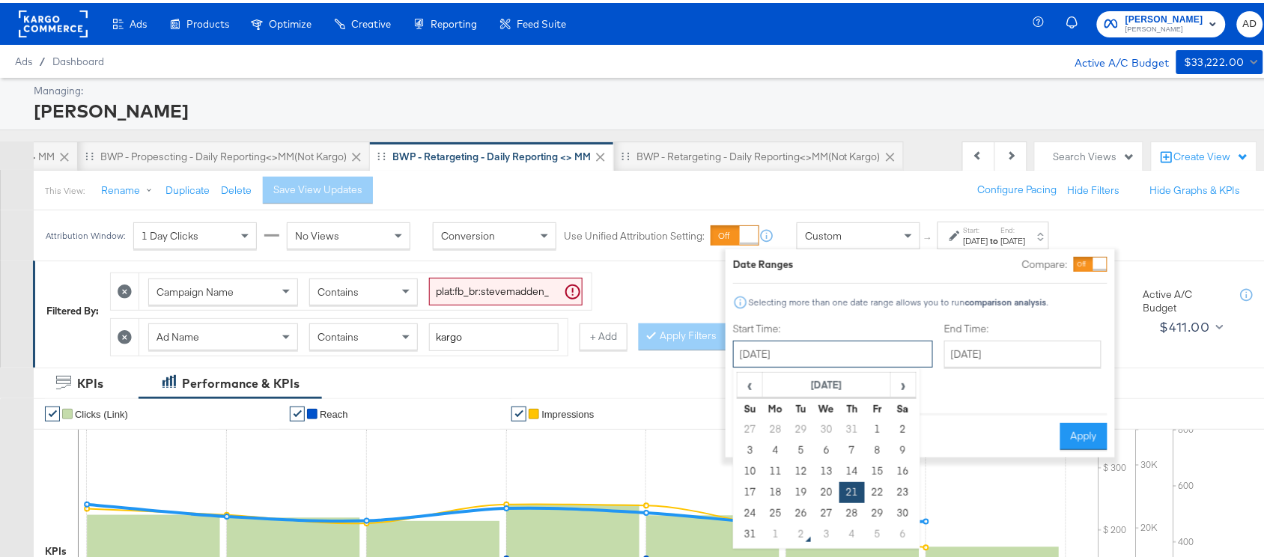
click at [807, 356] on input "[DATE]" at bounding box center [833, 351] width 200 height 27
click at [750, 529] on td "31" at bounding box center [750, 531] width 25 height 21
type input "[DATE]"
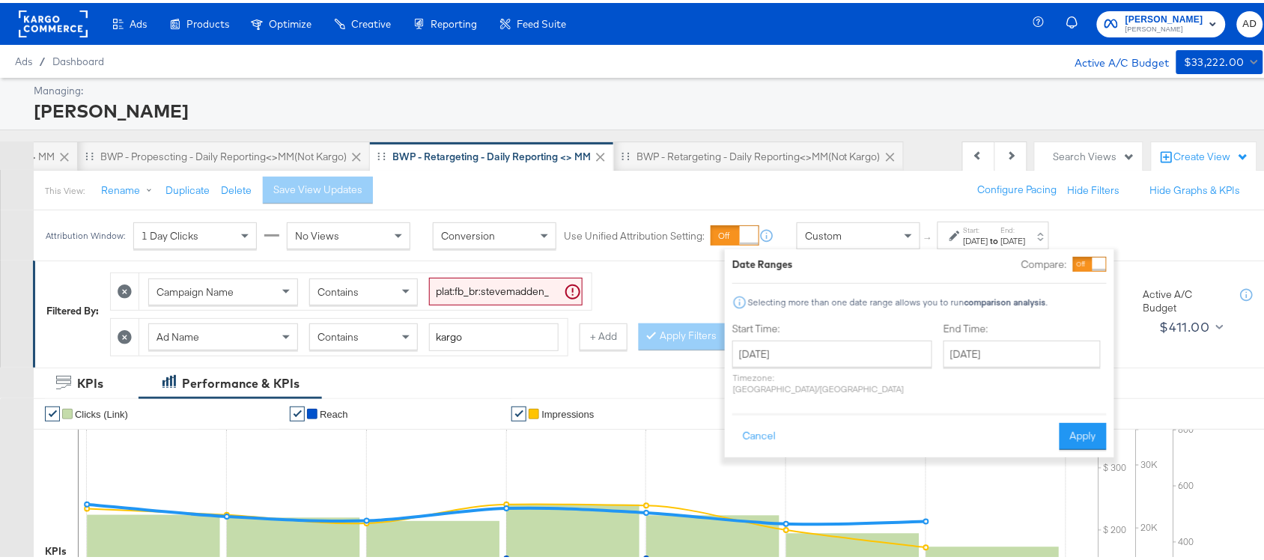
click at [1076, 437] on div "Date Ranges Compare: Selecting more than one date range allows you to run compa…" at bounding box center [919, 350] width 389 height 208
click at [1079, 425] on button "Apply" at bounding box center [1083, 433] width 47 height 27
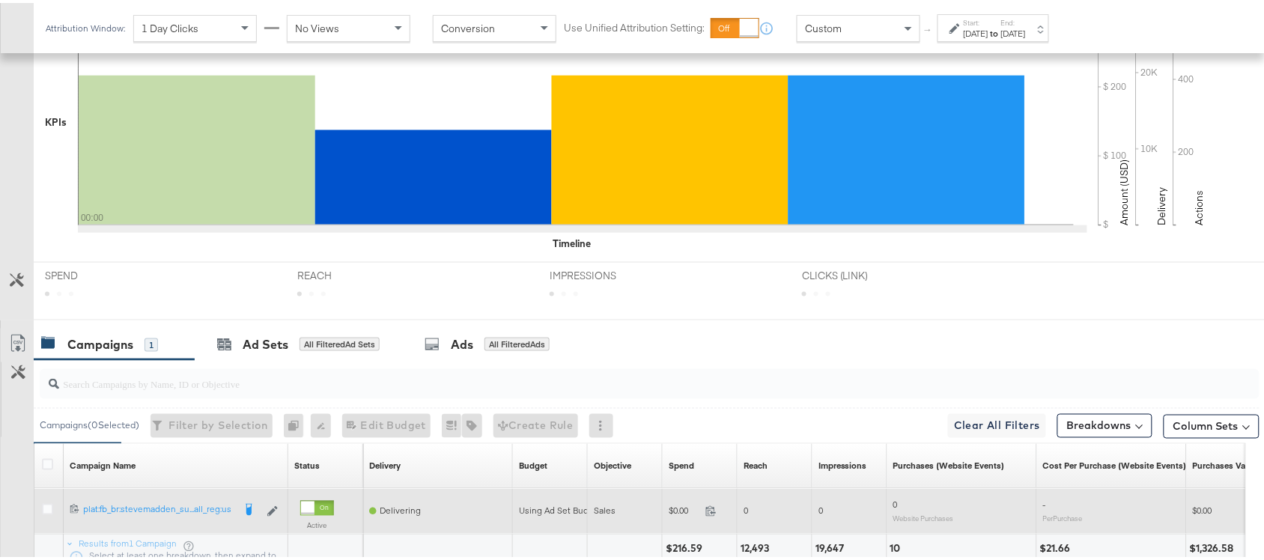
scroll to position [558, 0]
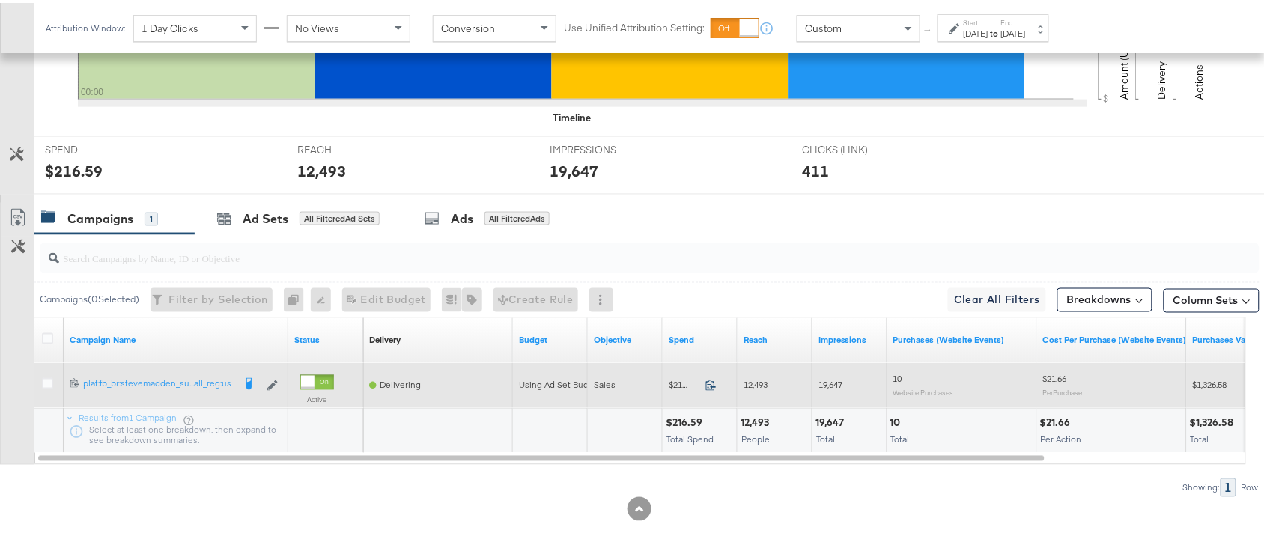
click at [716, 383] on icon at bounding box center [710, 382] width 11 height 11
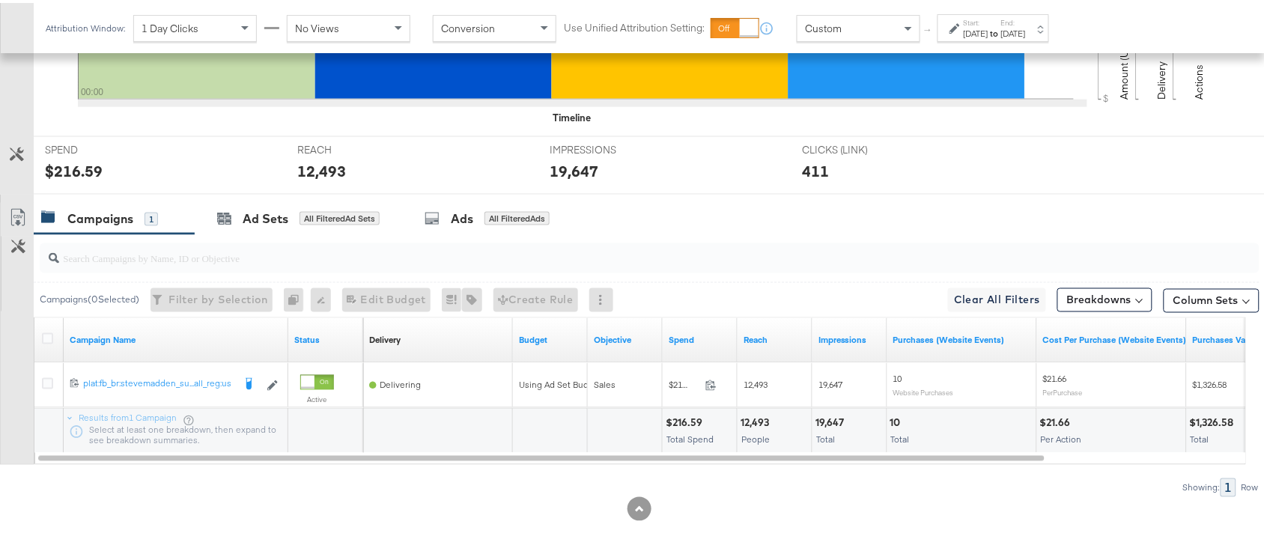
click at [750, 419] on div "12,493" at bounding box center [757, 420] width 33 height 14
click at [833, 420] on div "19,647" at bounding box center [832, 420] width 33 height 14
click at [1001, 25] on strong "to" at bounding box center [995, 30] width 13 height 11
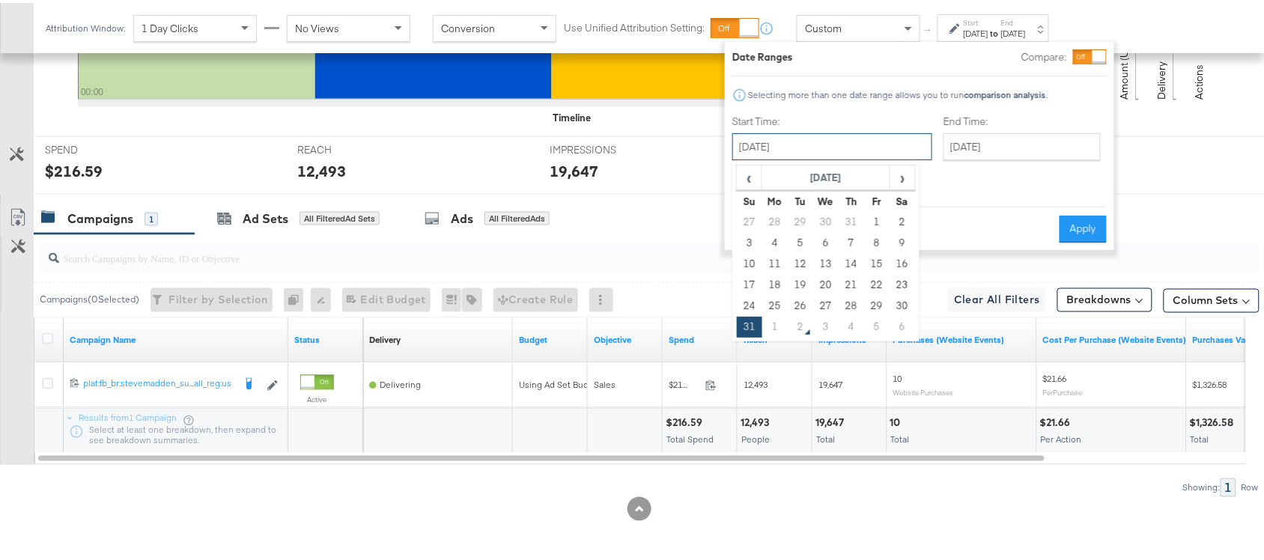
click at [792, 148] on input "[DATE]" at bounding box center [832, 143] width 200 height 27
click at [780, 324] on td "1" at bounding box center [774, 324] width 25 height 21
type input "[DATE]"
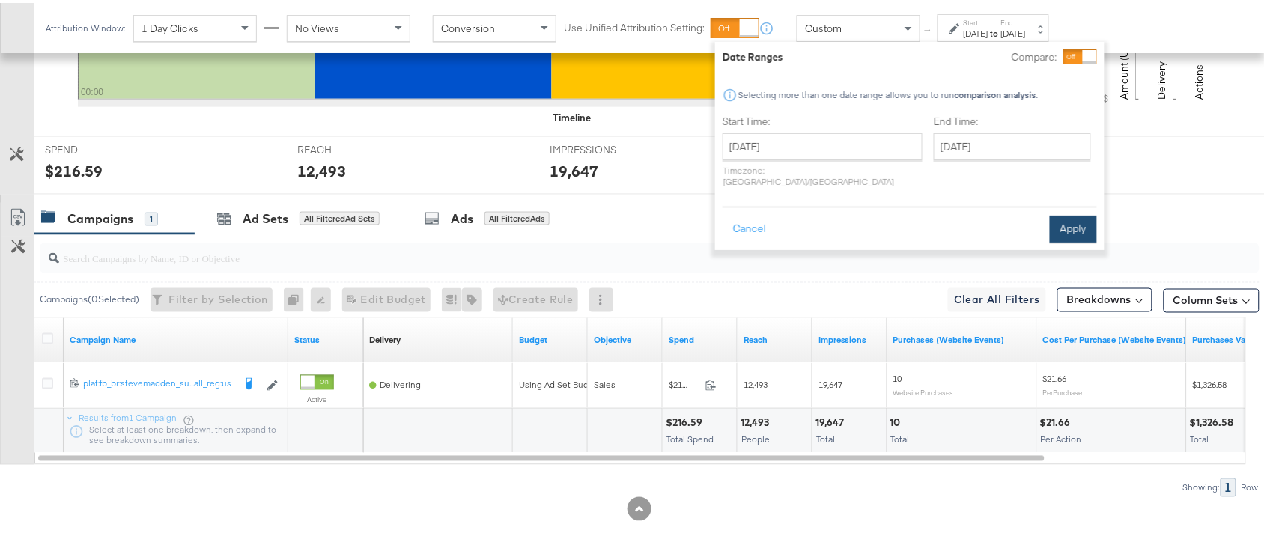
click at [1075, 225] on button "Apply" at bounding box center [1073, 226] width 47 height 27
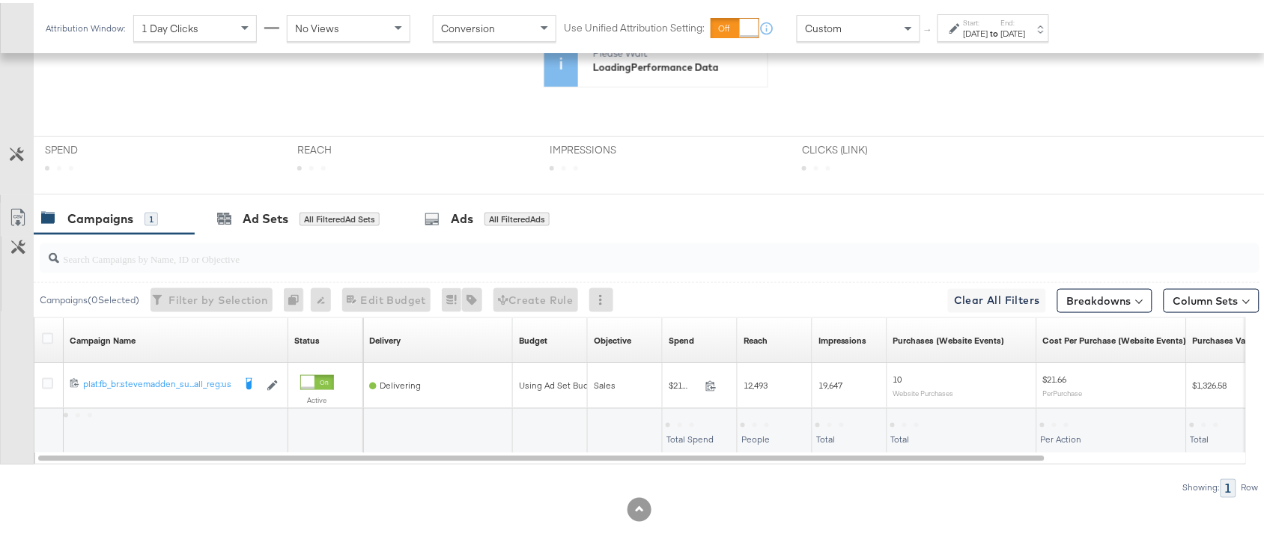
scroll to position [429, 0]
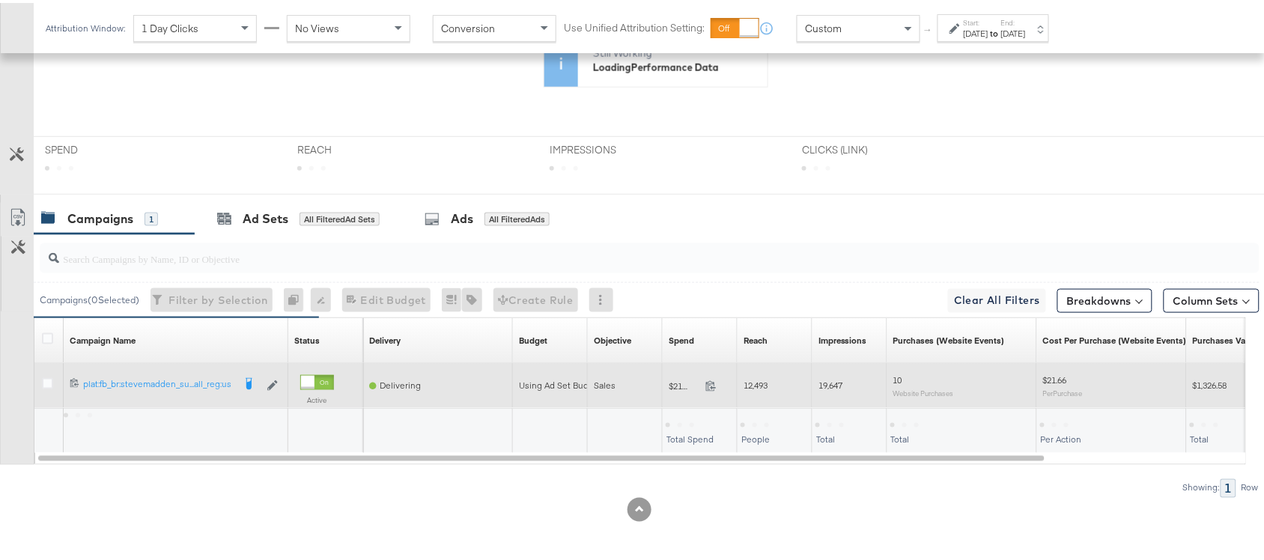
click at [825, 386] on span "19,647" at bounding box center [831, 382] width 24 height 11
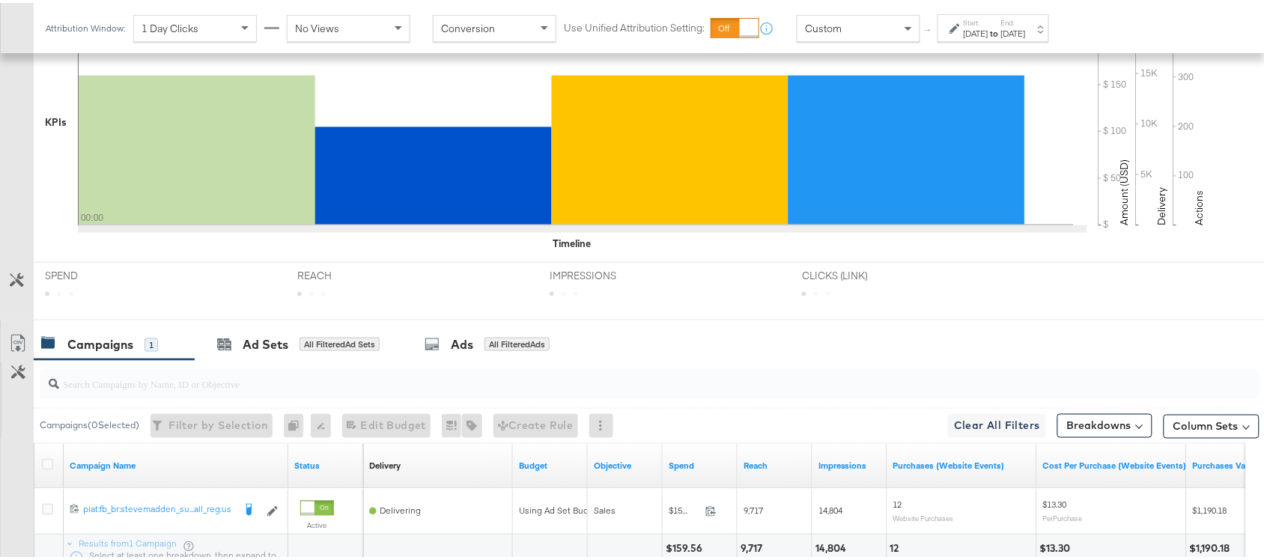
scroll to position [558, 0]
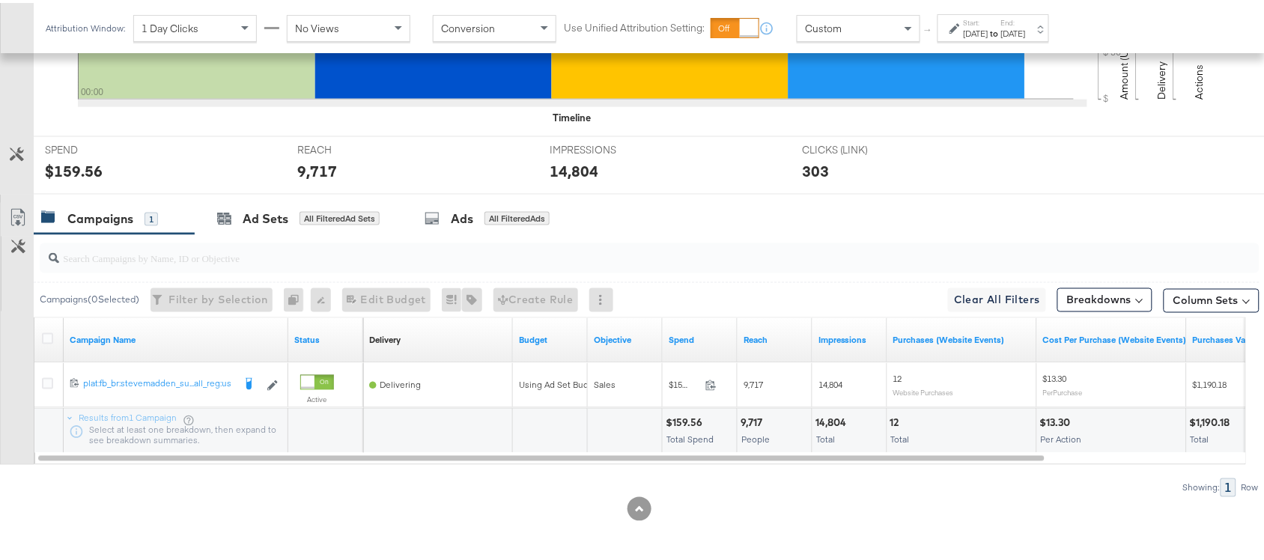
click at [1026, 23] on div "Start: [DATE] to End: [DATE]" at bounding box center [995, 26] width 62 height 22
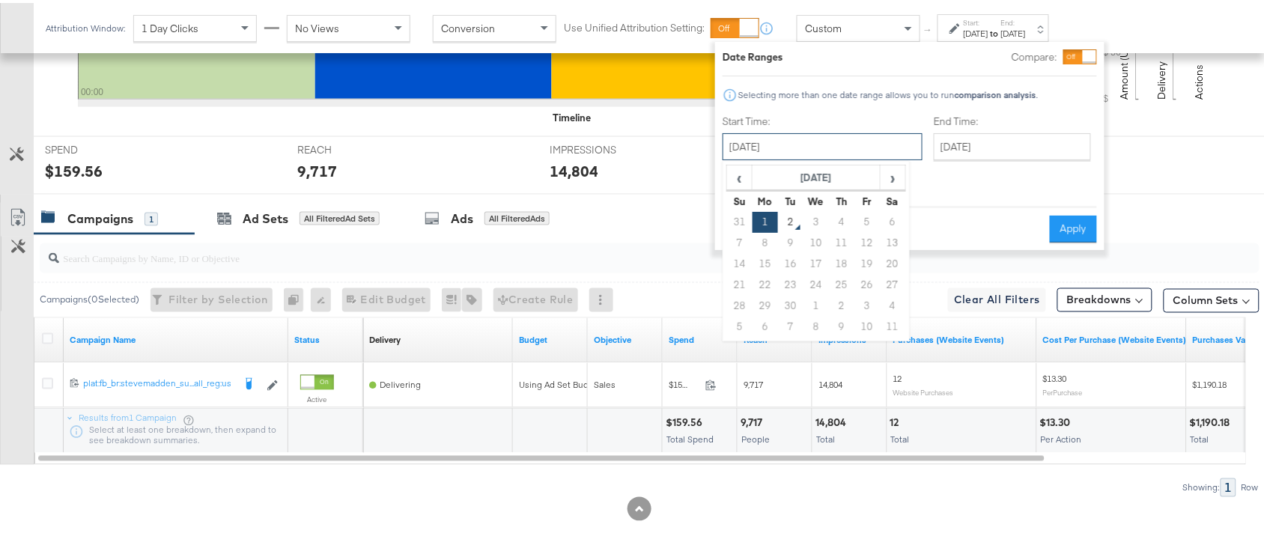
click at [813, 145] on input "[DATE]" at bounding box center [823, 143] width 200 height 27
click at [741, 219] on td "31" at bounding box center [739, 219] width 25 height 21
type input "[DATE]"
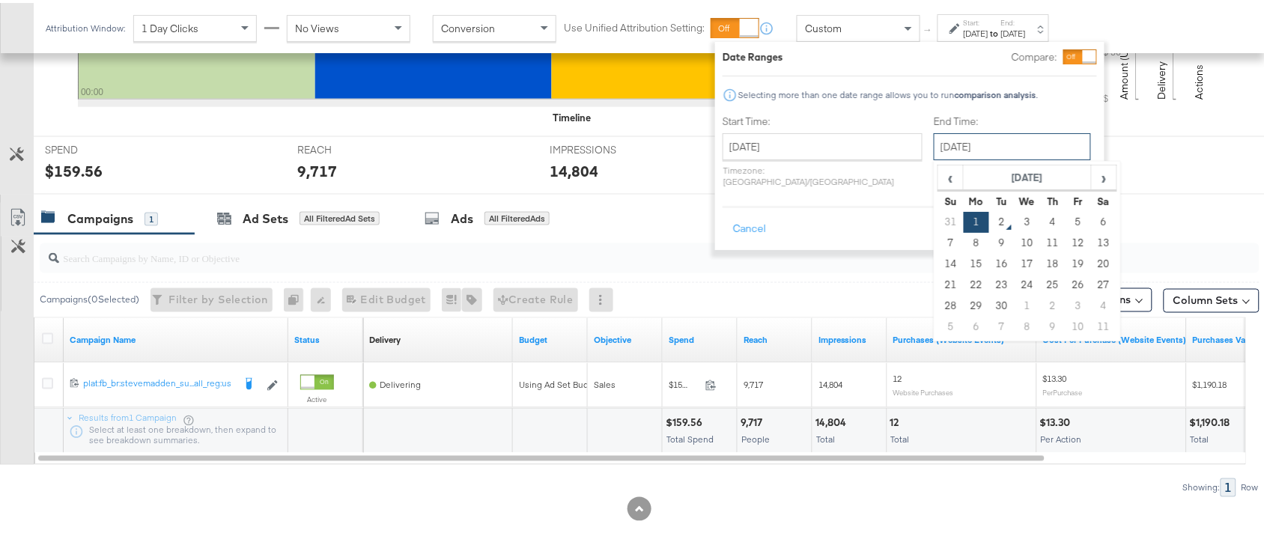
click at [952, 139] on input "[DATE]" at bounding box center [1012, 143] width 157 height 27
click at [938, 219] on td "31" at bounding box center [950, 219] width 25 height 21
type input "[DATE]"
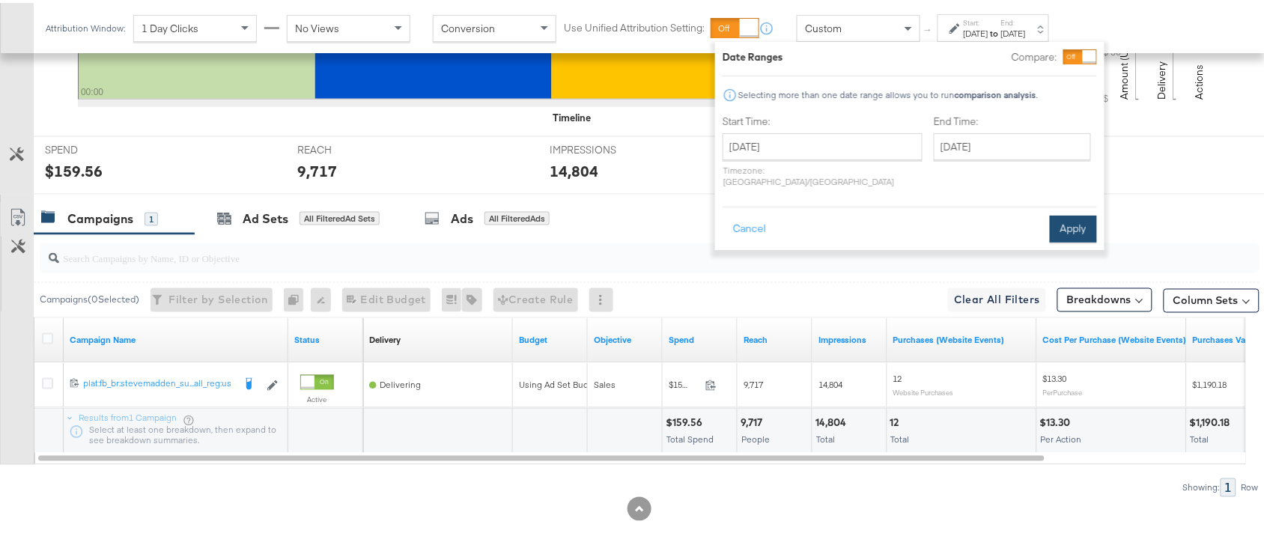
click at [1072, 213] on button "Apply" at bounding box center [1073, 226] width 47 height 27
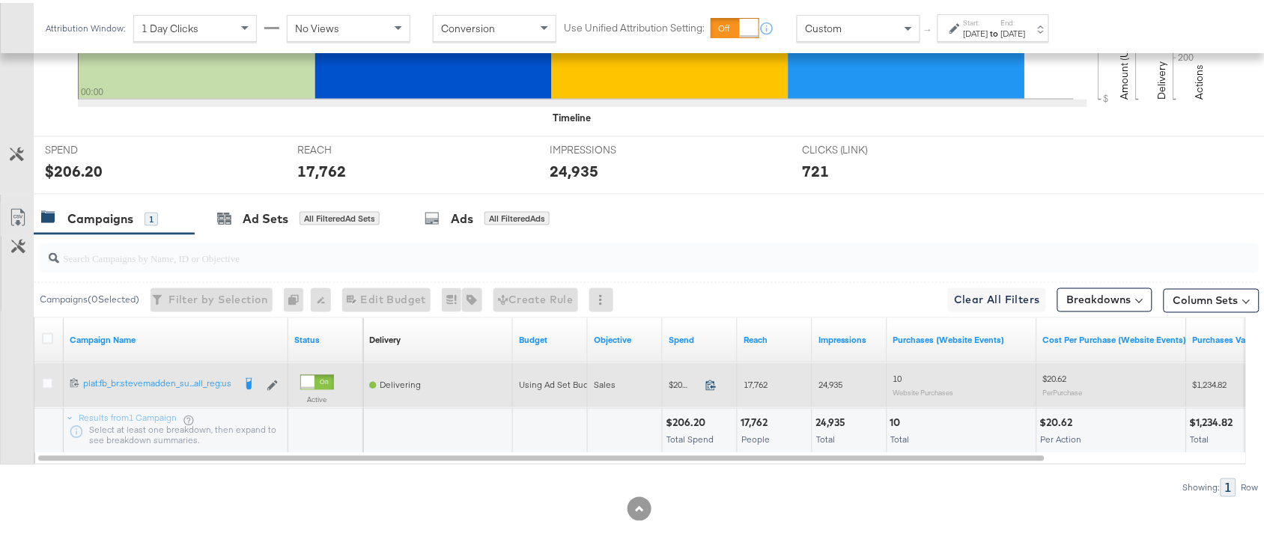
click at [714, 383] on icon at bounding box center [710, 382] width 11 height 11
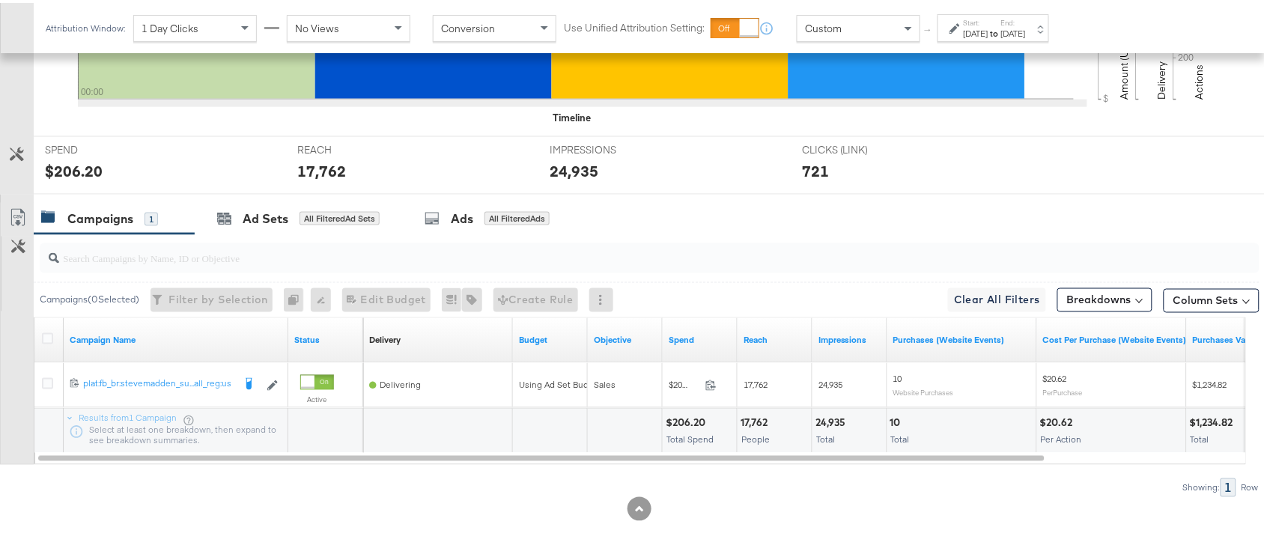
click at [758, 422] on div "17,762" at bounding box center [756, 420] width 31 height 14
click at [989, 32] on div "[DATE]" at bounding box center [976, 31] width 25 height 12
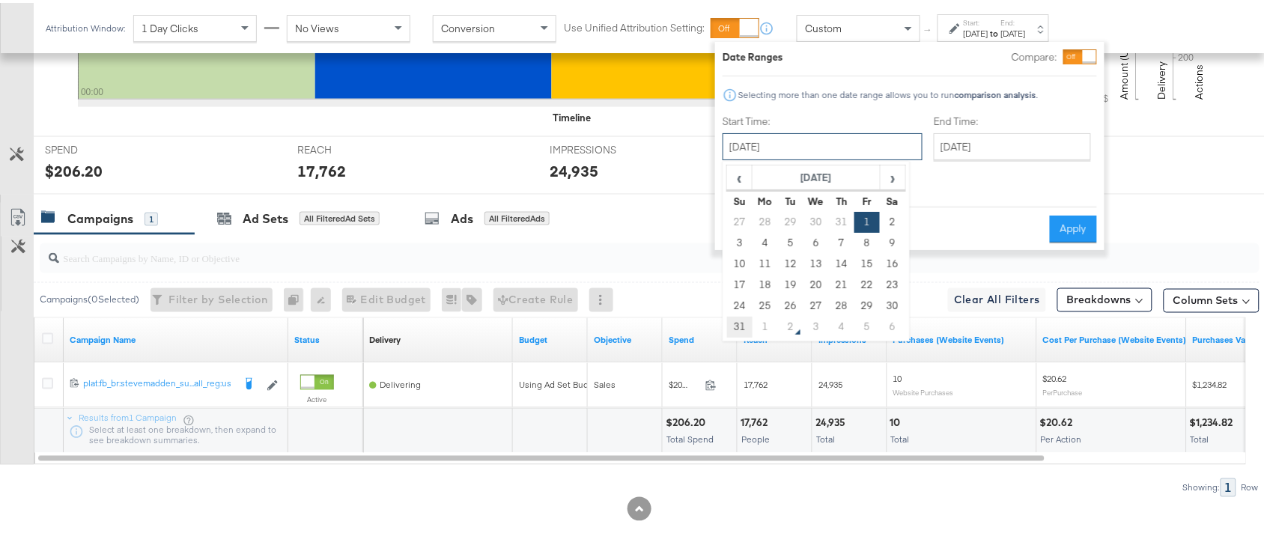
drag, startPoint x: 796, startPoint y: 148, endPoint x: 735, endPoint y: 320, distance: 182.9
click at [735, 157] on div "[DATE] ‹ [DATE] › Su Mo Tu We Th Fr Sa 27 28 29 30 31 1 2 3 4 5 6 7 8 9 10 11 1…" at bounding box center [823, 143] width 200 height 27
click at [735, 320] on td "31" at bounding box center [739, 324] width 25 height 21
type input "[DATE]"
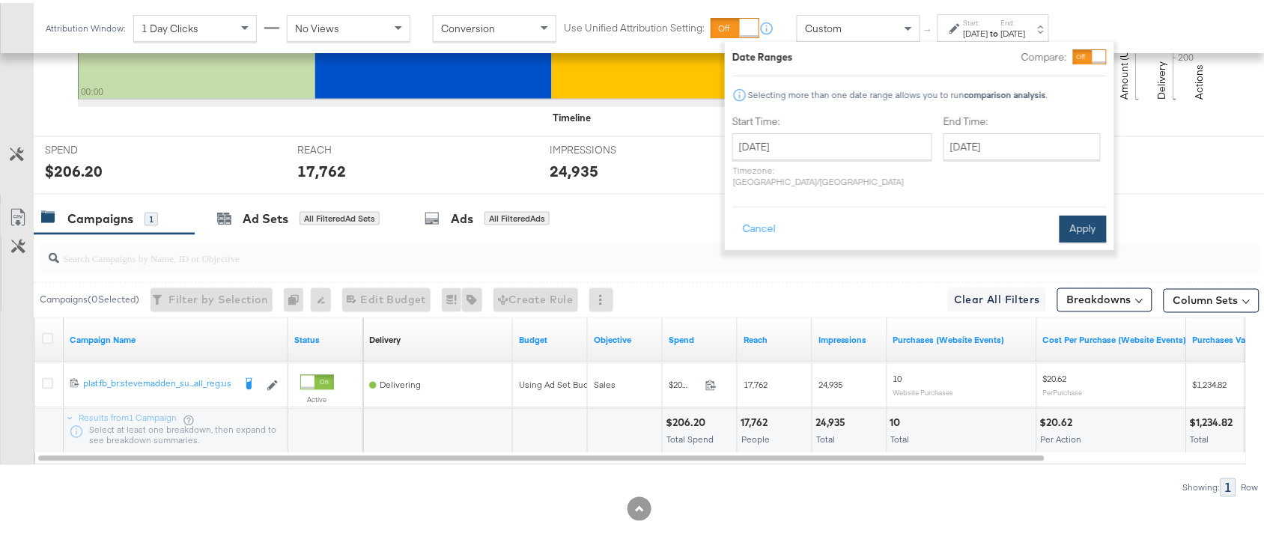
click at [1078, 213] on button "Apply" at bounding box center [1083, 226] width 47 height 27
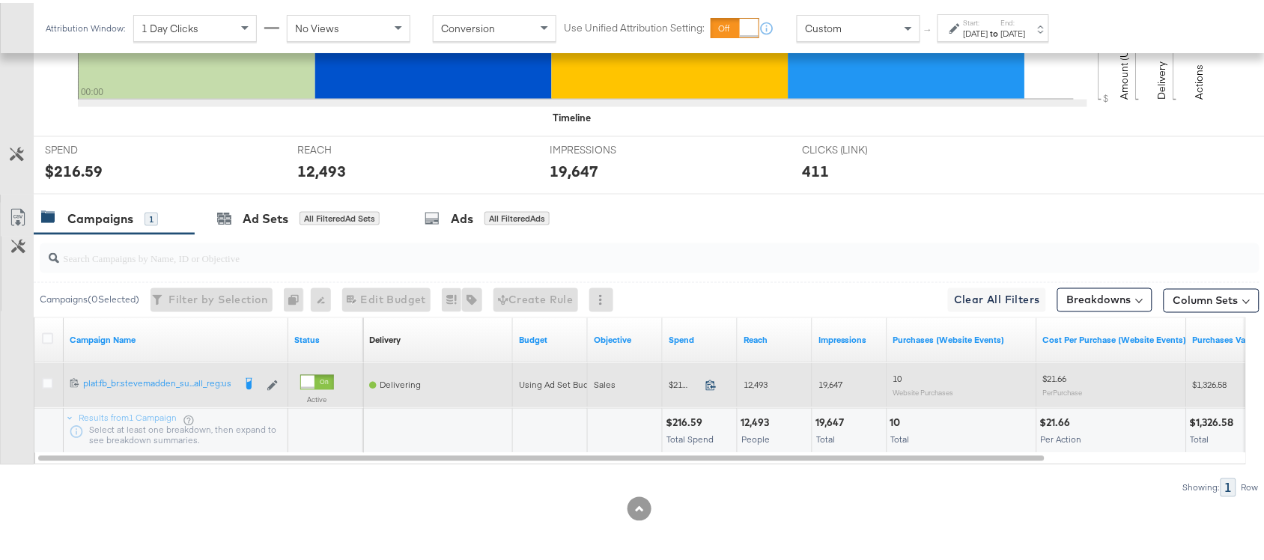
click at [708, 388] on icon at bounding box center [710, 382] width 11 height 11
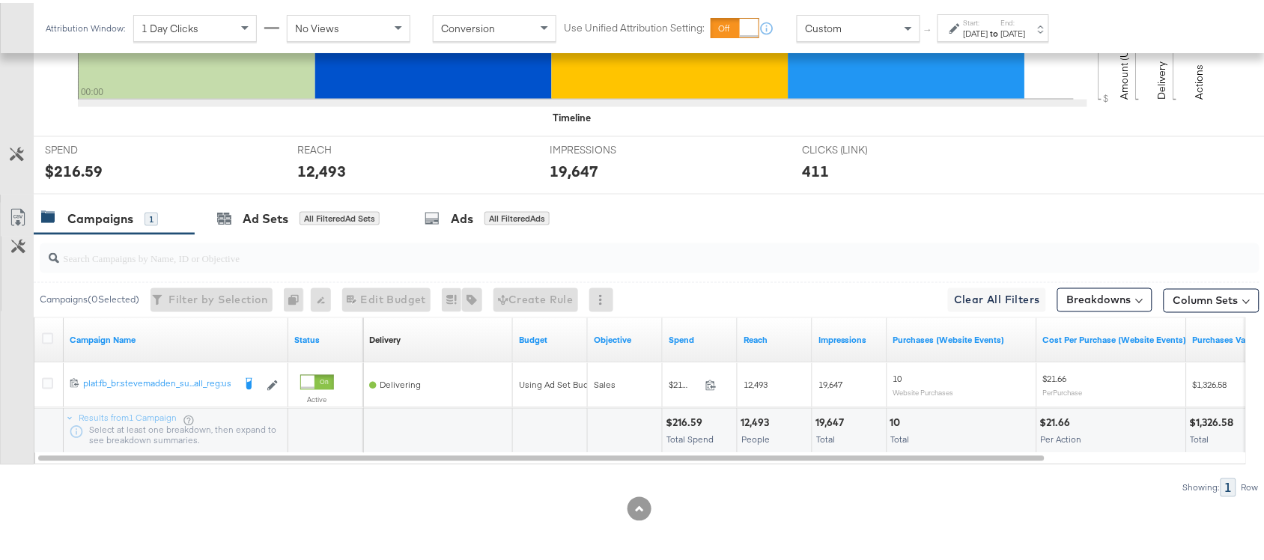
click at [821, 422] on div "19,647" at bounding box center [832, 420] width 33 height 14
click at [989, 30] on div "[DATE]" at bounding box center [976, 31] width 25 height 12
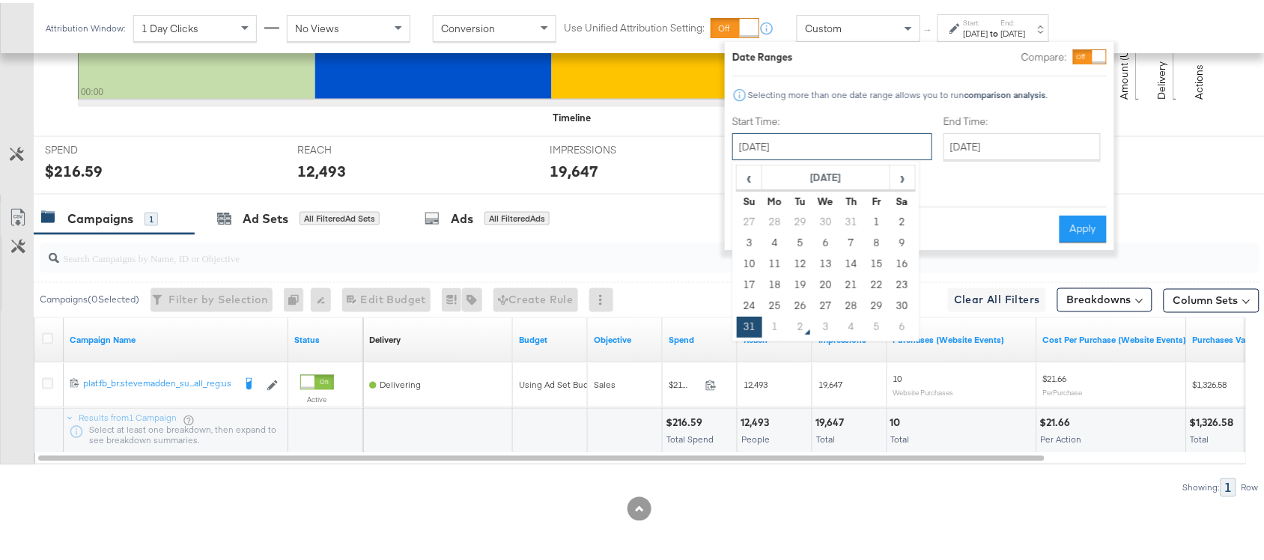
click at [790, 142] on input "[DATE]" at bounding box center [832, 143] width 200 height 27
click at [780, 327] on td "1" at bounding box center [774, 324] width 25 height 21
type input "[DATE]"
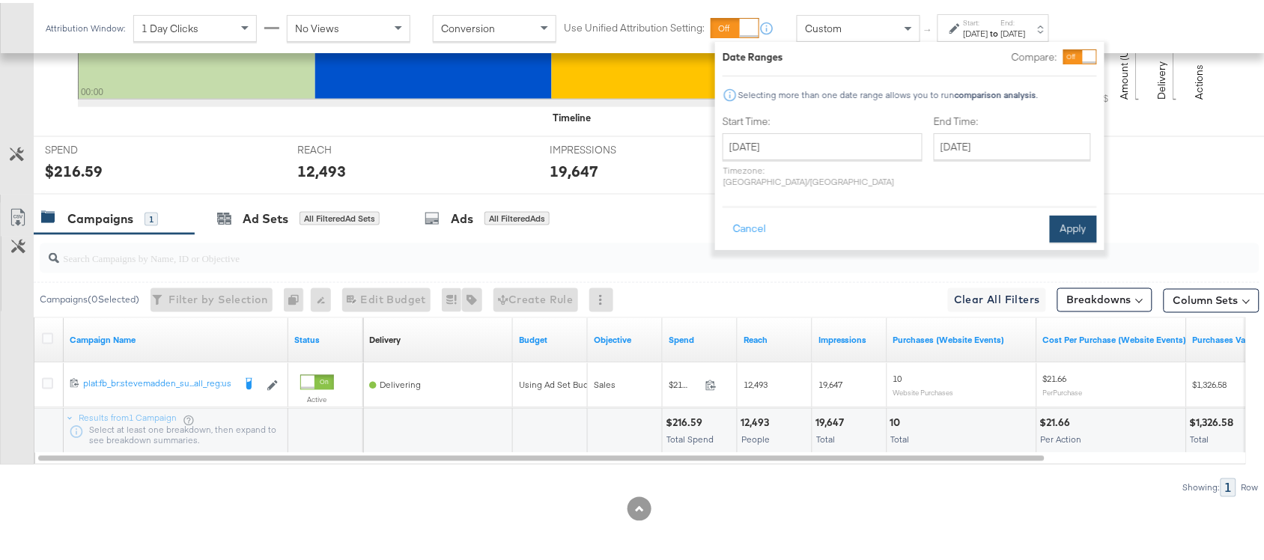
click at [1077, 219] on button "Apply" at bounding box center [1073, 226] width 47 height 27
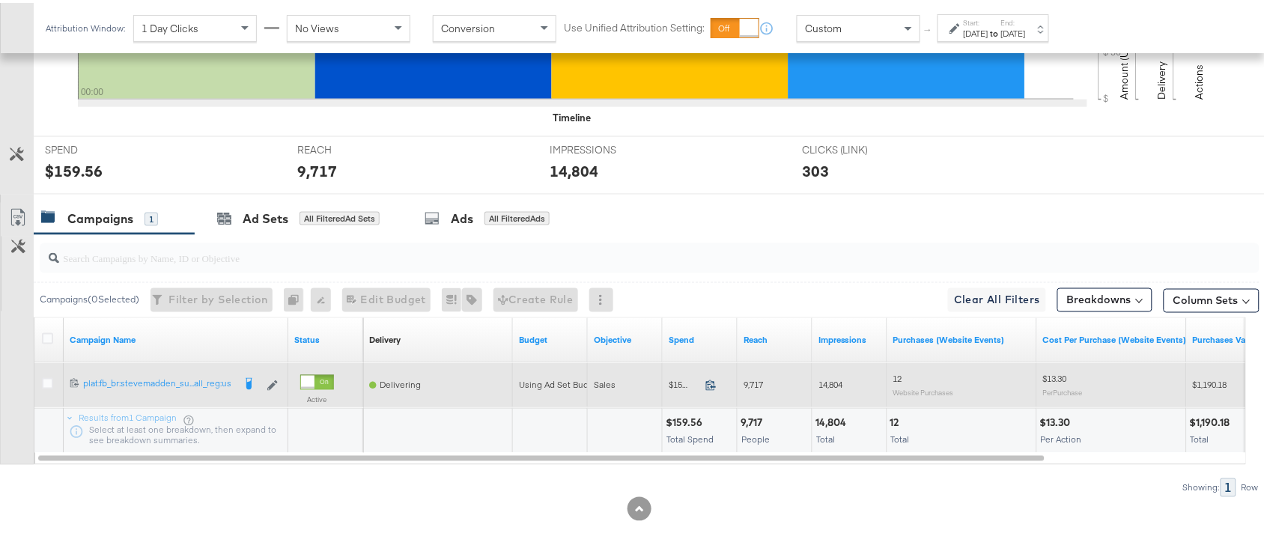
click at [716, 380] on icon at bounding box center [710, 382] width 11 height 11
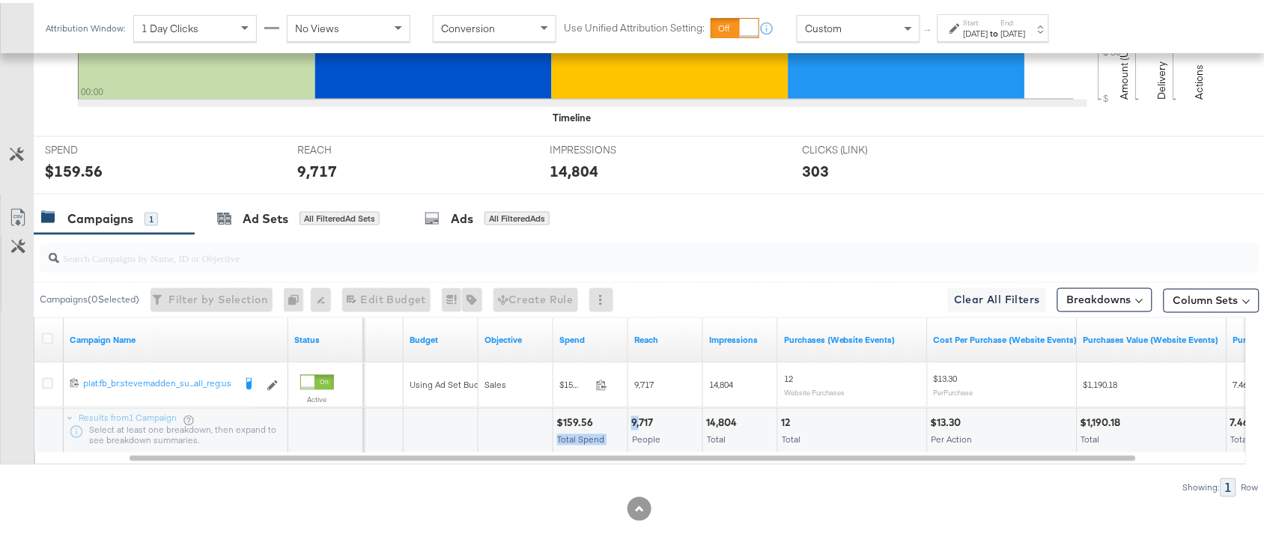
drag, startPoint x: 620, startPoint y: 423, endPoint x: 640, endPoint y: 420, distance: 20.4
click at [640, 420] on div "$159.56 Total Spend 9,717 People 14,804 Total 12 Total $13.30 Per Action $1,190…" at bounding box center [815, 427] width 1123 height 45
click at [640, 420] on div "9,717" at bounding box center [644, 420] width 26 height 14
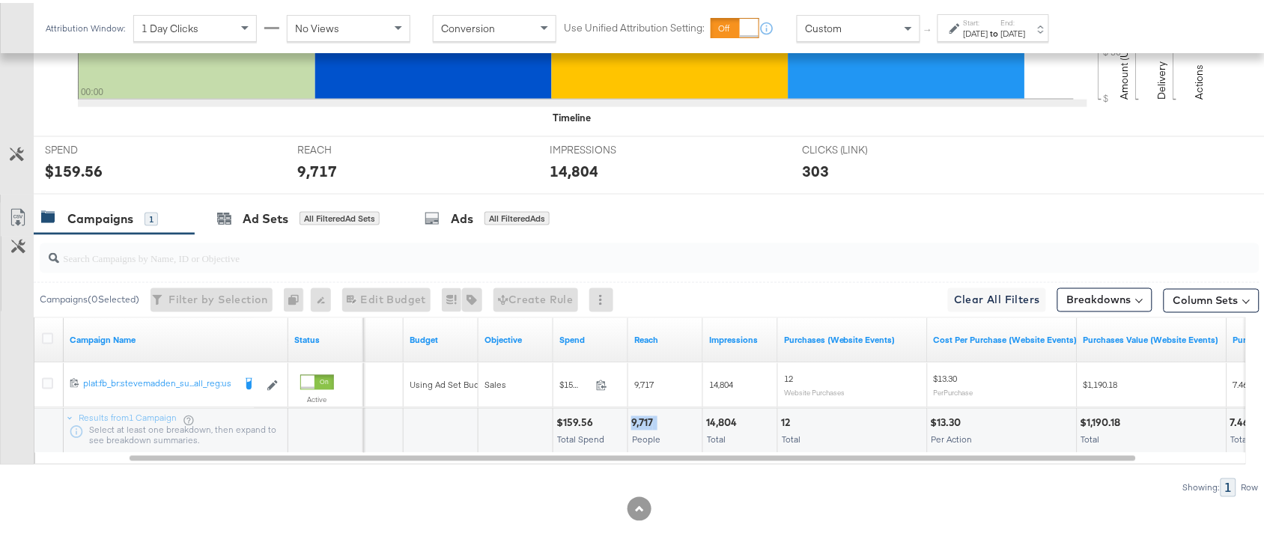
click at [640, 420] on div "9,717" at bounding box center [644, 420] width 26 height 14
click at [720, 414] on div "14,804" at bounding box center [723, 420] width 35 height 14
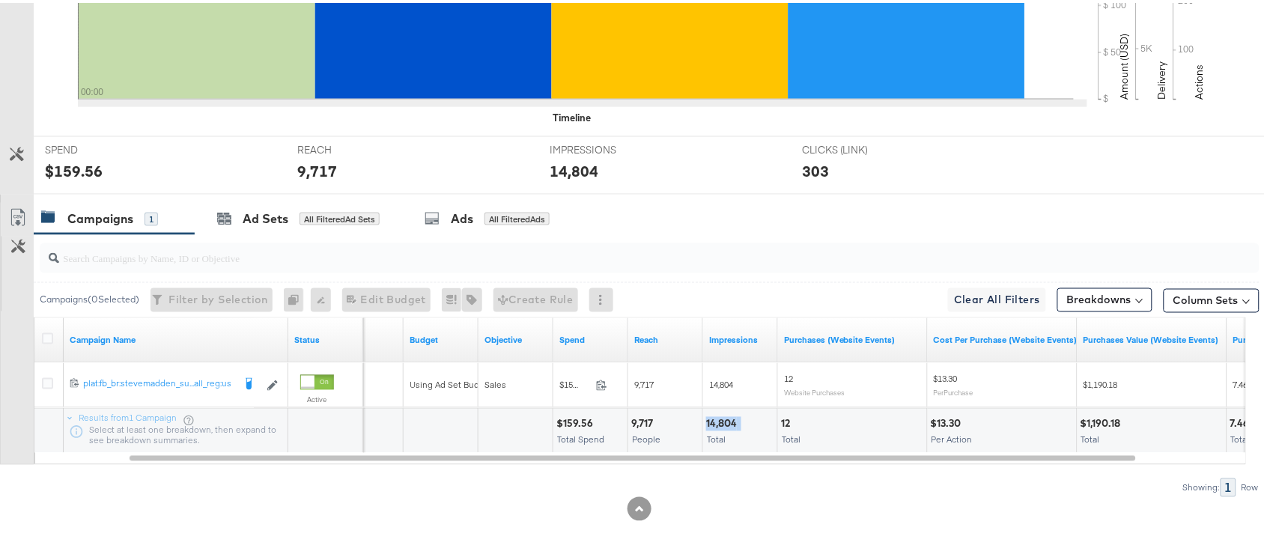
scroll to position [0, 0]
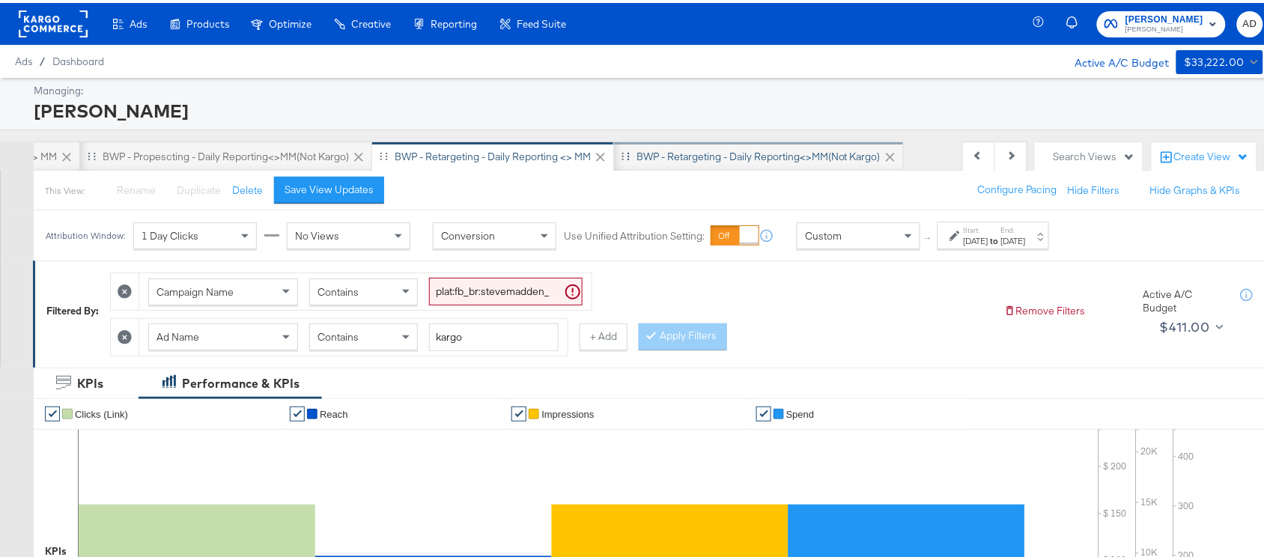
click at [753, 152] on div "BWP - Retargeting - Daily Reporting<>MM(not kargo)" at bounding box center [759, 154] width 244 height 14
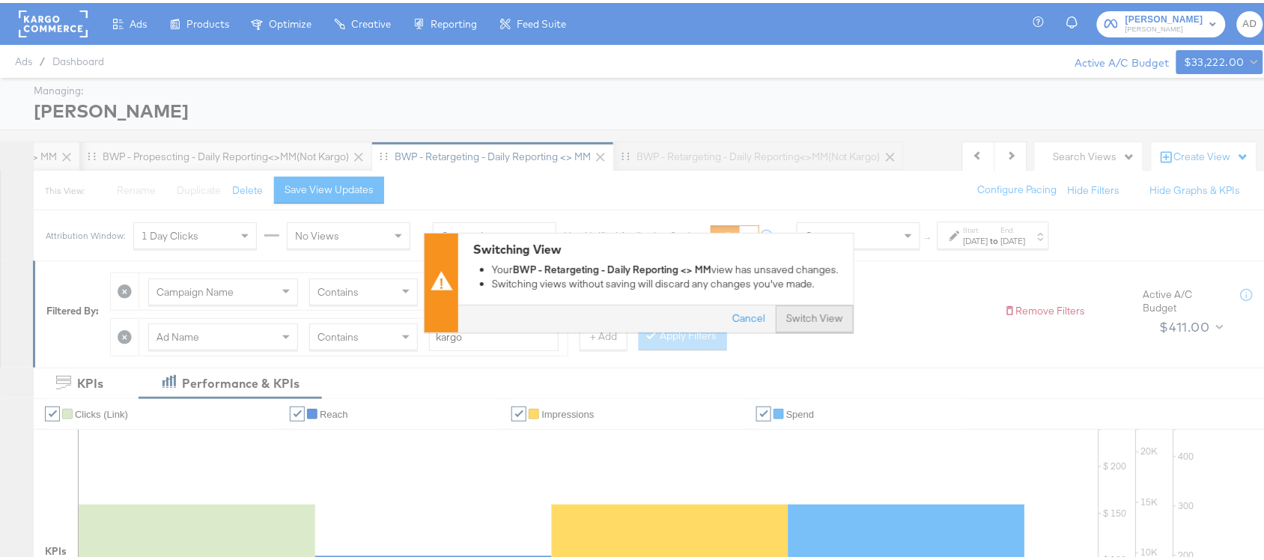
click at [795, 317] on button "Switch View" at bounding box center [815, 316] width 78 height 27
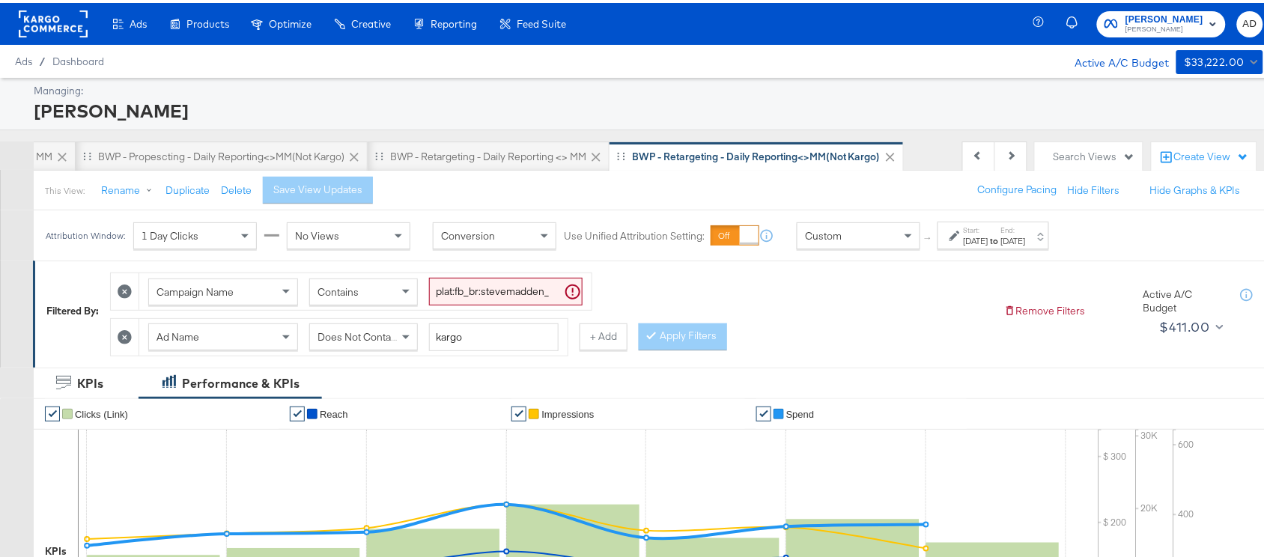
click at [1022, 252] on div "Attribution Window: 1 Day Clicks No Views Conversion Use Unified Attribution Se…" at bounding box center [551, 232] width 1034 height 50
click at [1026, 232] on label "End:" at bounding box center [1013, 227] width 25 height 10
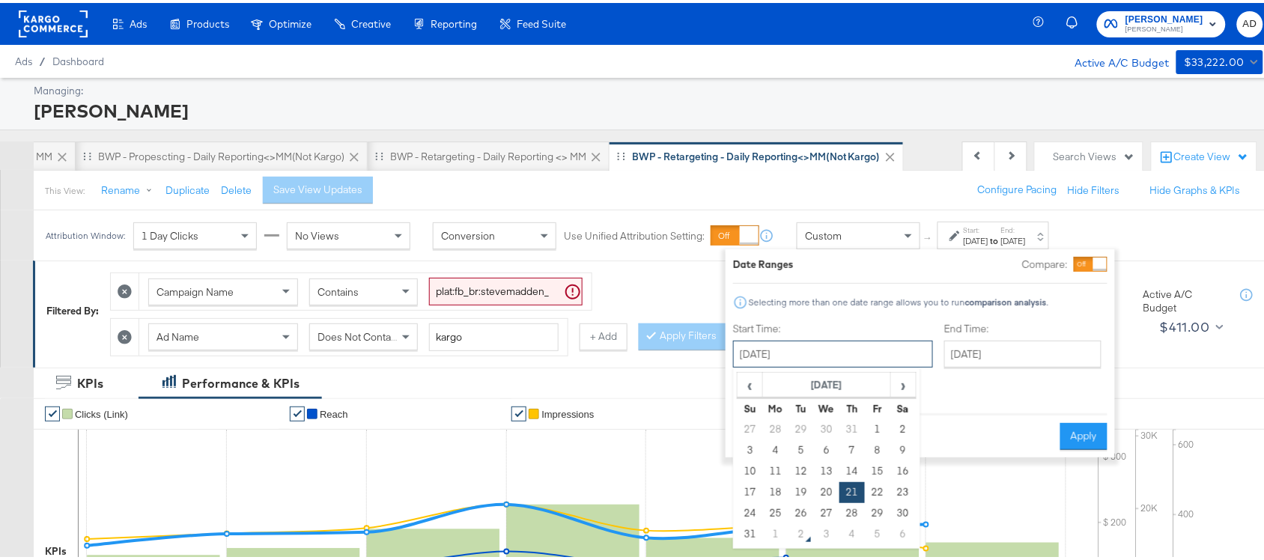
click at [765, 360] on input "[DATE]" at bounding box center [833, 351] width 200 height 27
click at [747, 530] on td "31" at bounding box center [750, 531] width 25 height 21
type input "[DATE]"
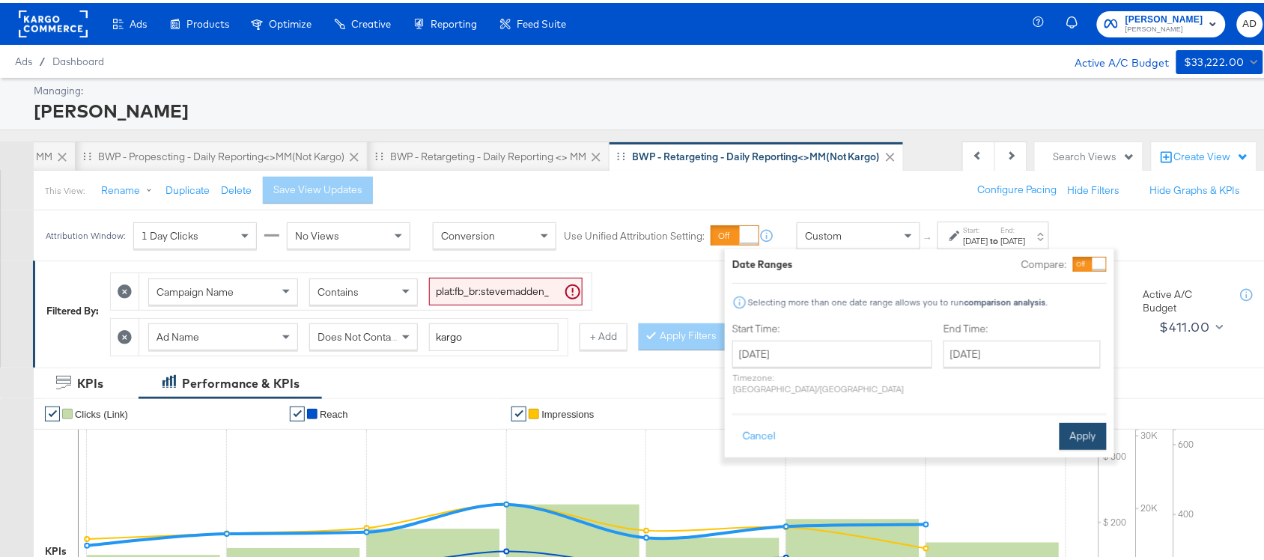
click at [1077, 420] on button "Apply" at bounding box center [1083, 433] width 47 height 27
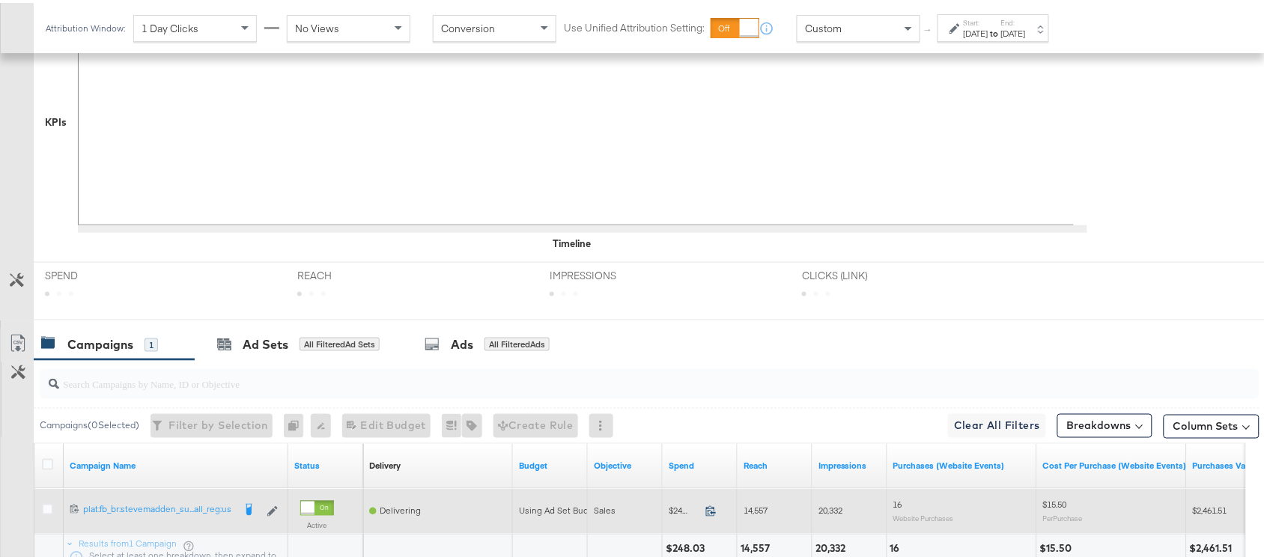
scroll to position [558, 0]
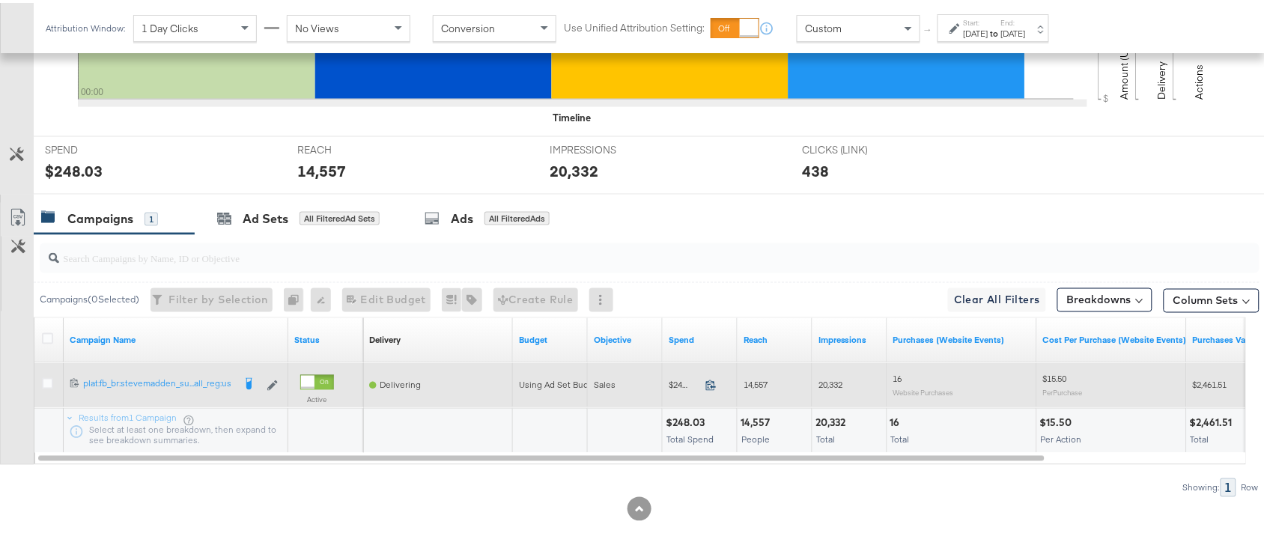
click at [714, 380] on icon at bounding box center [711, 382] width 10 height 10
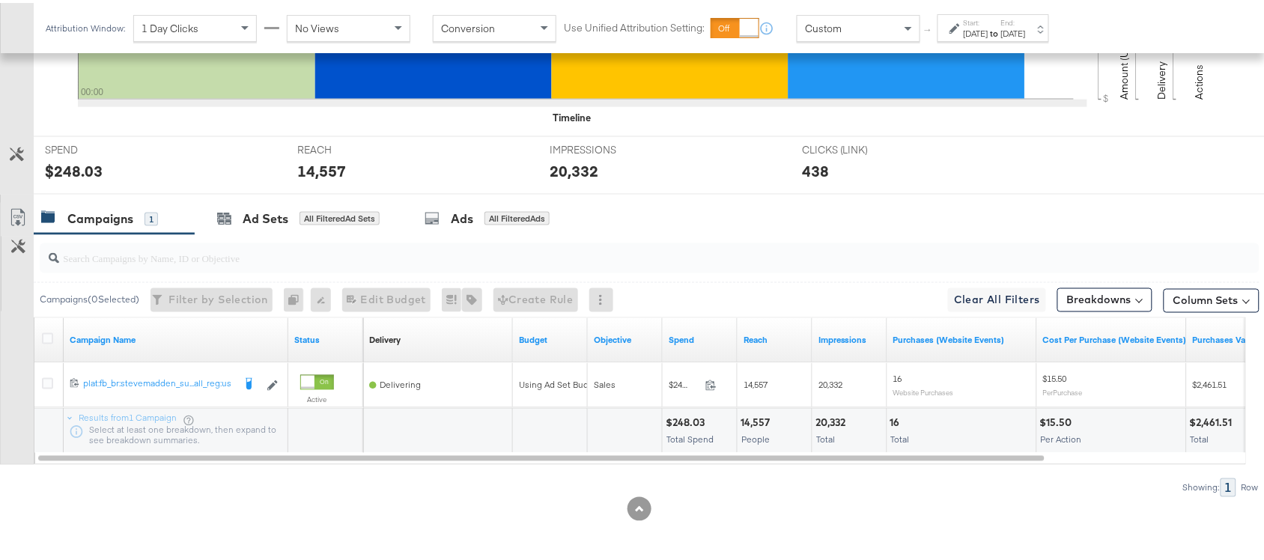
click at [745, 417] on div "14,557" at bounding box center [758, 420] width 34 height 14
click at [834, 421] on div "20,332" at bounding box center [833, 420] width 34 height 14
click at [1026, 21] on label "End:" at bounding box center [1013, 20] width 25 height 10
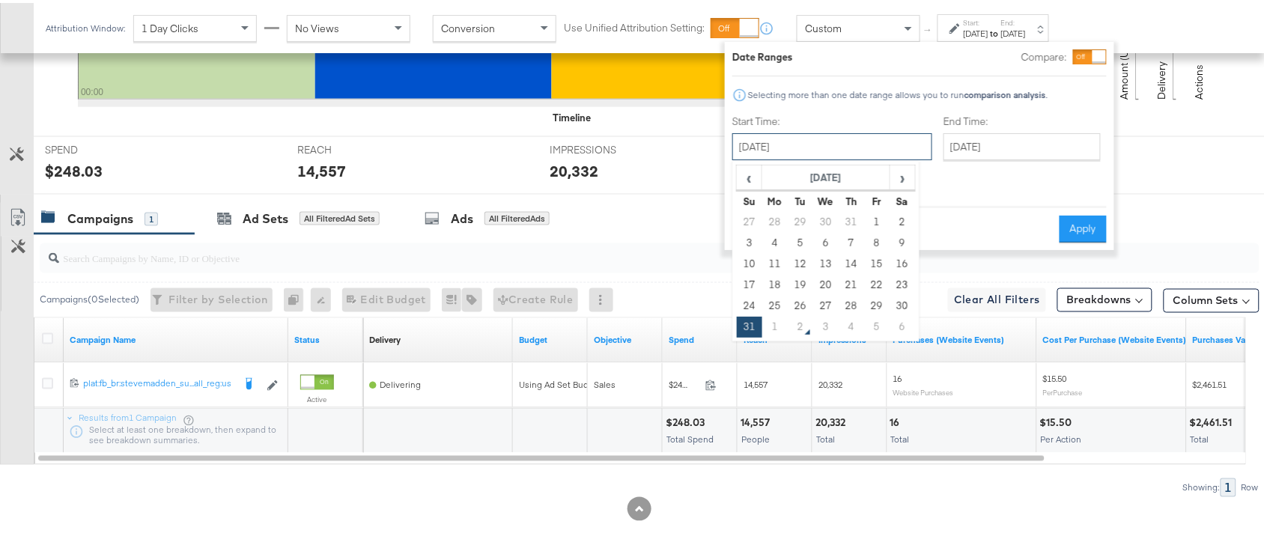
click at [783, 144] on input "[DATE]" at bounding box center [832, 143] width 200 height 27
click at [772, 330] on td "1" at bounding box center [774, 324] width 25 height 21
type input "[DATE]"
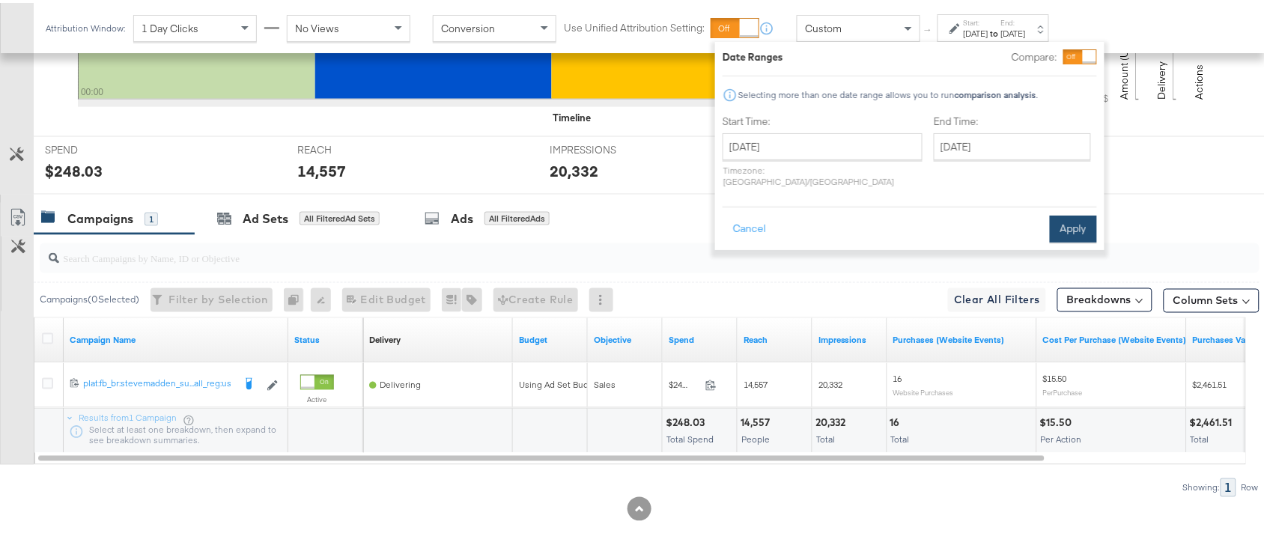
click at [1076, 215] on button "Apply" at bounding box center [1073, 226] width 47 height 27
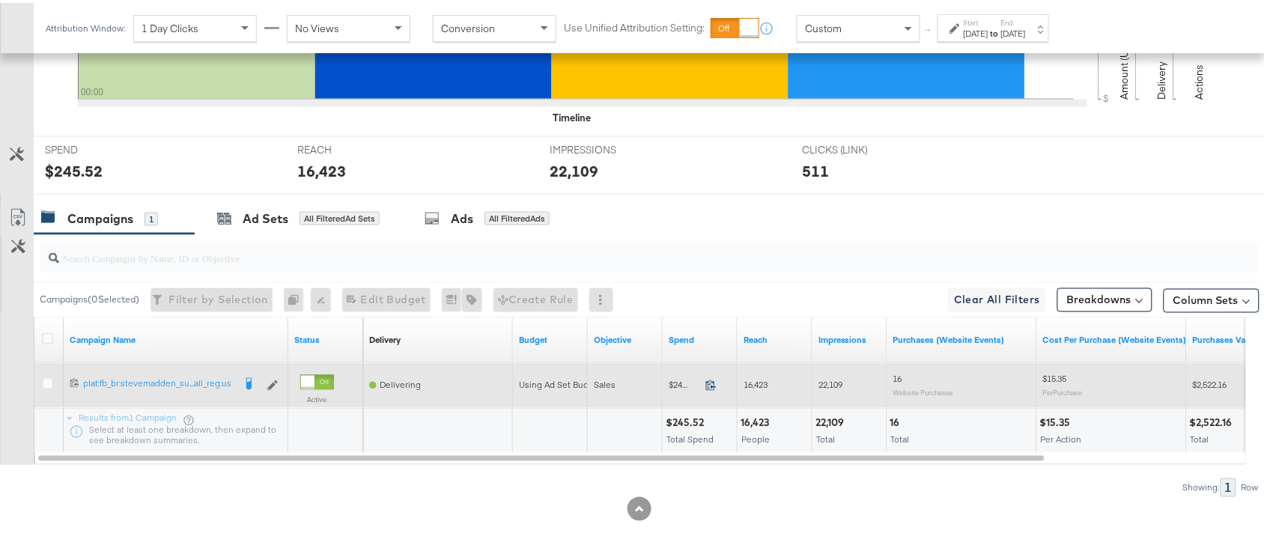
click at [713, 388] on icon at bounding box center [710, 382] width 11 height 11
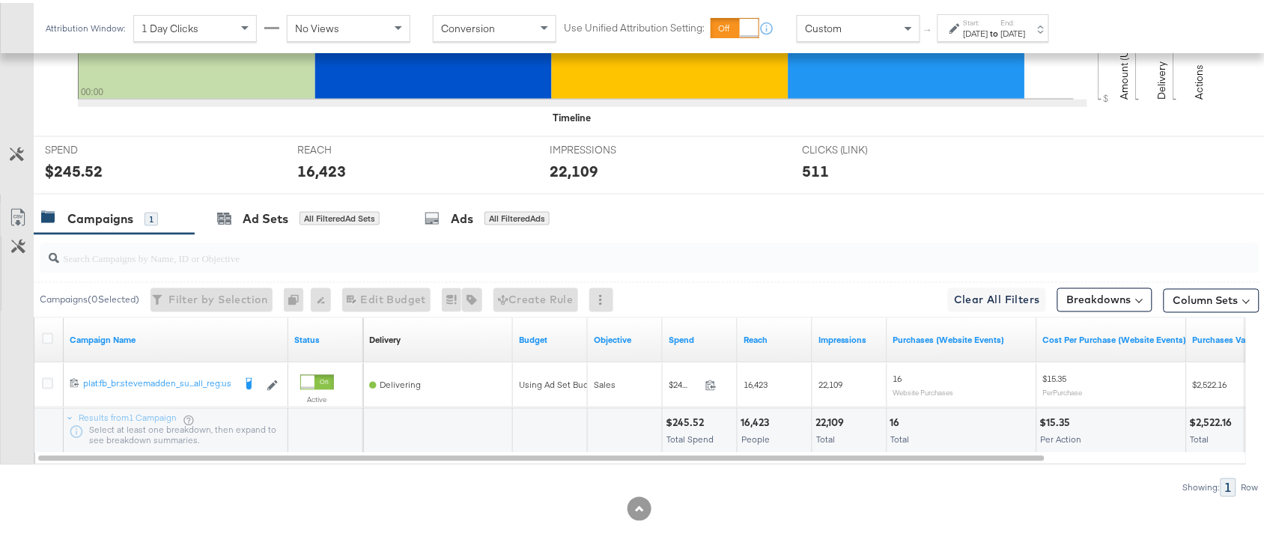
click at [754, 416] on div "16,423" at bounding box center [757, 420] width 33 height 14
click at [759, 417] on div "16,423" at bounding box center [757, 420] width 33 height 14
click at [833, 423] on div "22,109" at bounding box center [832, 420] width 33 height 14
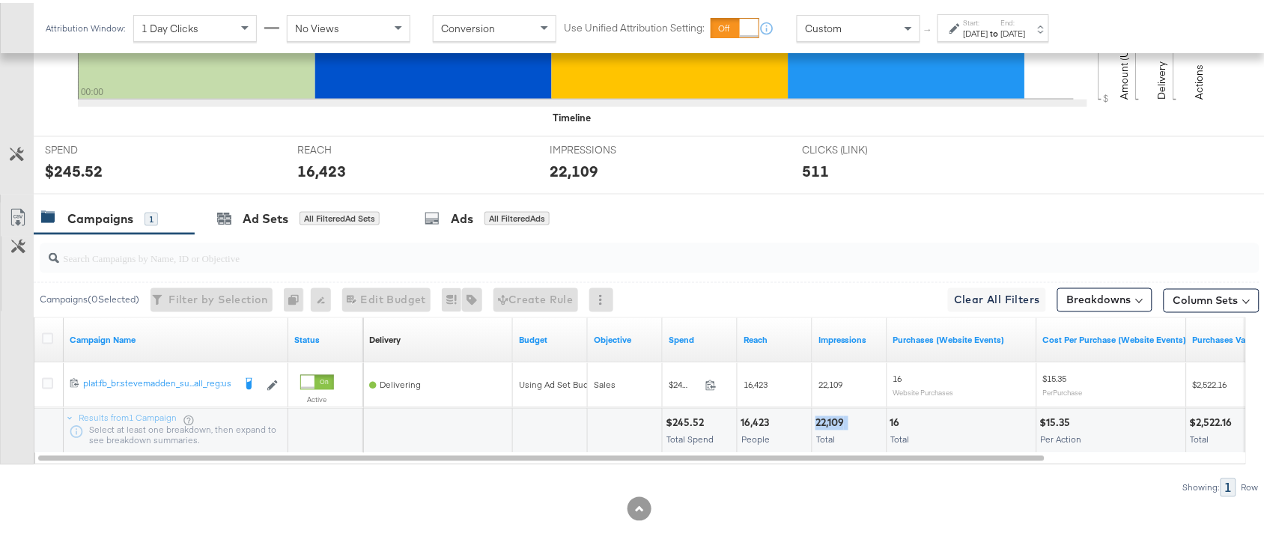
click at [833, 423] on div "22,109" at bounding box center [832, 420] width 33 height 14
